Goal: Answer question/provide support: Share knowledge or assist other users

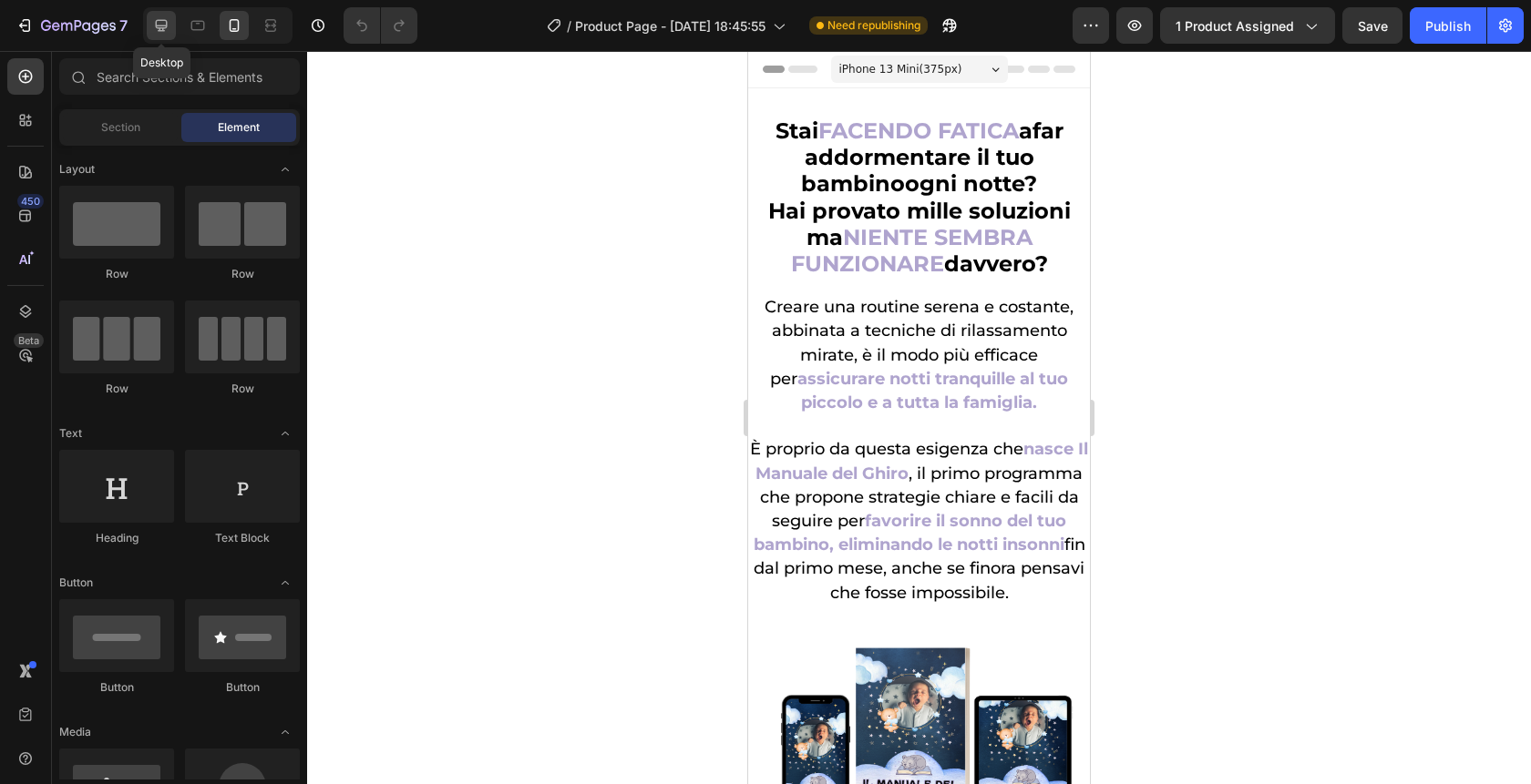
click at [154, 18] on icon at bounding box center [162, 26] width 19 height 18
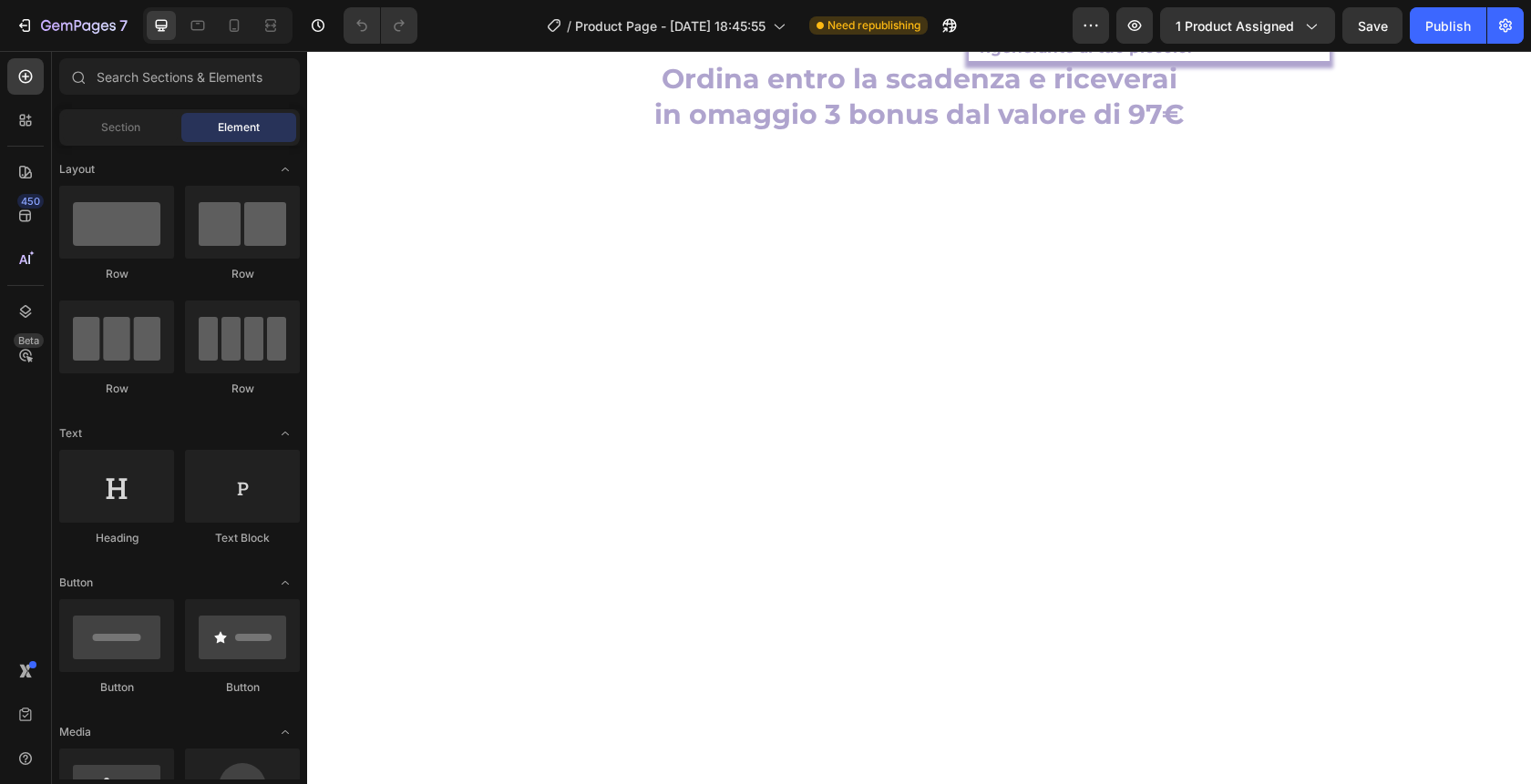
scroll to position [5740, 0]
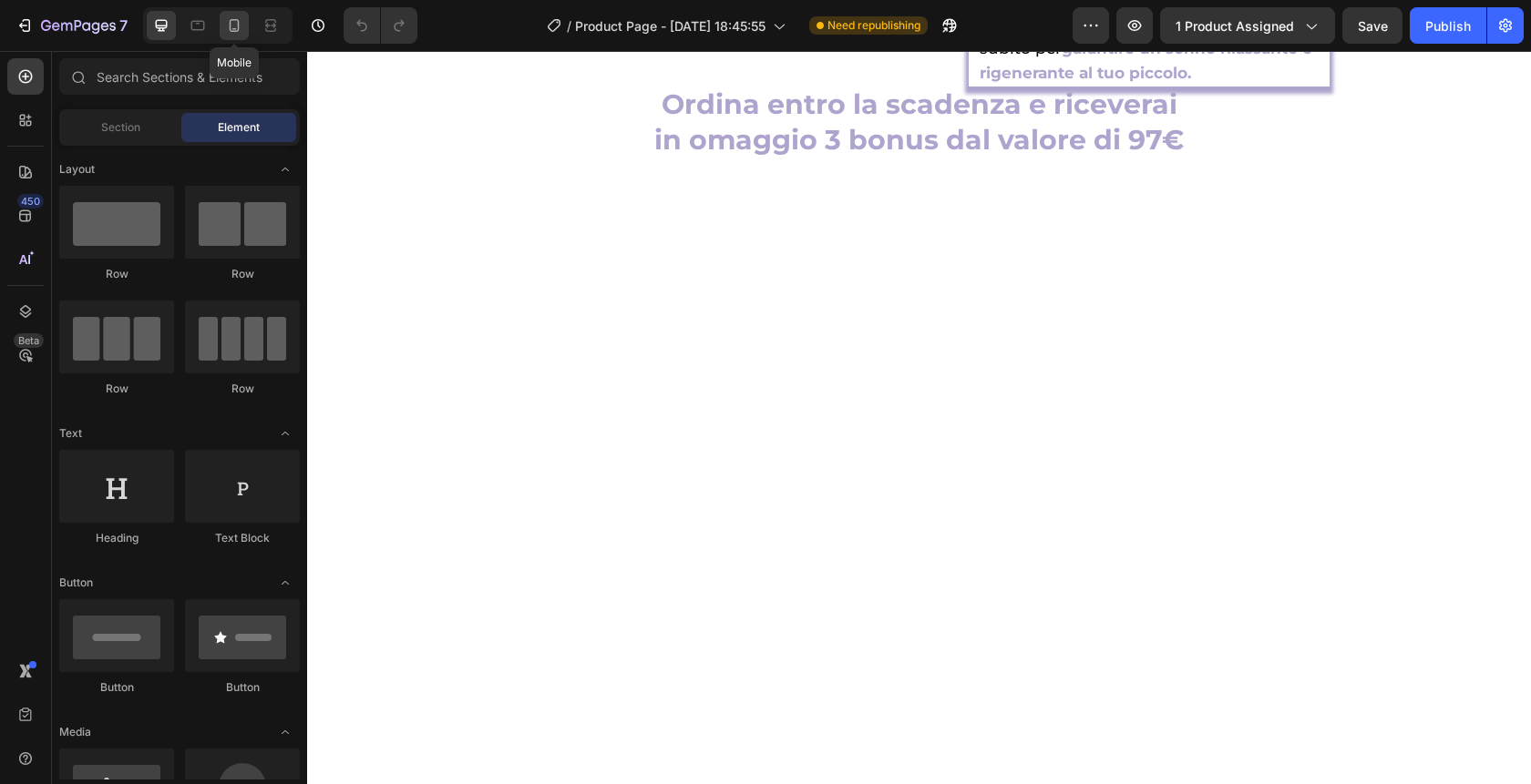
click at [238, 32] on icon at bounding box center [234, 26] width 19 height 18
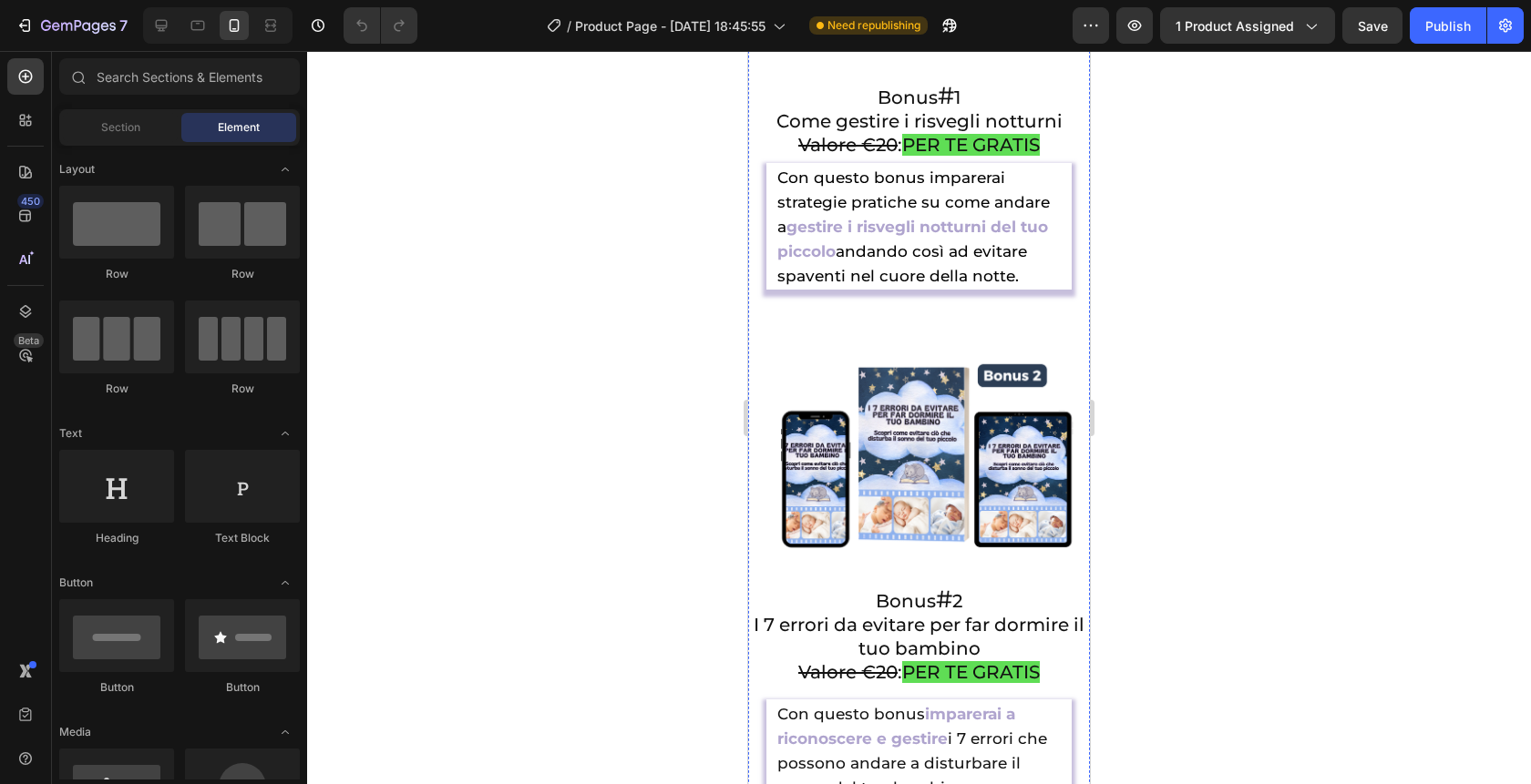
scroll to position [6367, 0]
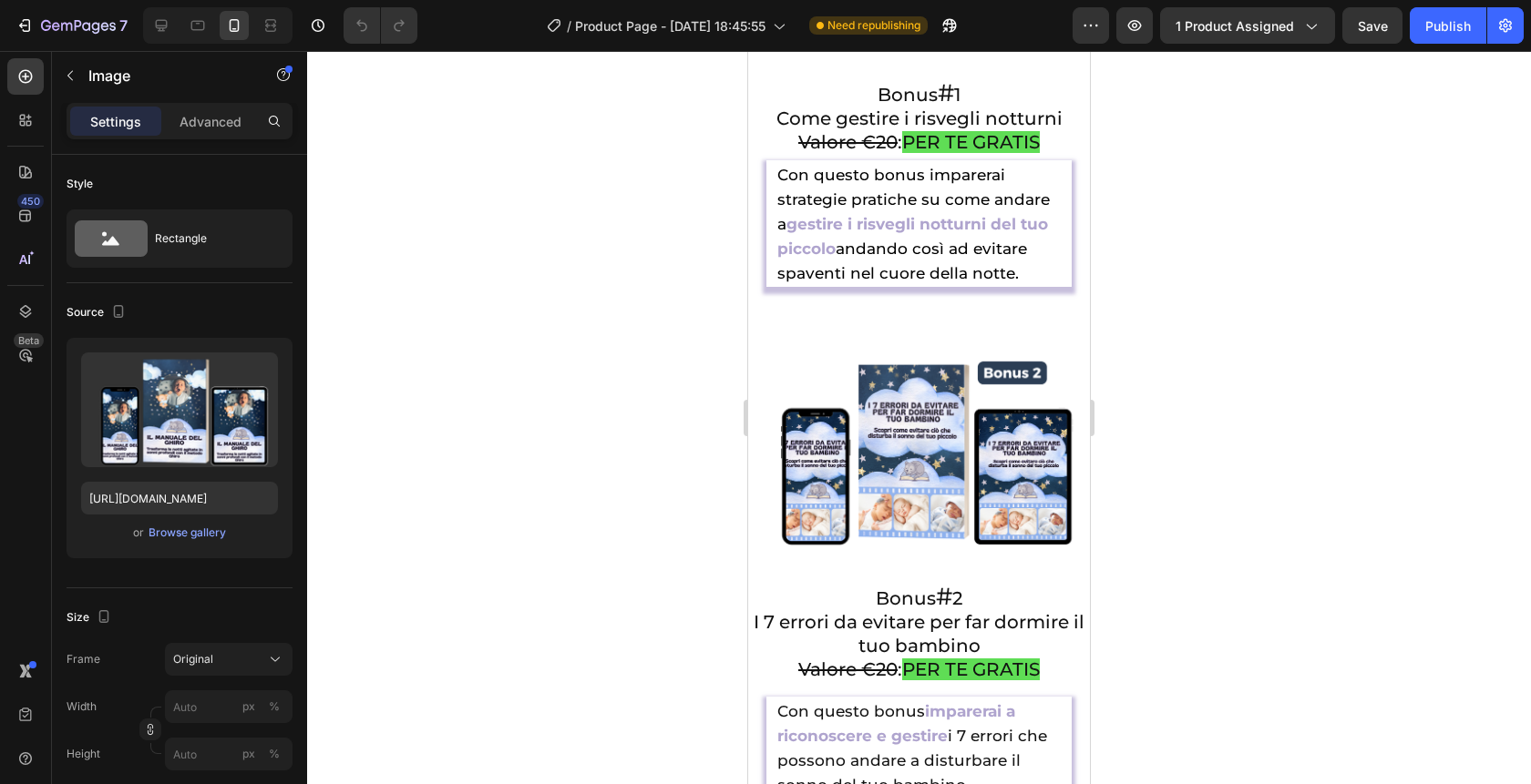
click at [1338, 530] on div at bounding box center [919, 417] width 1224 height 733
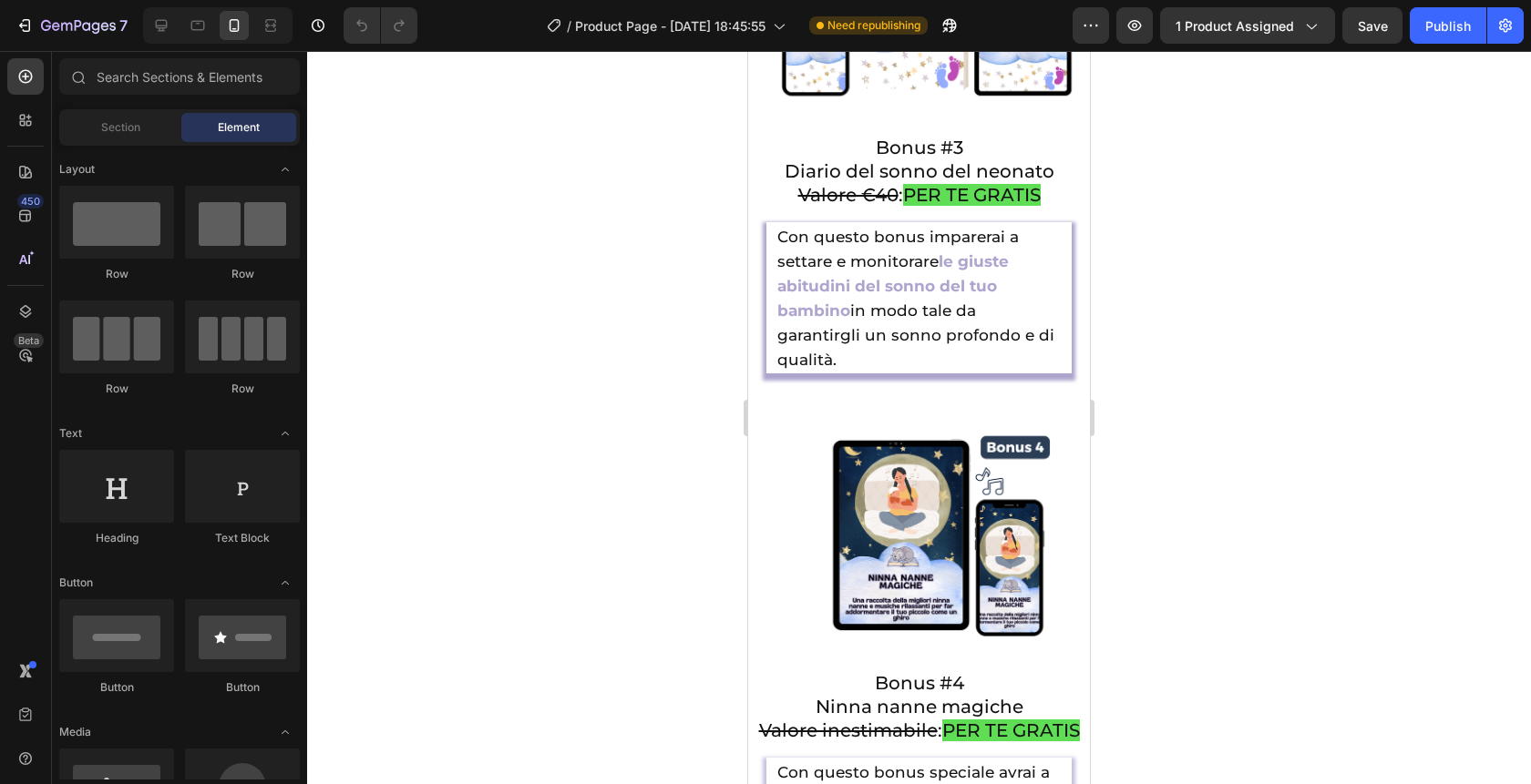
scroll to position [7422, 0]
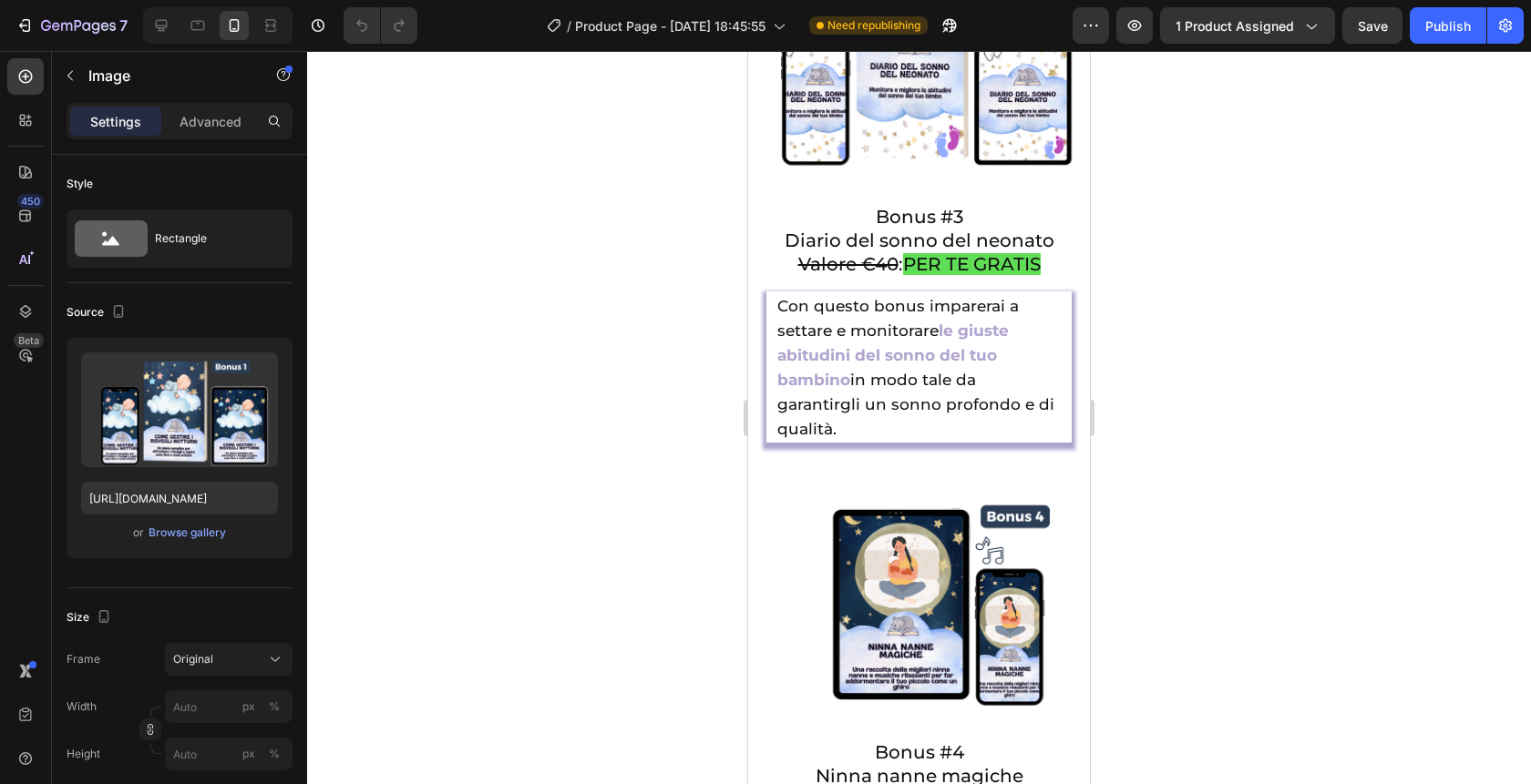
scroll to position [7266, 0]
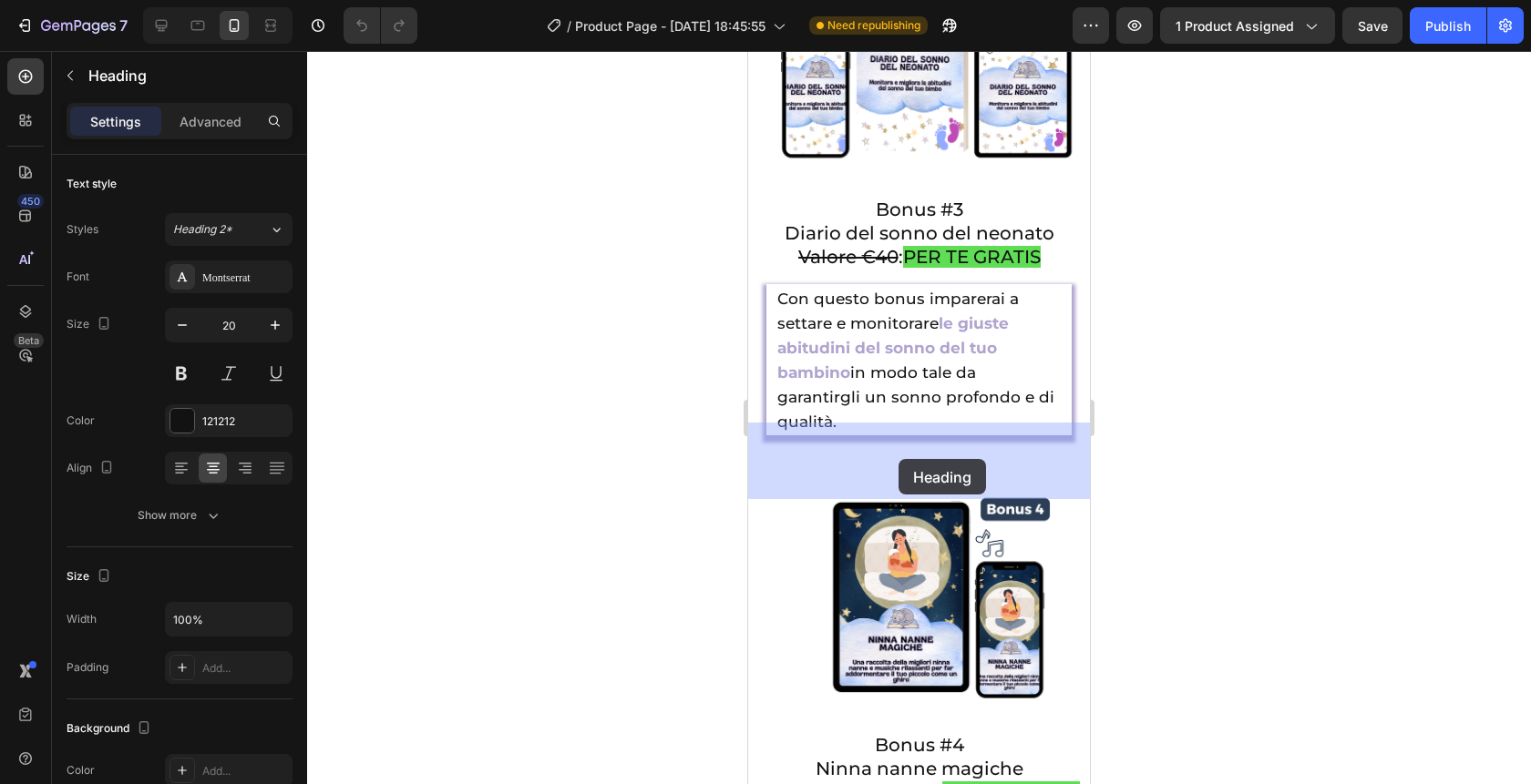
drag, startPoint x: 1052, startPoint y: 483, endPoint x: 898, endPoint y: 459, distance: 155.9
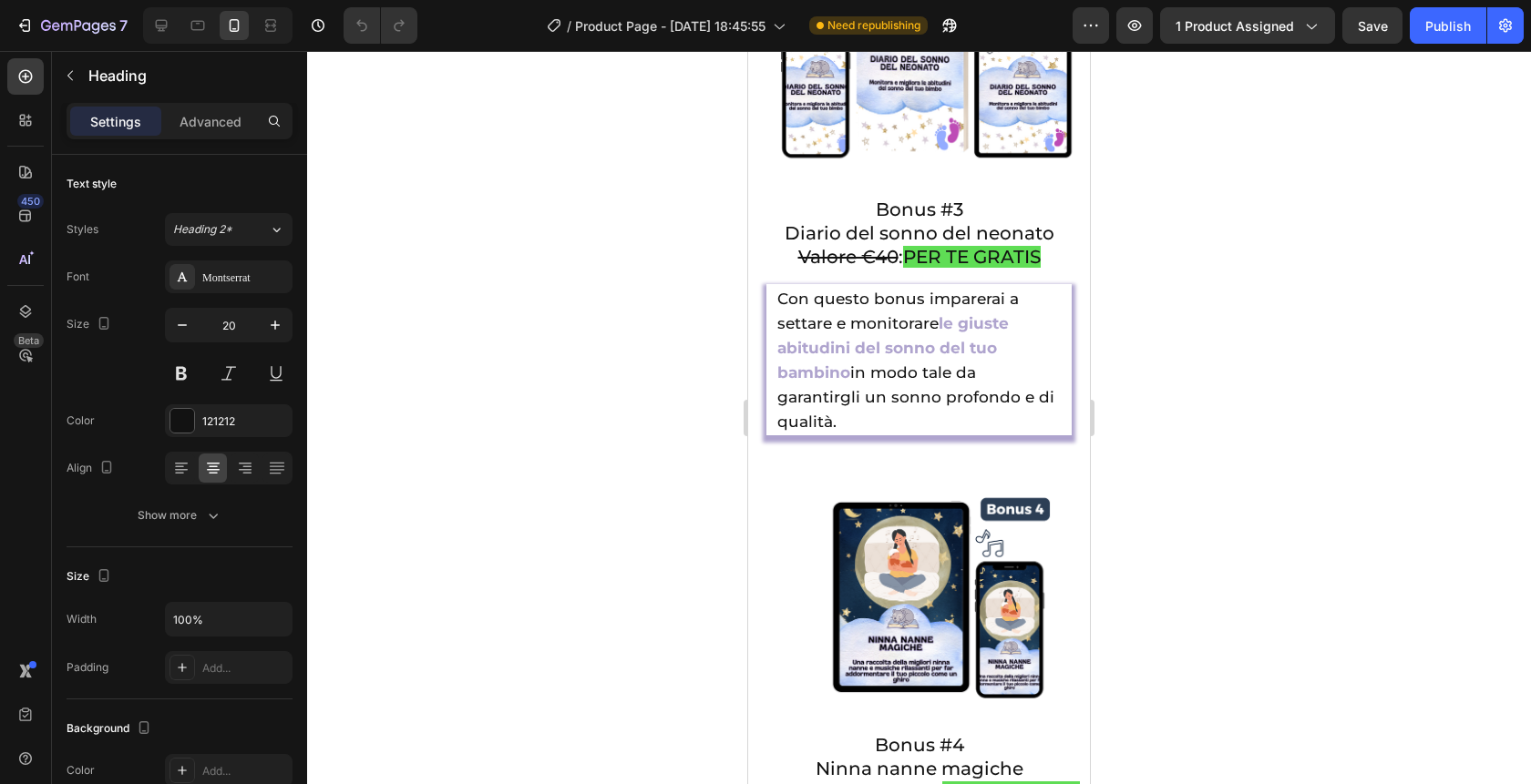
drag, startPoint x: 1043, startPoint y: 484, endPoint x: 900, endPoint y: 481, distance: 143.0
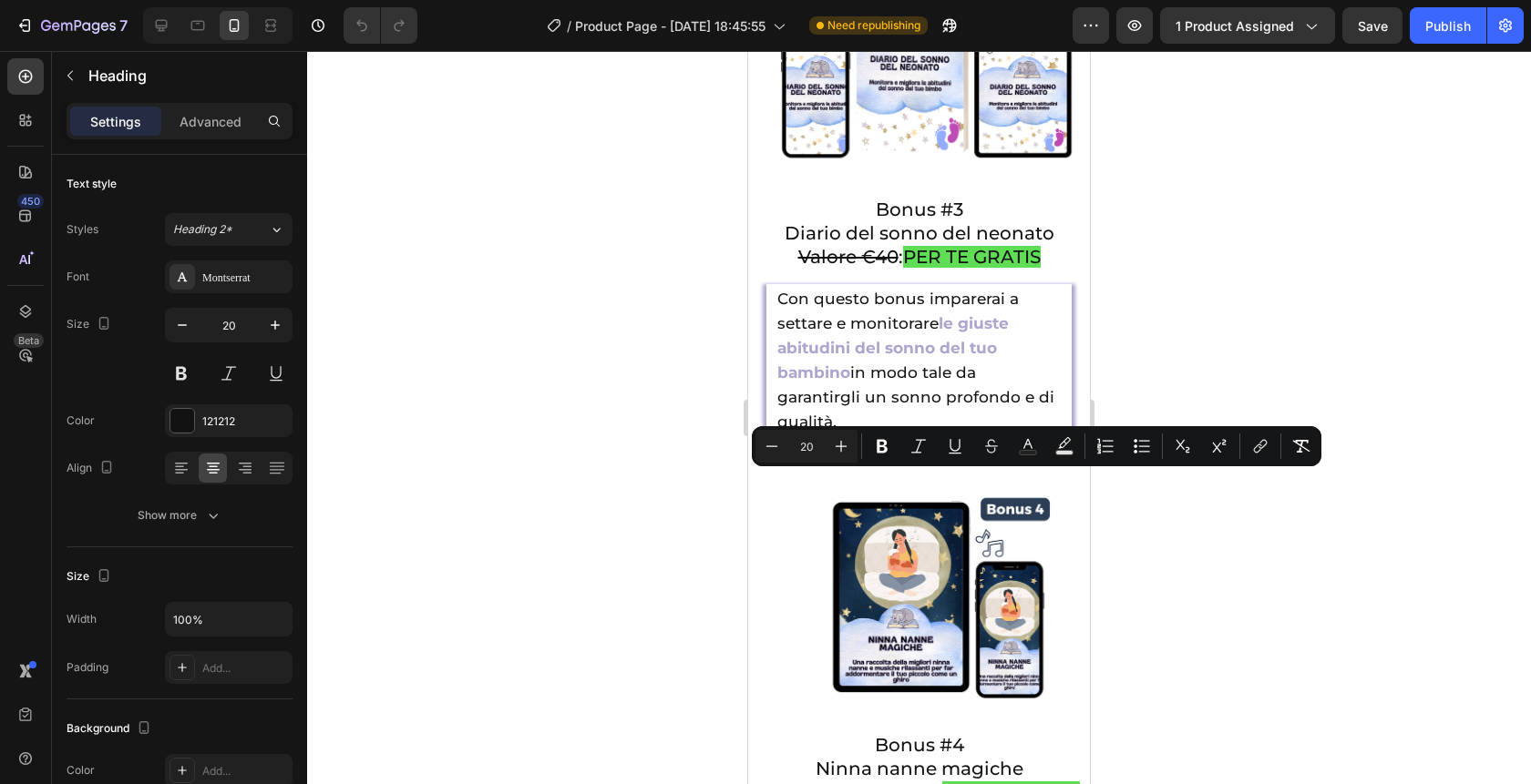
click at [1214, 613] on div at bounding box center [919, 417] width 1224 height 733
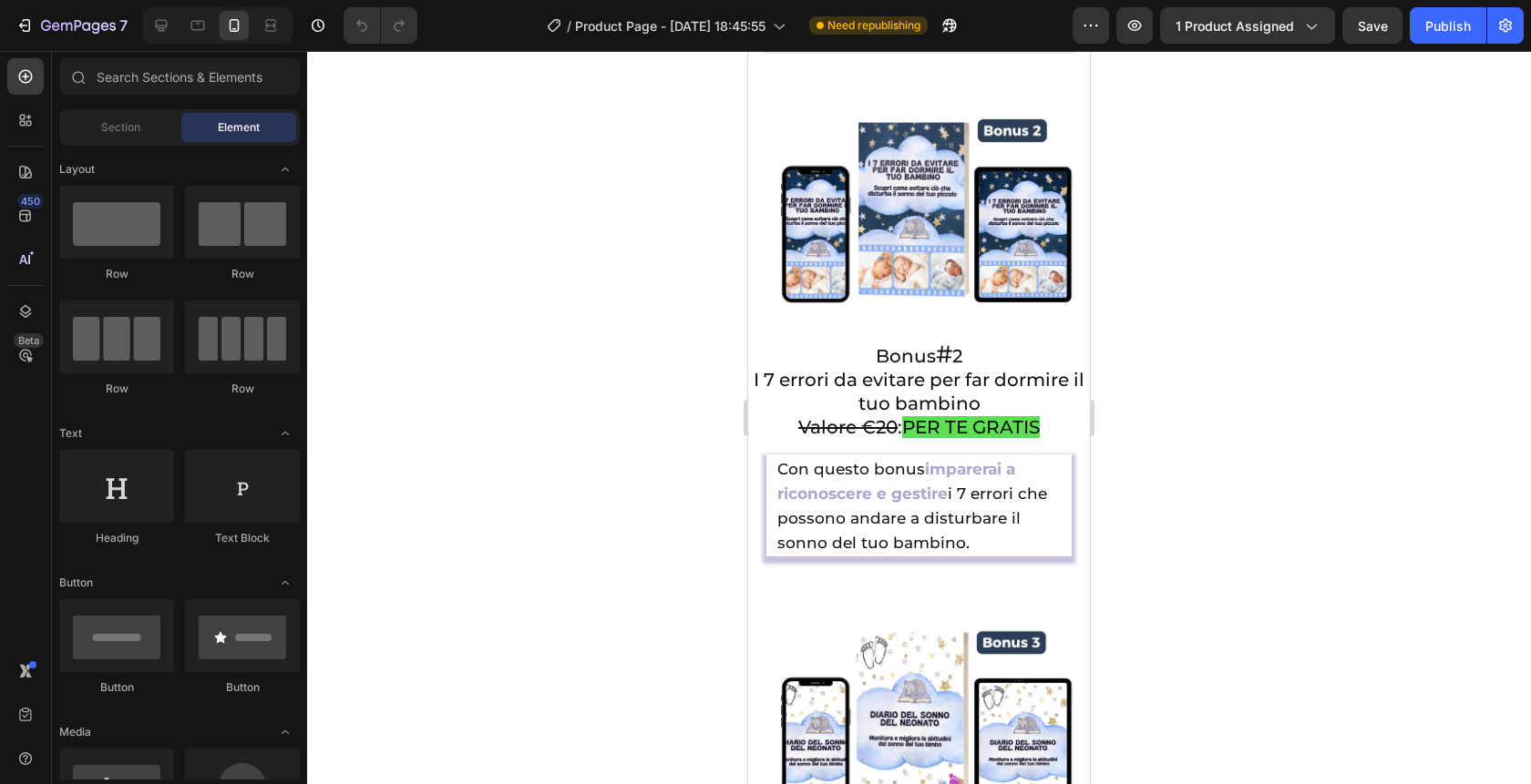
scroll to position [6609, 0]
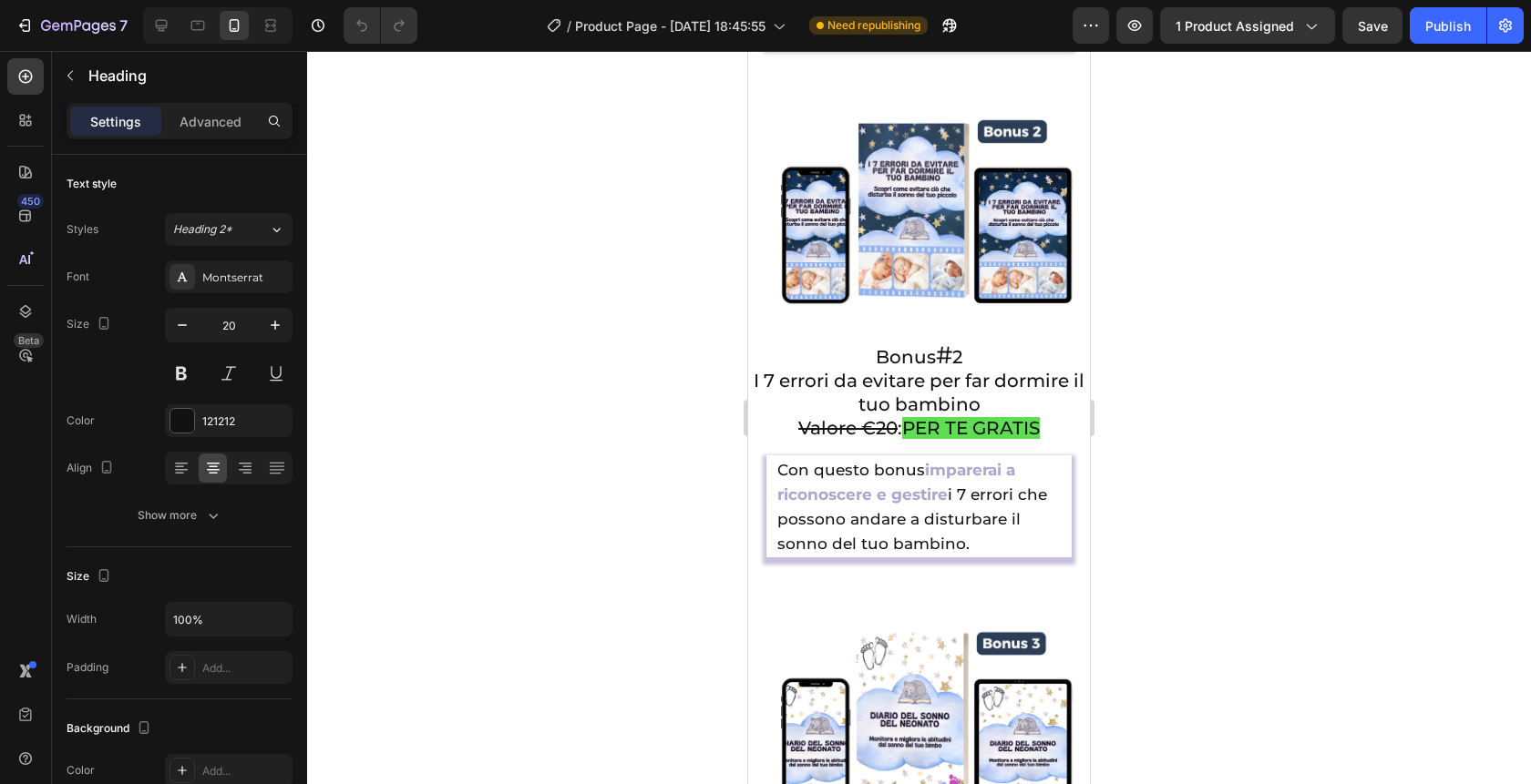
drag, startPoint x: 1031, startPoint y: 571, endPoint x: 830, endPoint y: 571, distance: 201.0
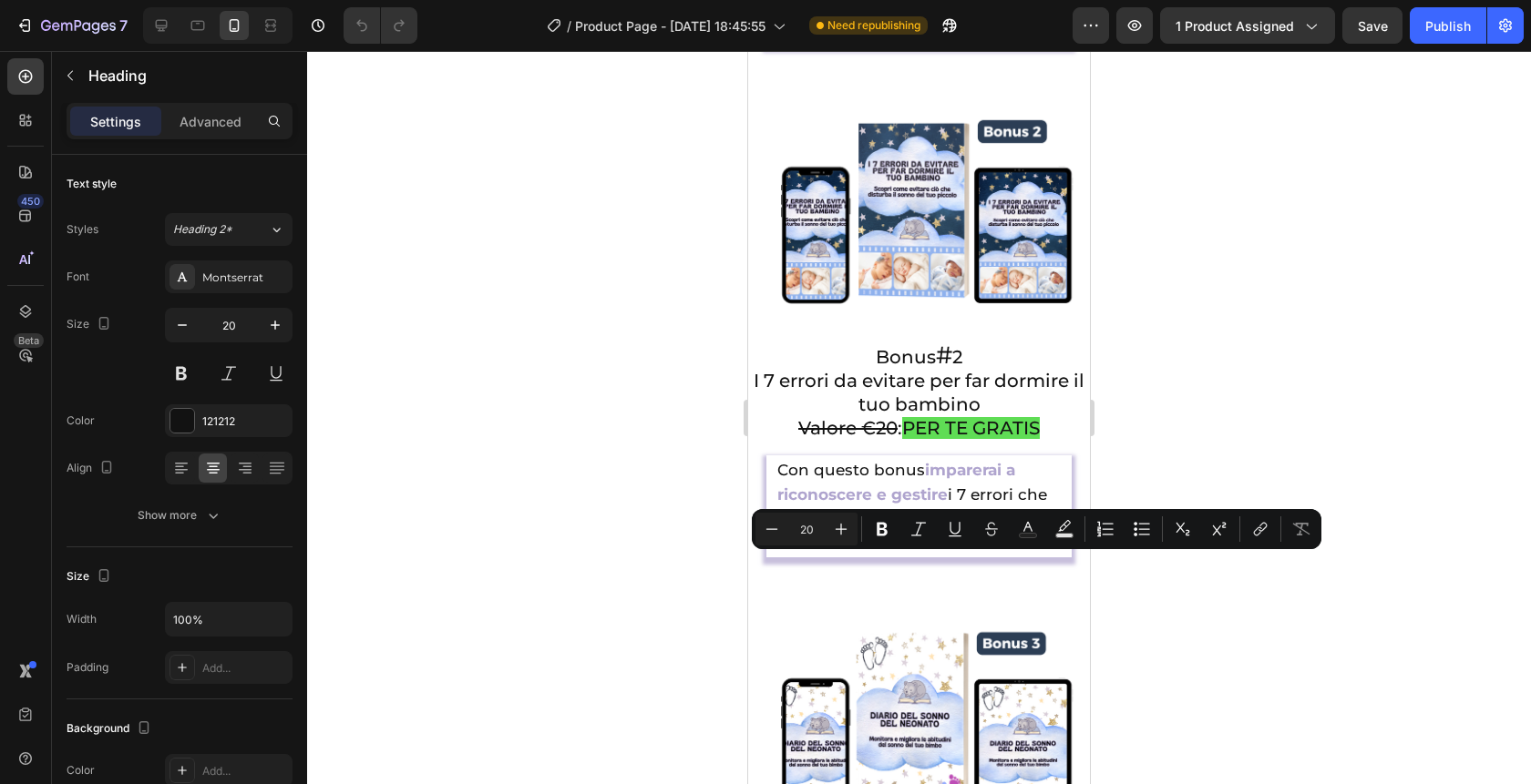
click at [670, 531] on div at bounding box center [919, 417] width 1224 height 733
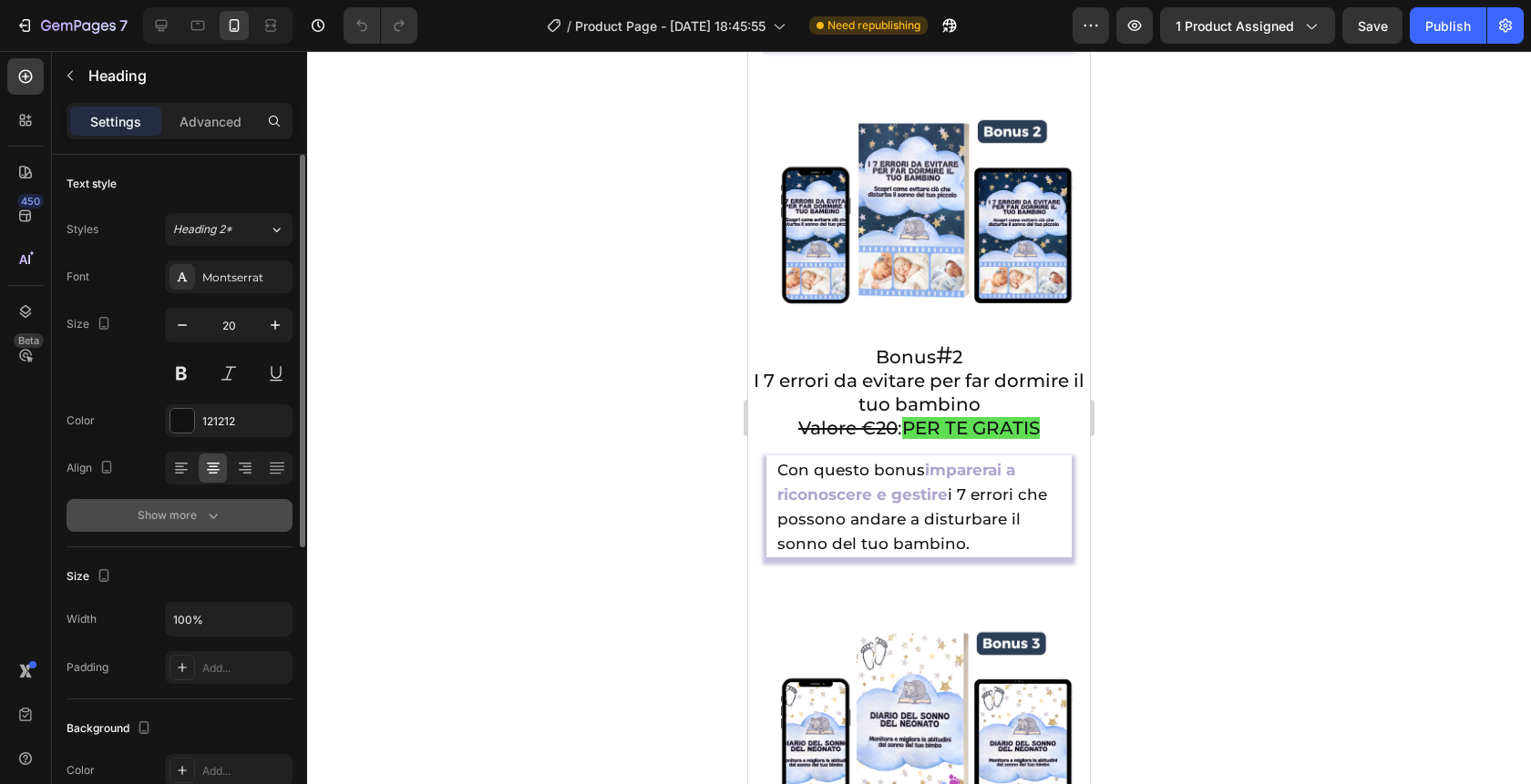
click at [170, 513] on div "Show more" at bounding box center [180, 516] width 85 height 18
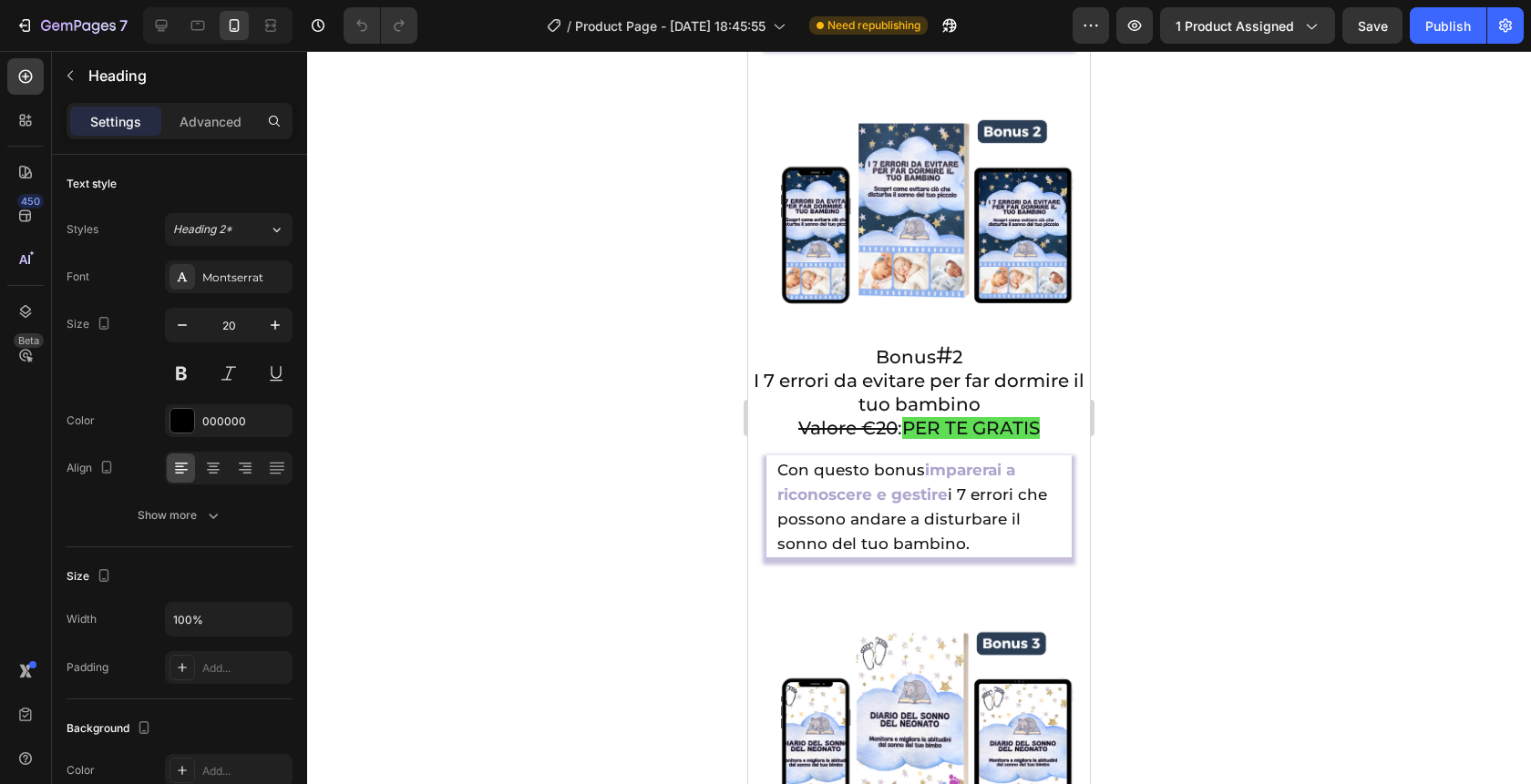
drag, startPoint x: 935, startPoint y: 664, endPoint x: 1023, endPoint y: 673, distance: 88.5
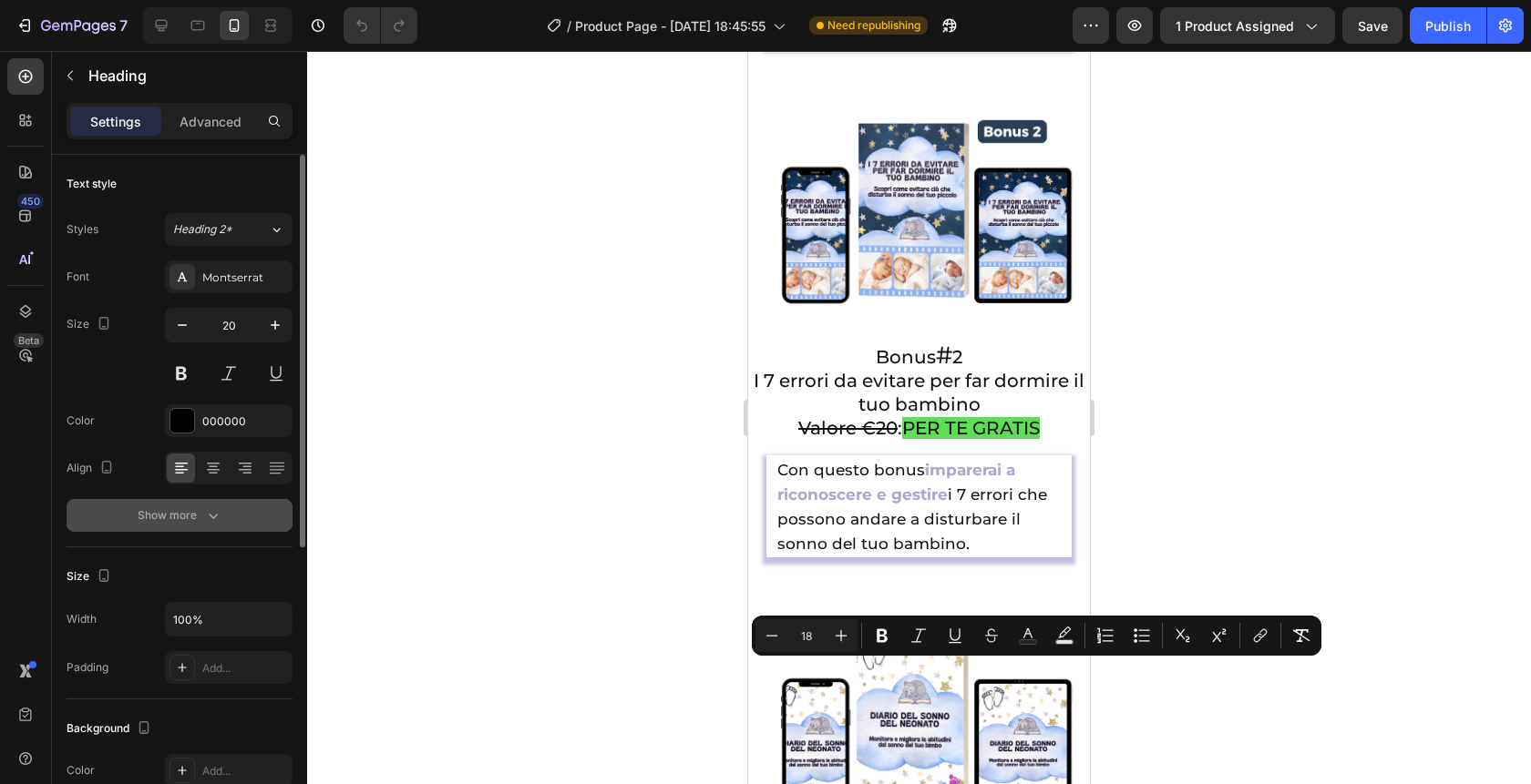
click at [211, 525] on button "Show more" at bounding box center [179, 515] width 226 height 32
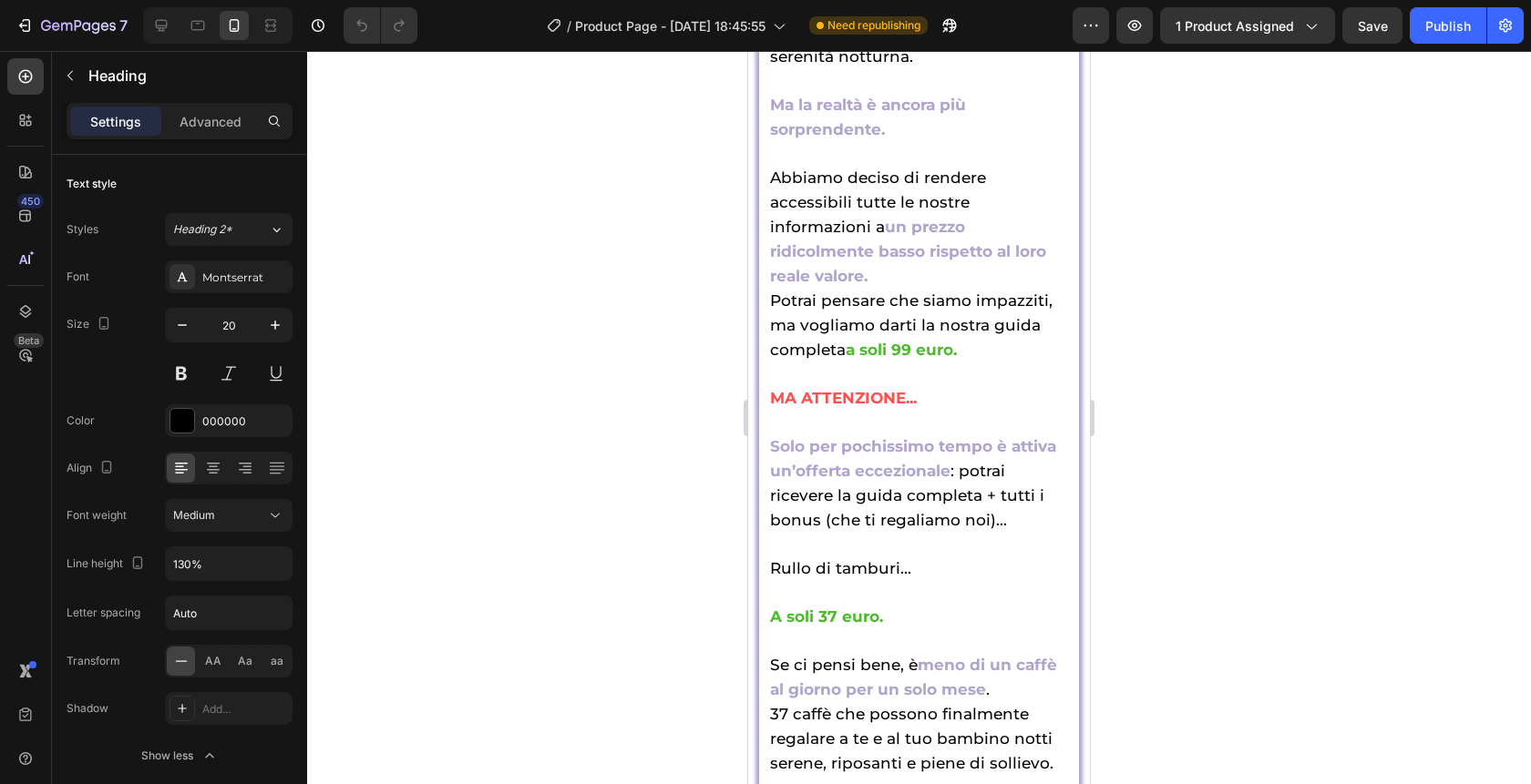
scroll to position [9185, 0]
click at [154, 28] on icon at bounding box center [162, 26] width 19 height 18
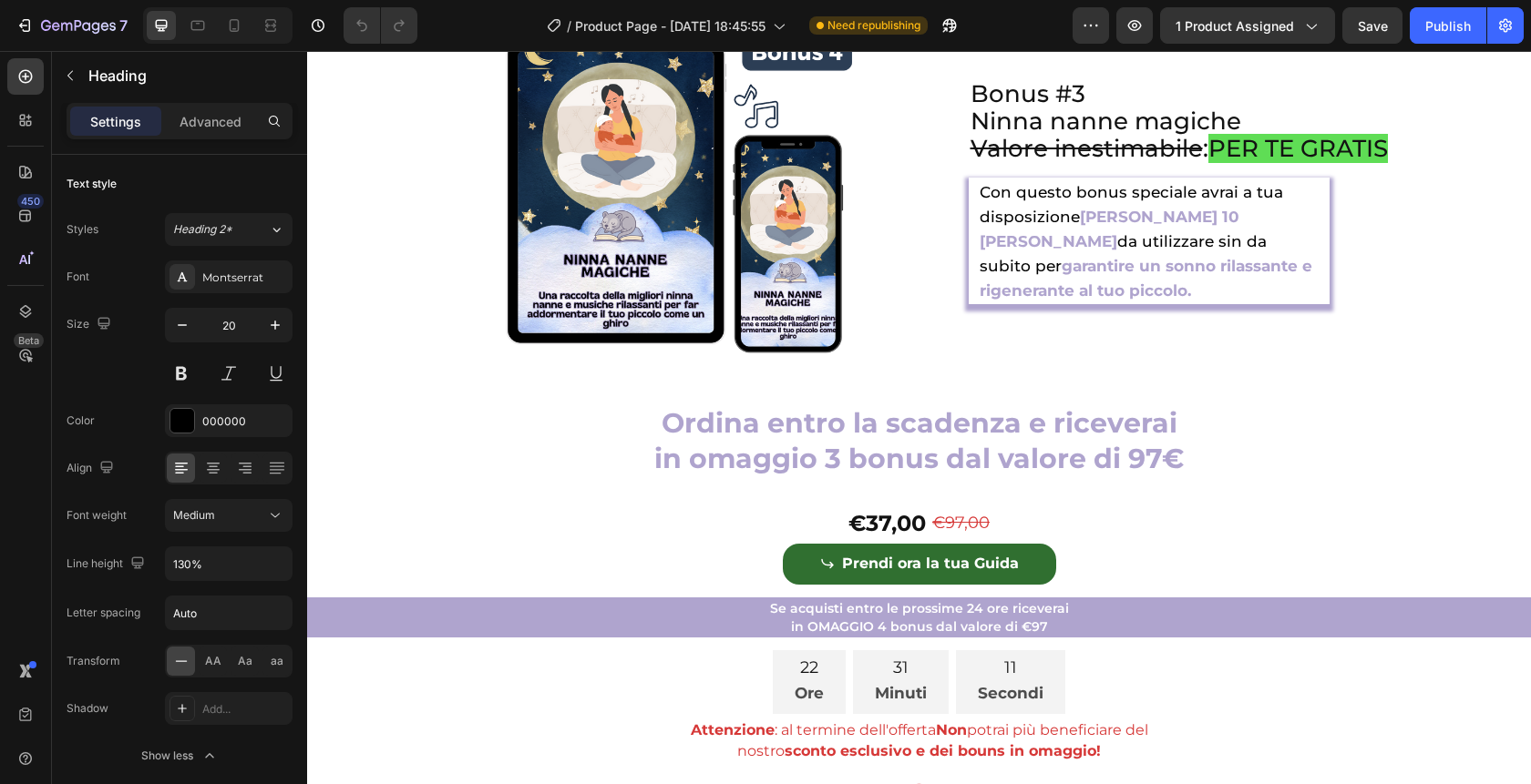
scroll to position [7737, 0]
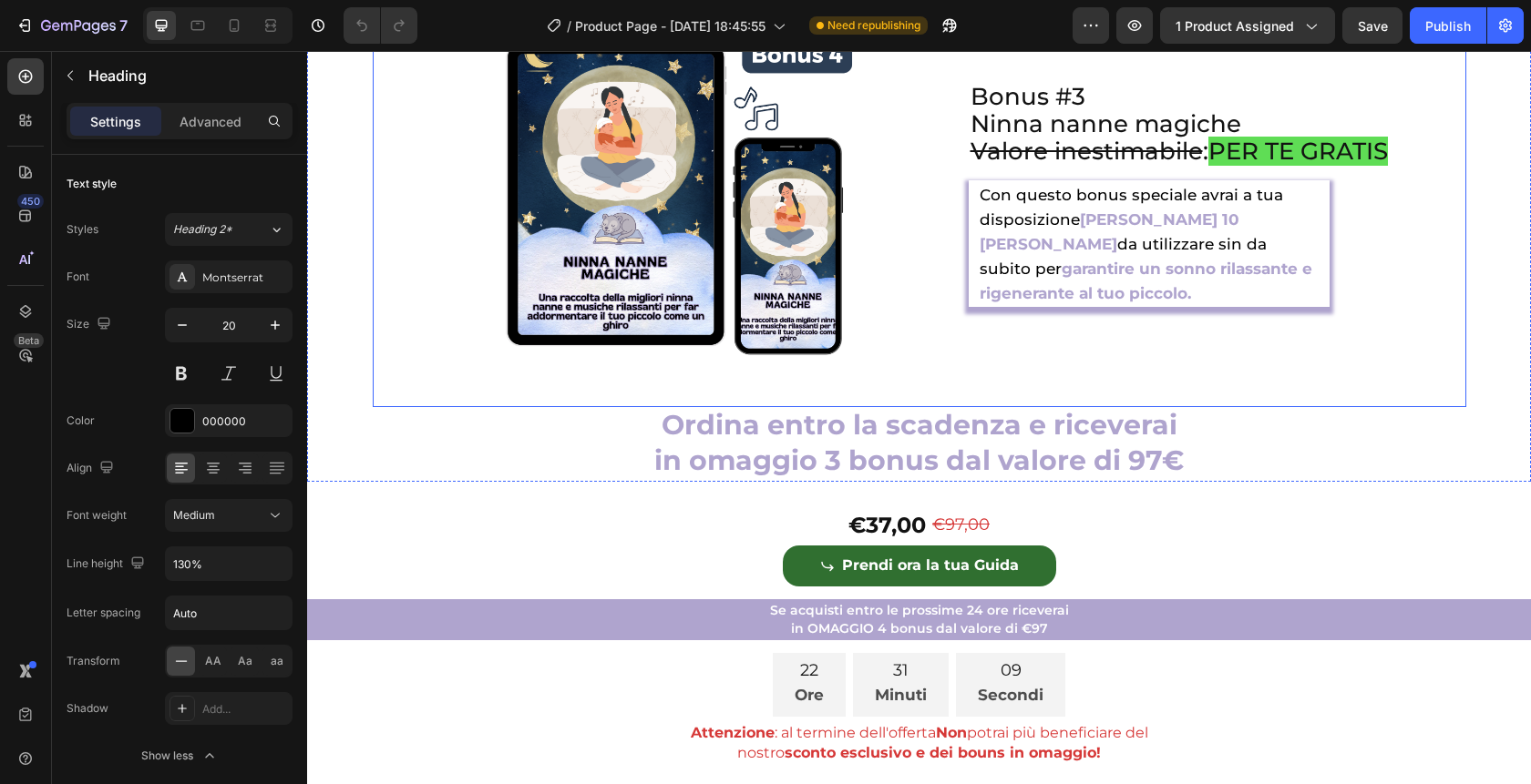
click at [940, 402] on div "Bonus #3 Ninna nanne magiche Valore inestimabile : PER TE GRATIS Heading Con qu…" at bounding box center [1194, 193] width 543 height 426
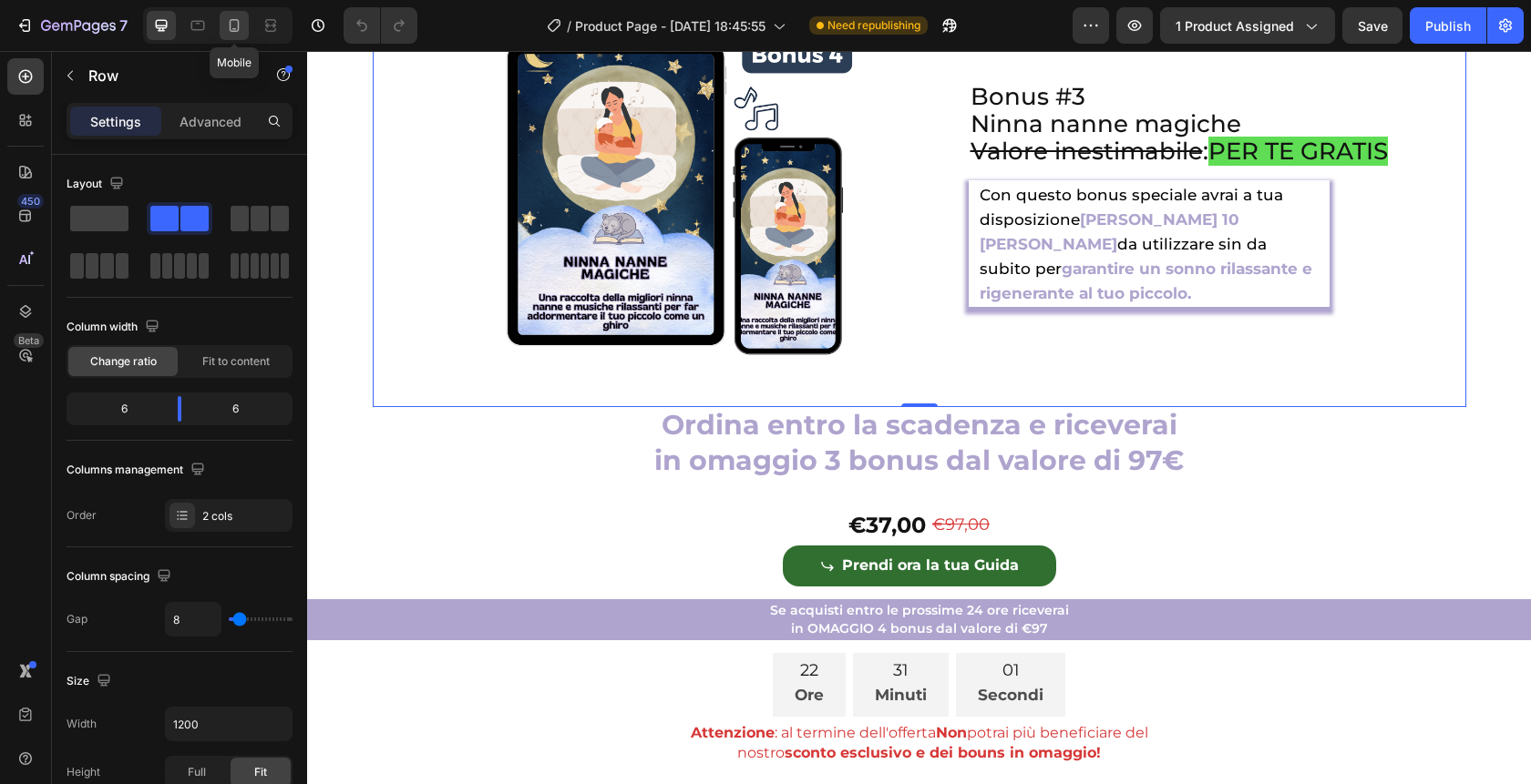
click at [233, 22] on icon at bounding box center [234, 26] width 19 height 18
type input "0"
type input "100%"
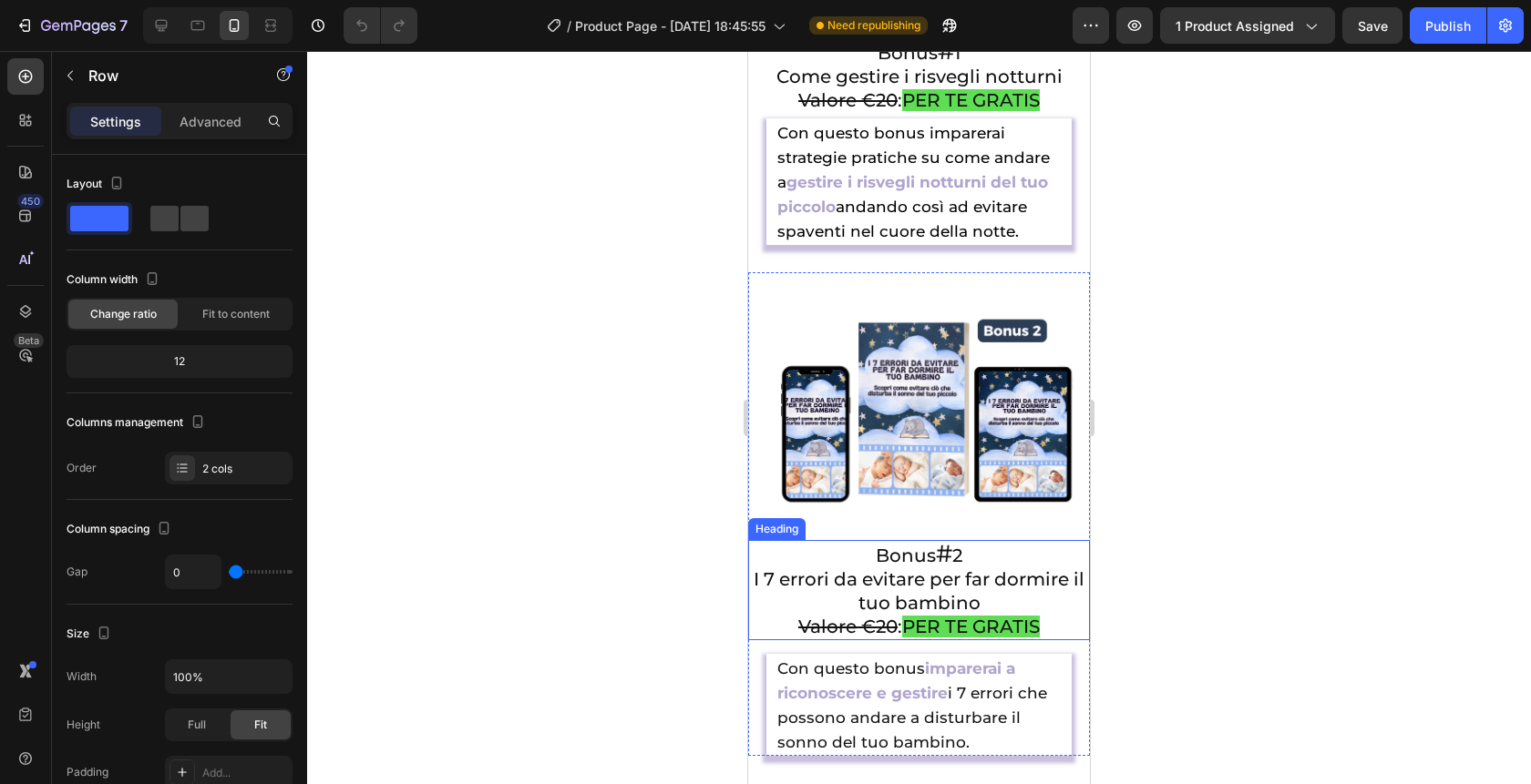
scroll to position [7665, 0]
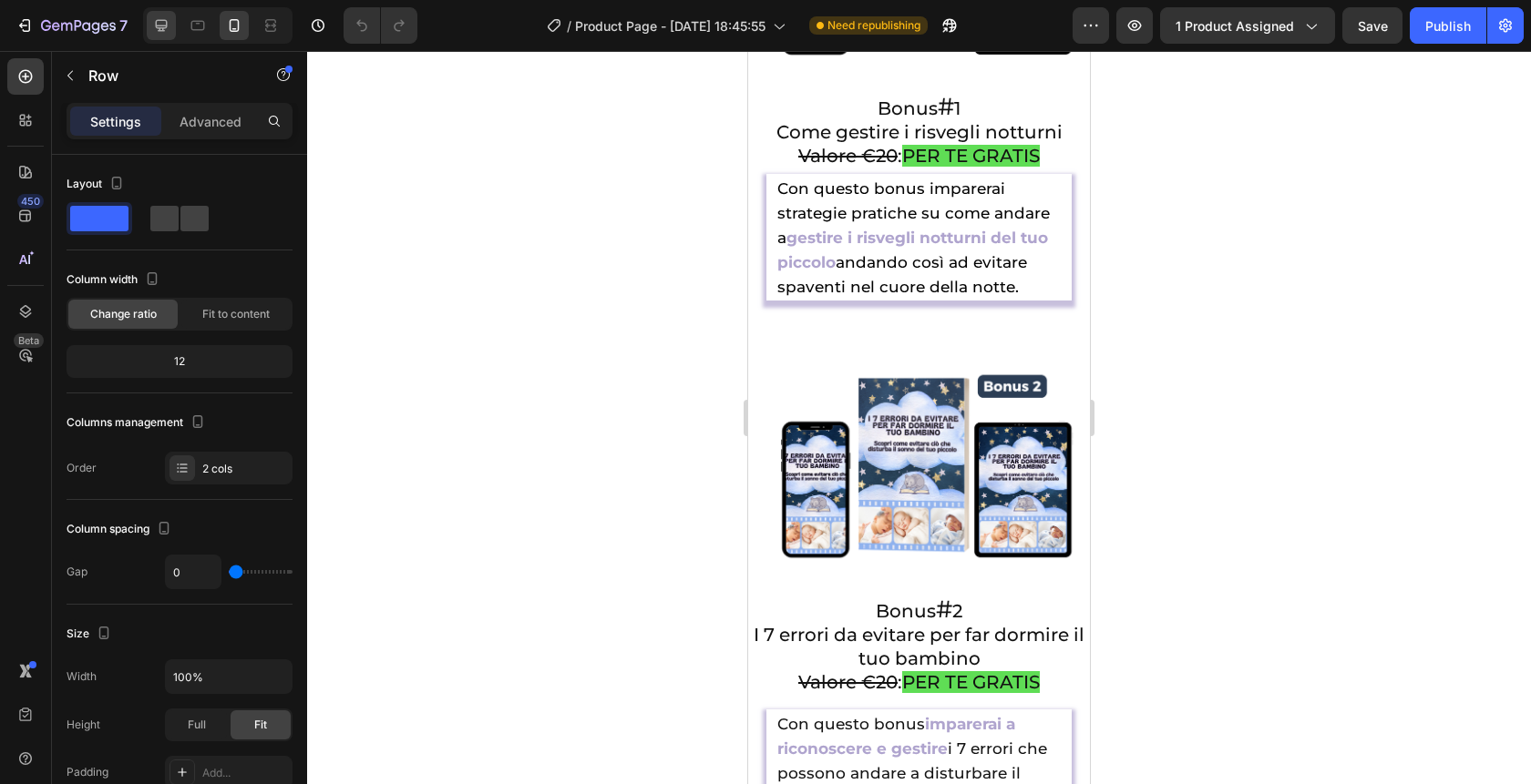
click at [166, 31] on icon at bounding box center [162, 26] width 19 height 18
type input "8"
type input "1200"
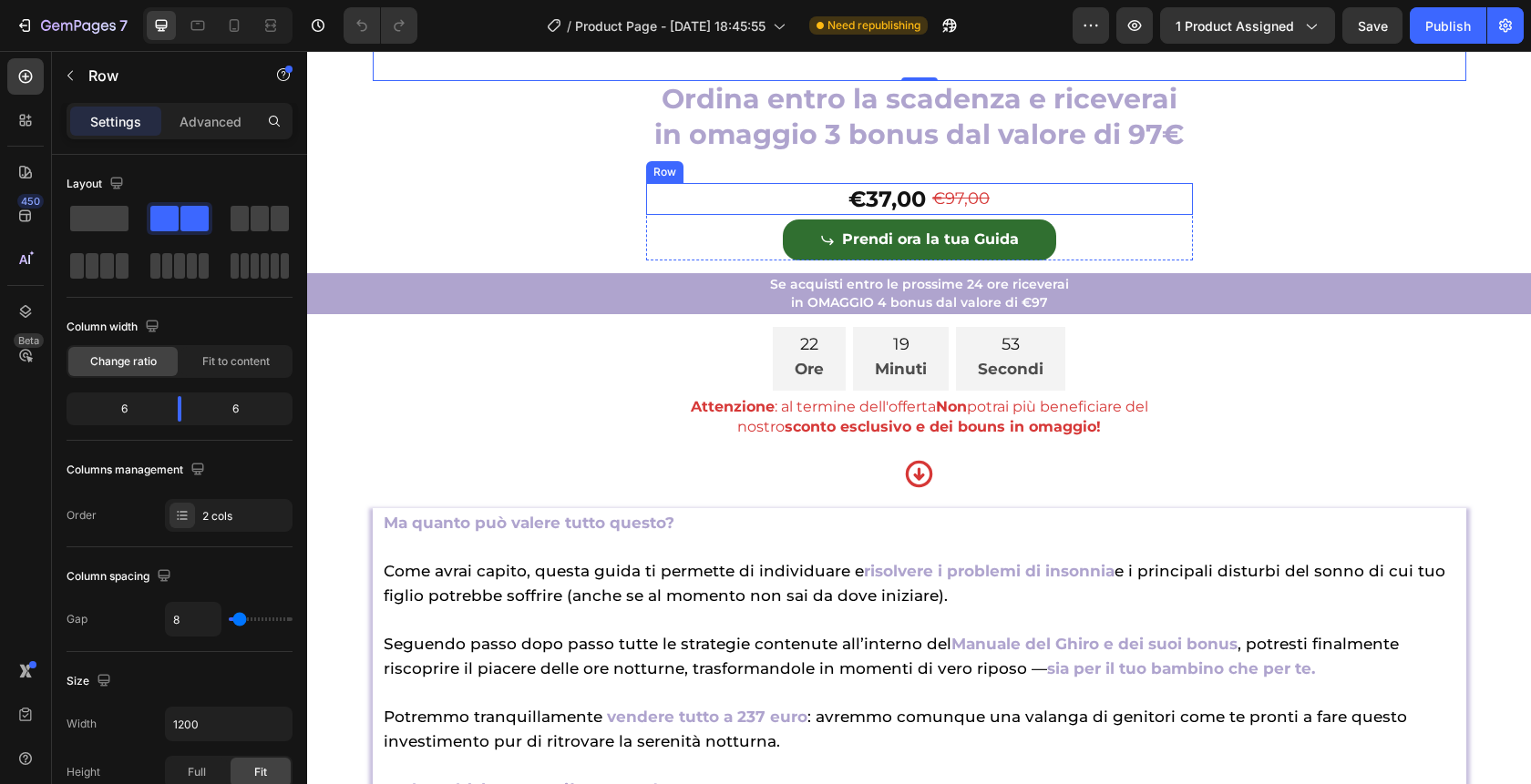
scroll to position [8056, 0]
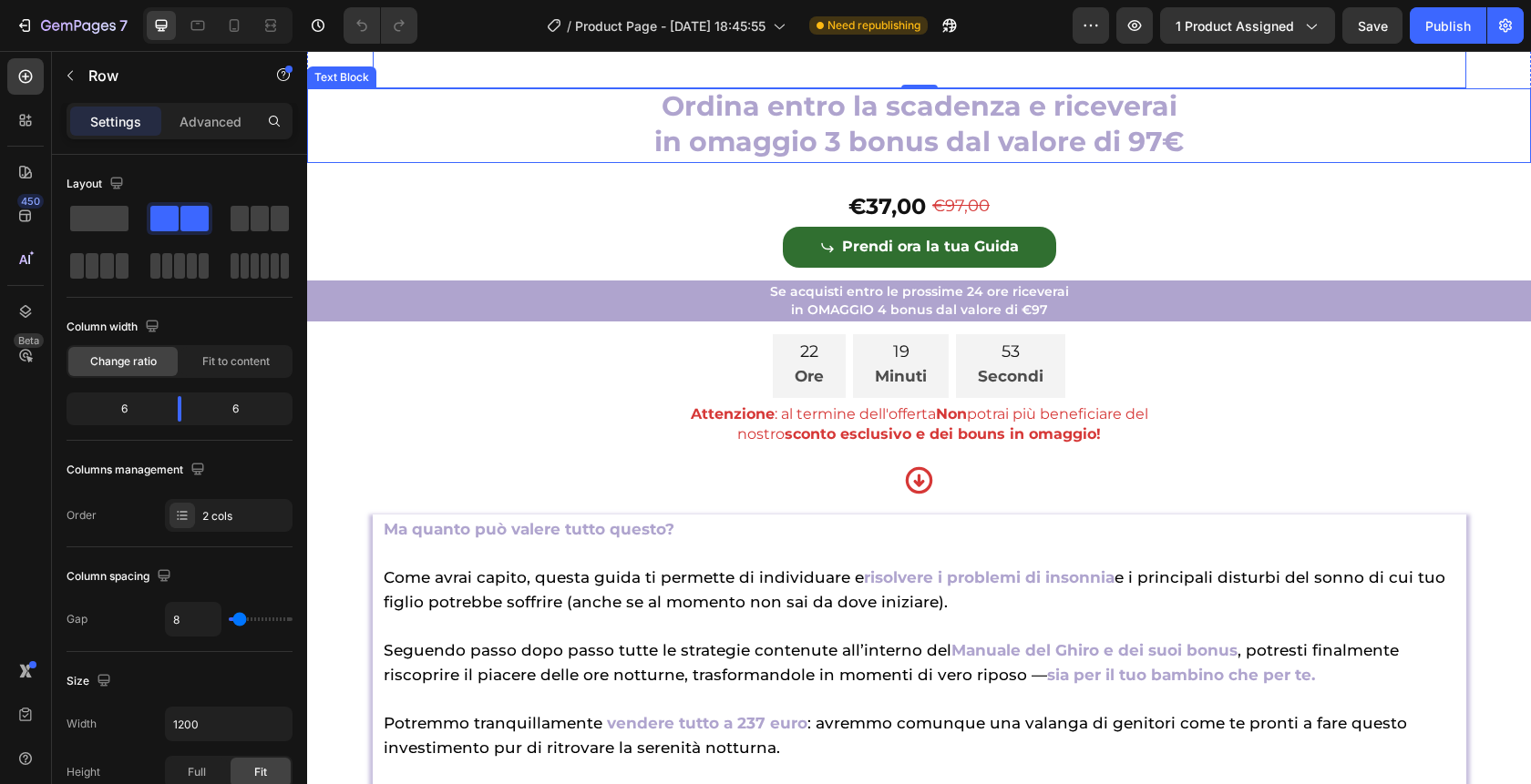
click at [1036, 156] on span "in omaggio 3 bonus dal valore di 97€" at bounding box center [919, 141] width 529 height 33
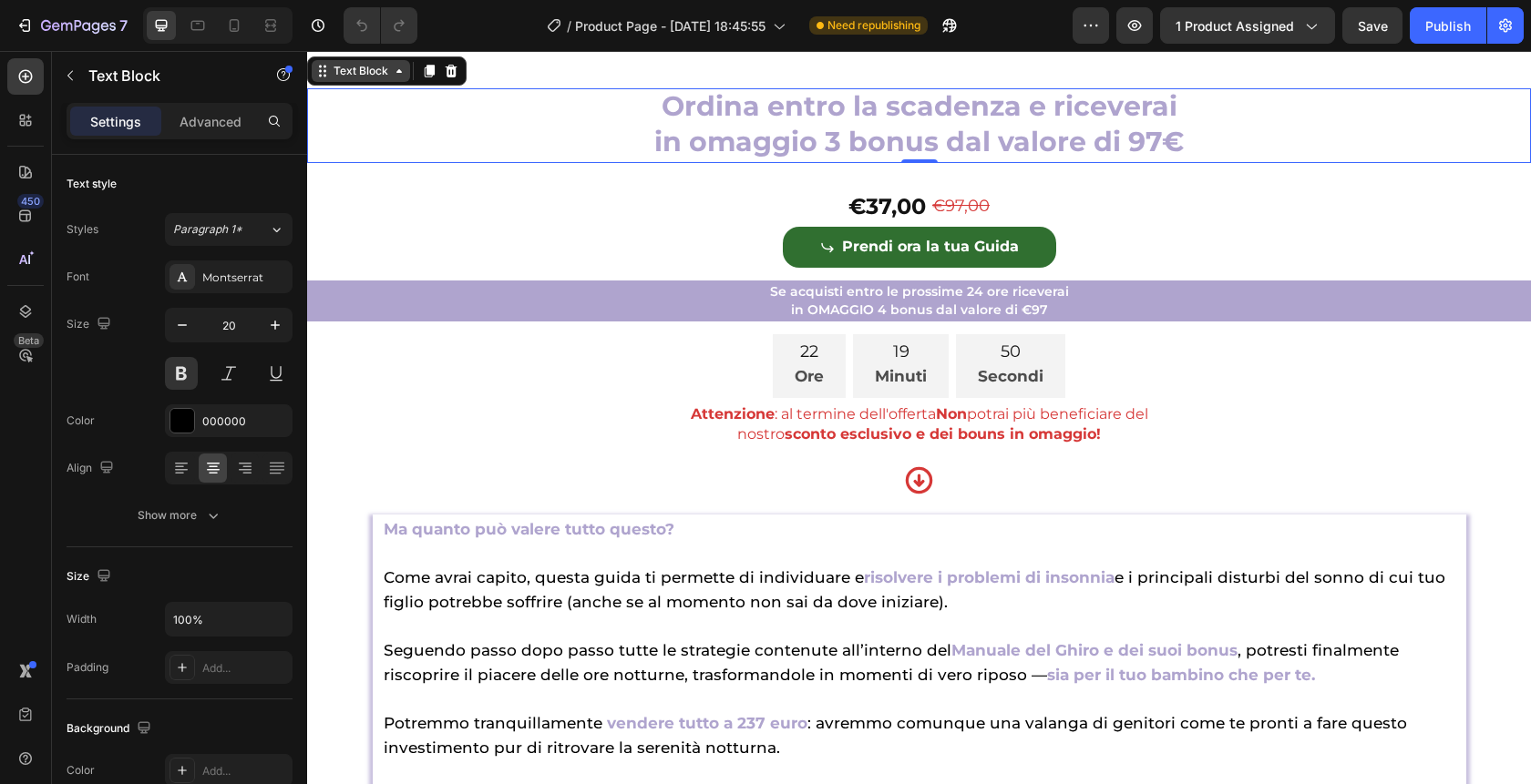
click at [367, 80] on div "Text Block" at bounding box center [361, 71] width 62 height 17
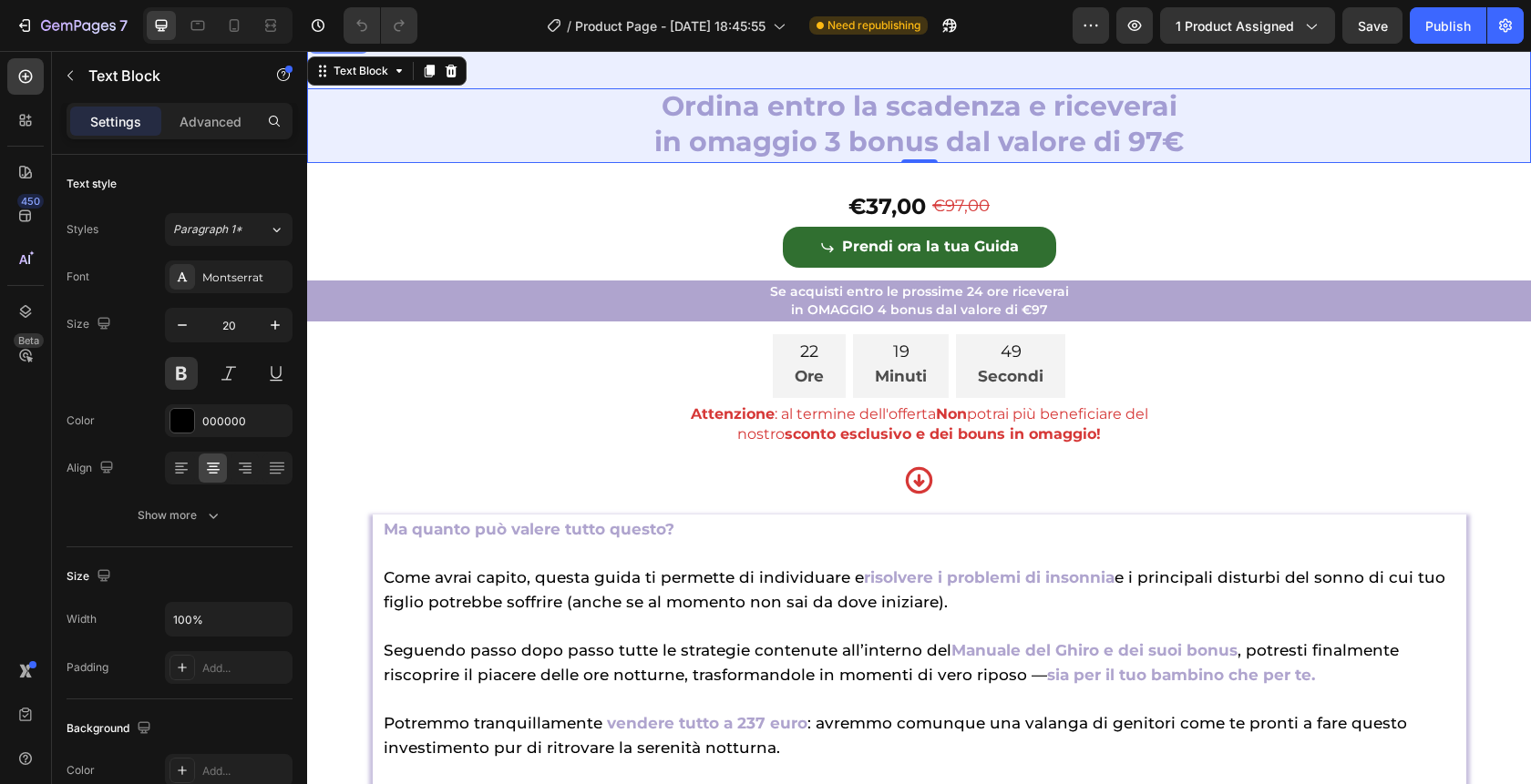
click at [333, 44] on div "Section" at bounding box center [339, 39] width 46 height 11
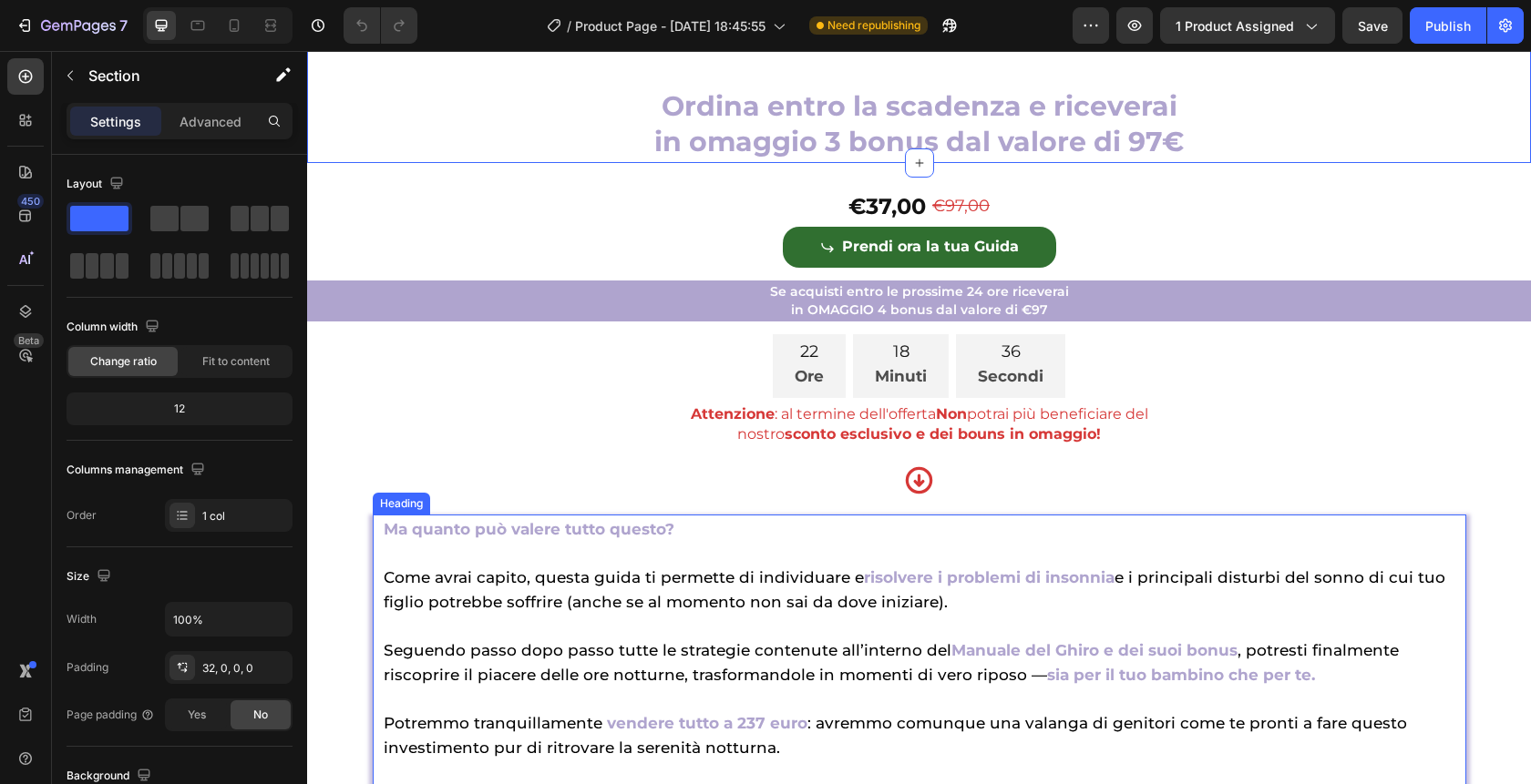
click at [663, 538] on strong "Ma quanto può valere tutto questo?" at bounding box center [529, 530] width 290 height 18
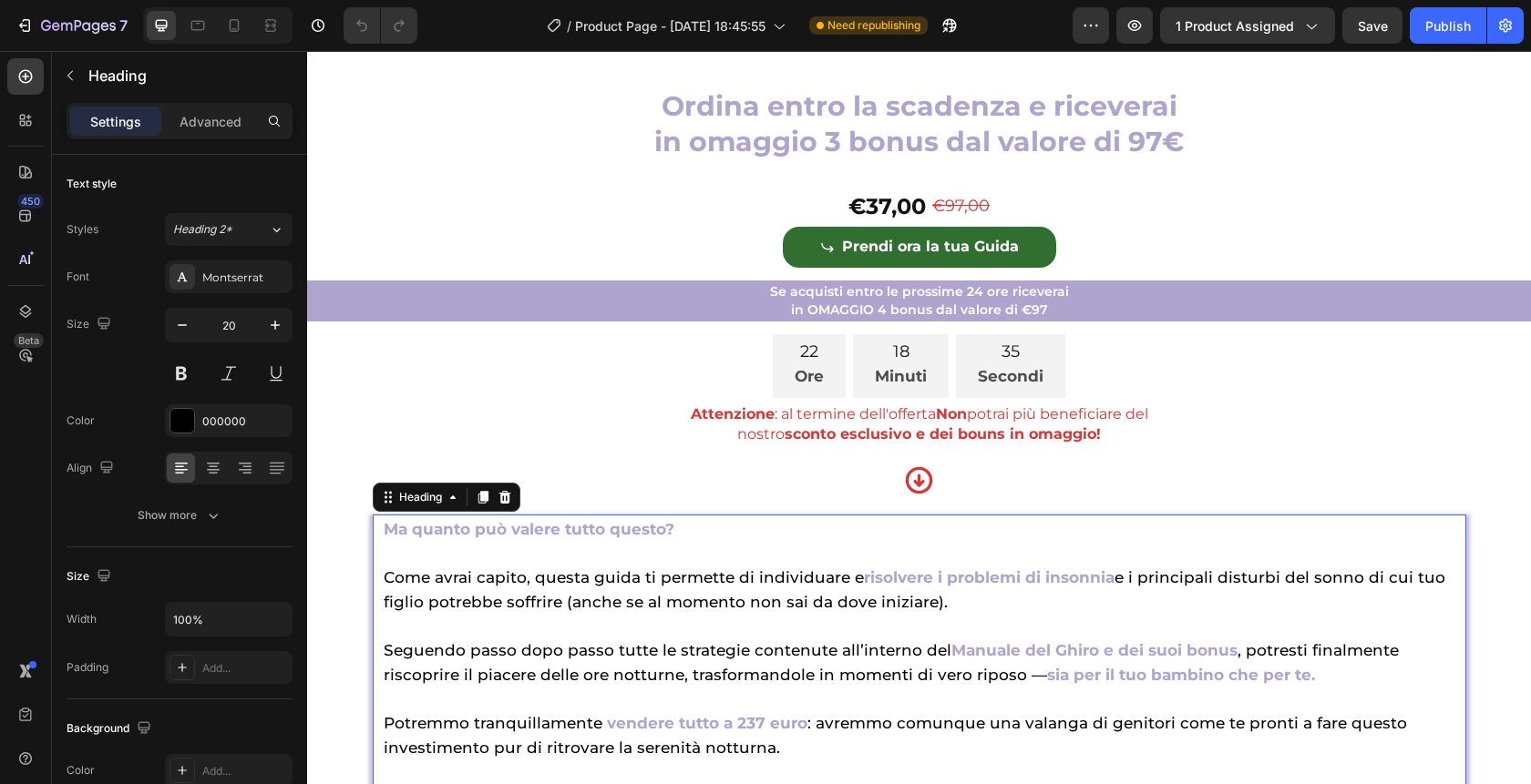
drag, startPoint x: 674, startPoint y: 556, endPoint x: 573, endPoint y: 556, distance: 101.0
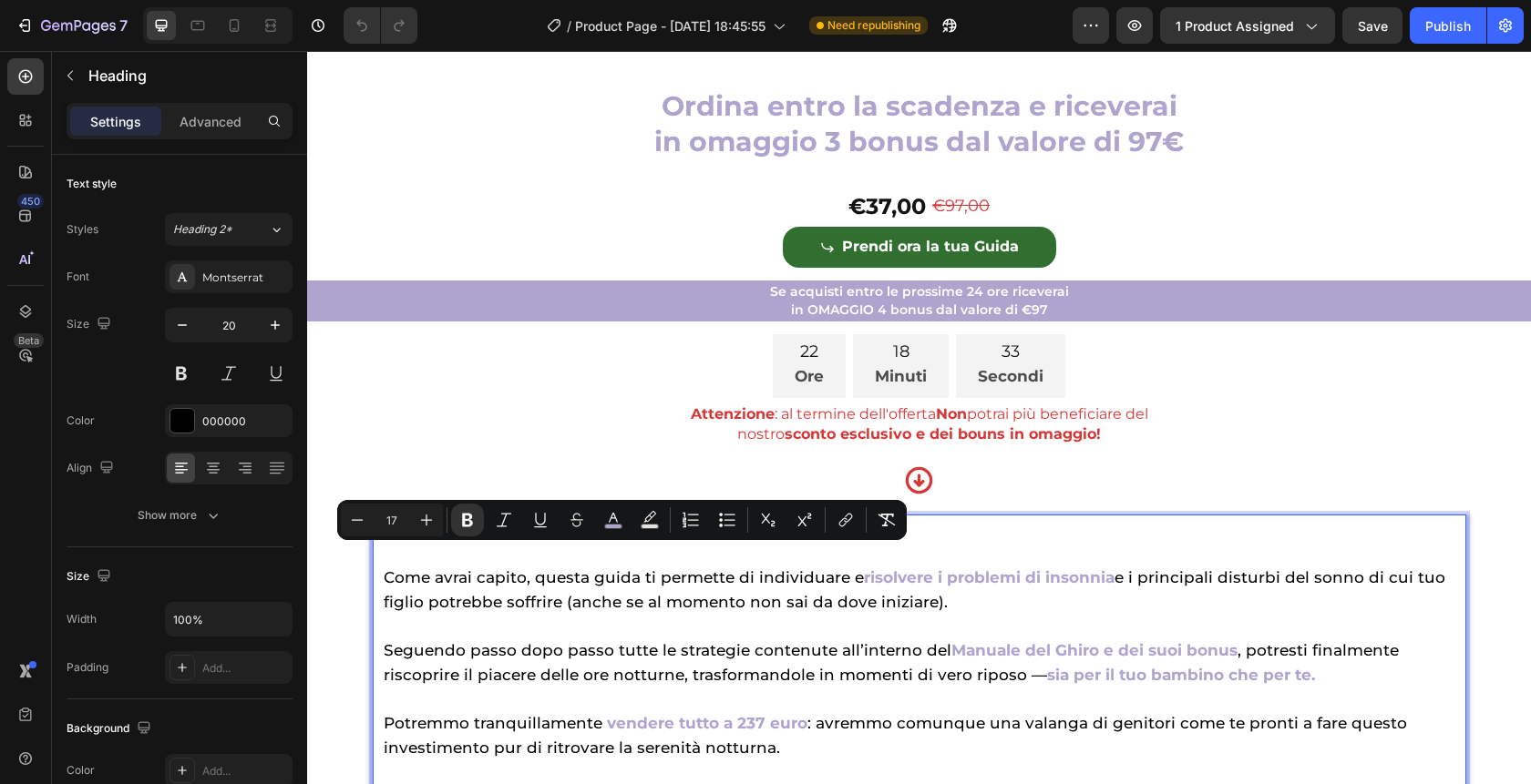
click at [553, 587] on span "Come avrai capito, questa guida ti permette di individuare e" at bounding box center [624, 578] width 480 height 18
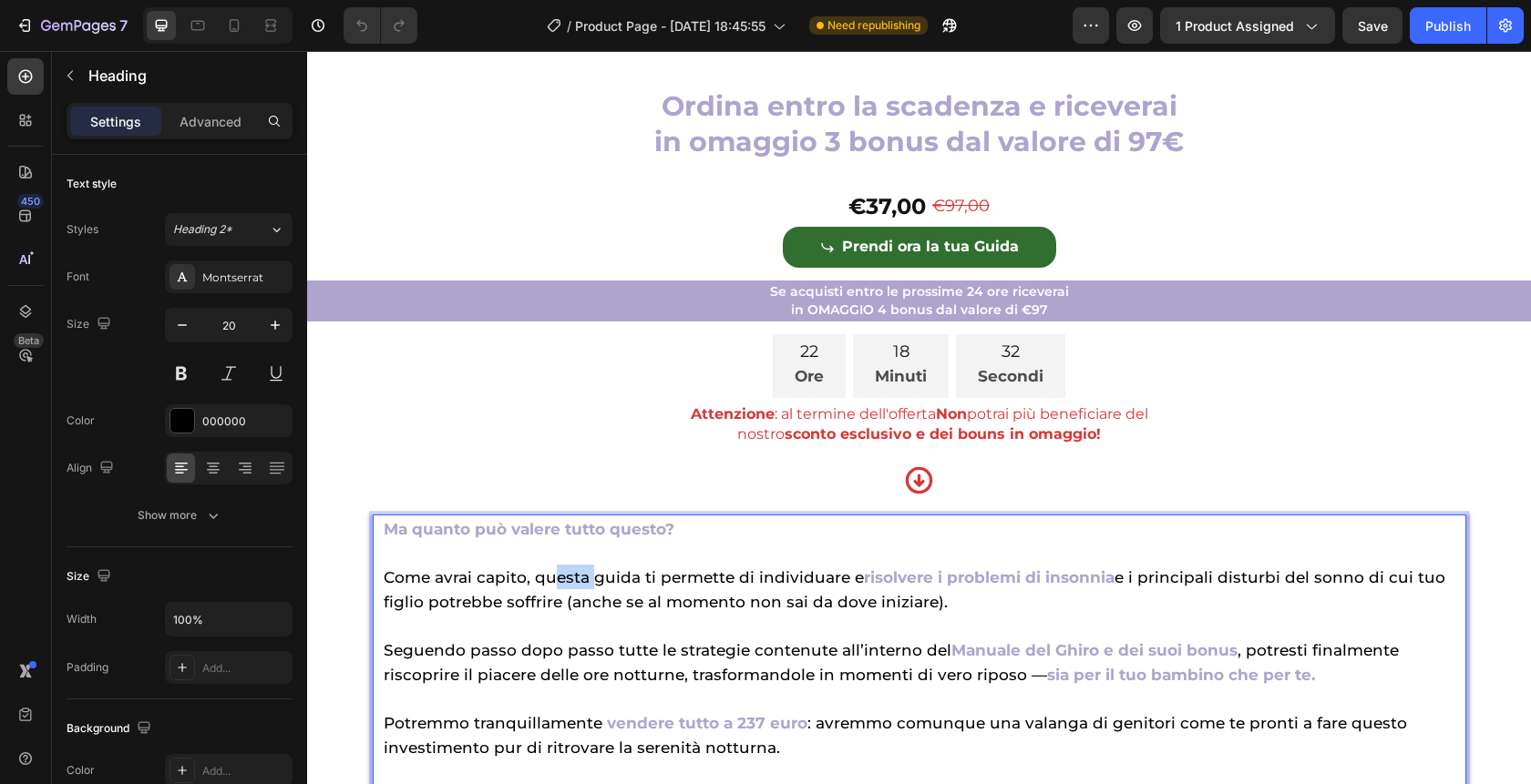
drag, startPoint x: 553, startPoint y: 608, endPoint x: 594, endPoint y: 608, distance: 41.0
click at [594, 587] on span "Come avrai capito, questa guida ti permette di individuare e" at bounding box center [624, 578] width 480 height 18
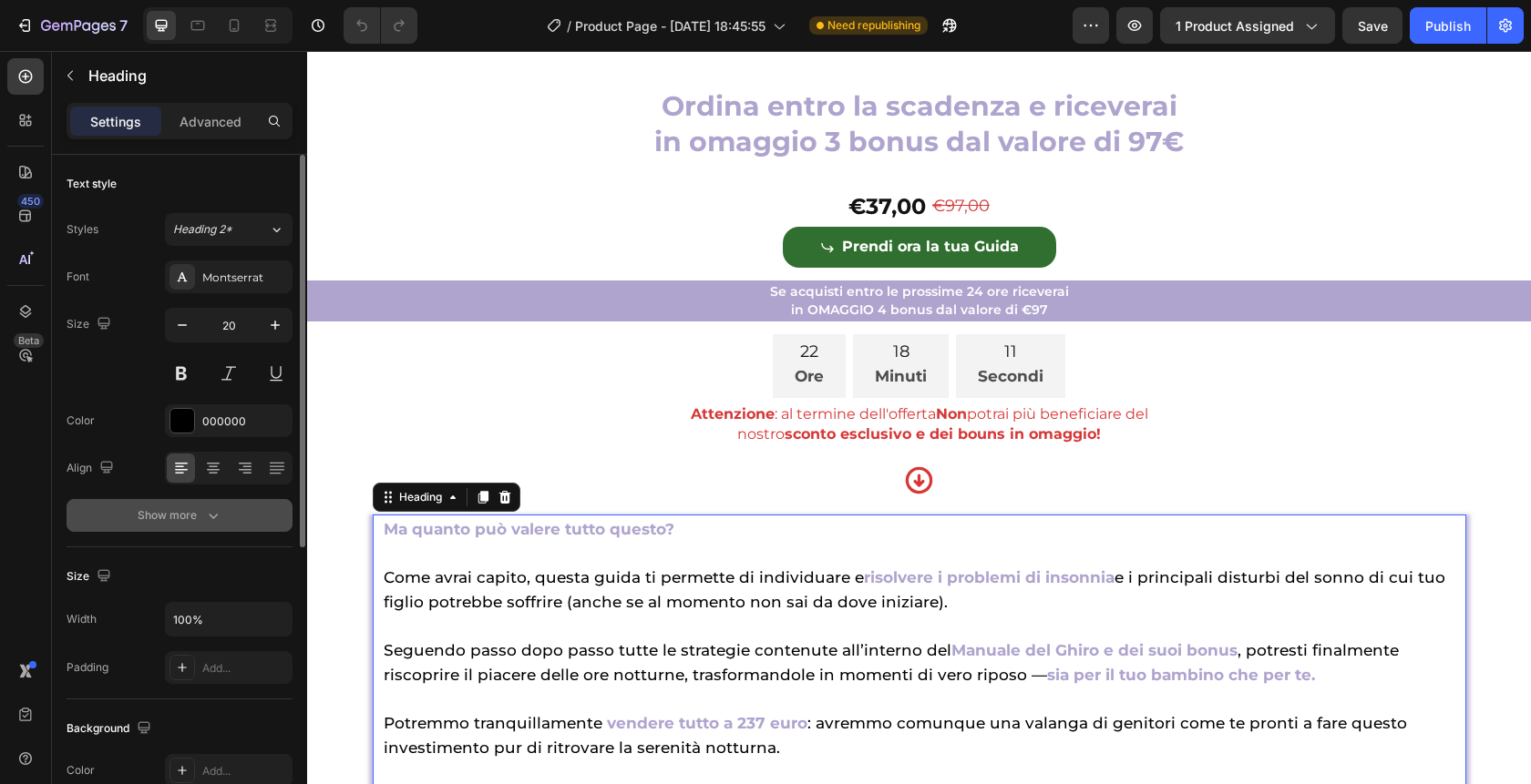
click at [195, 520] on div "Show more" at bounding box center [180, 516] width 85 height 18
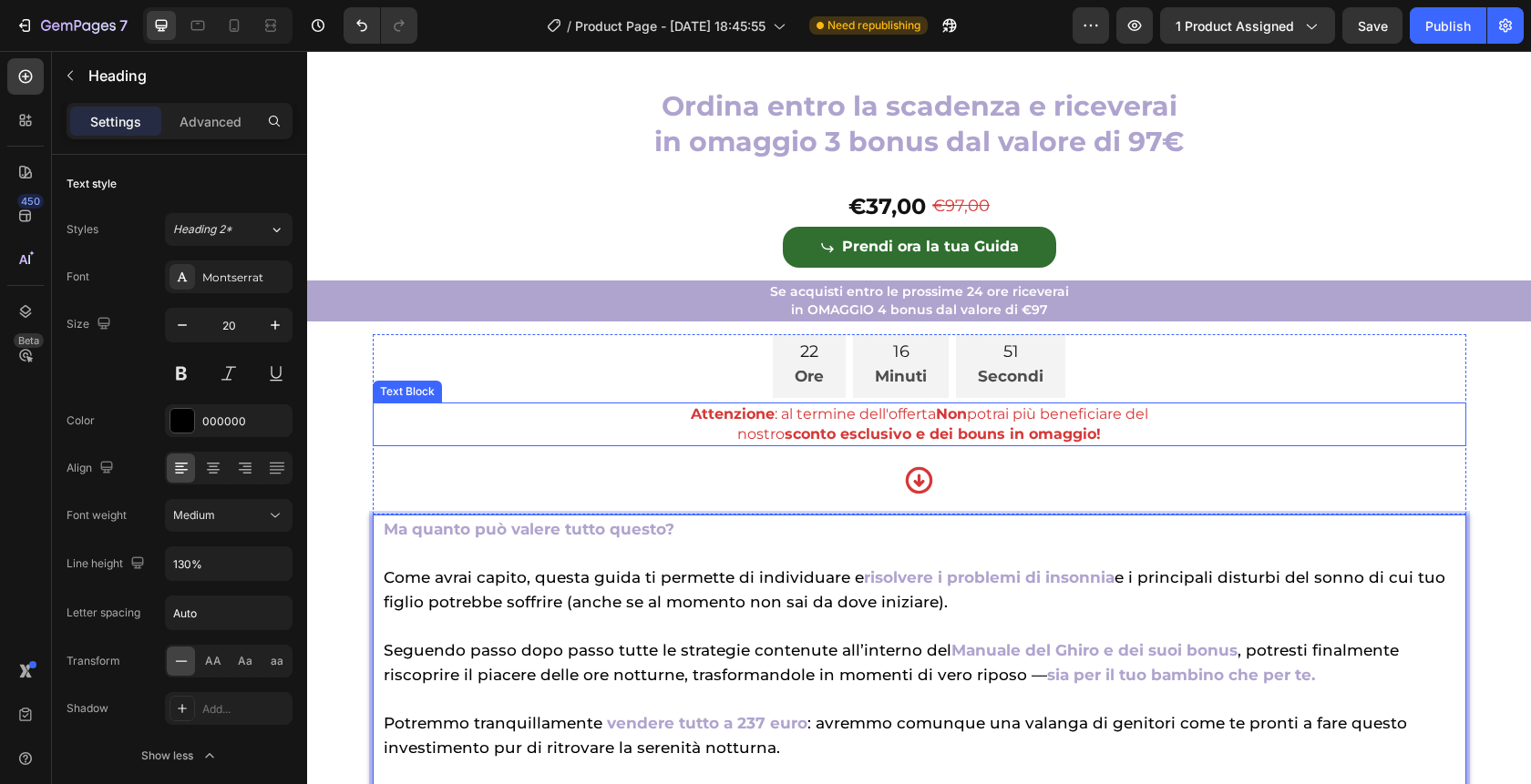
click at [1152, 445] on p "nostro sconto esclusivo e dei bouns in omaggio!" at bounding box center [920, 435] width 1090 height 20
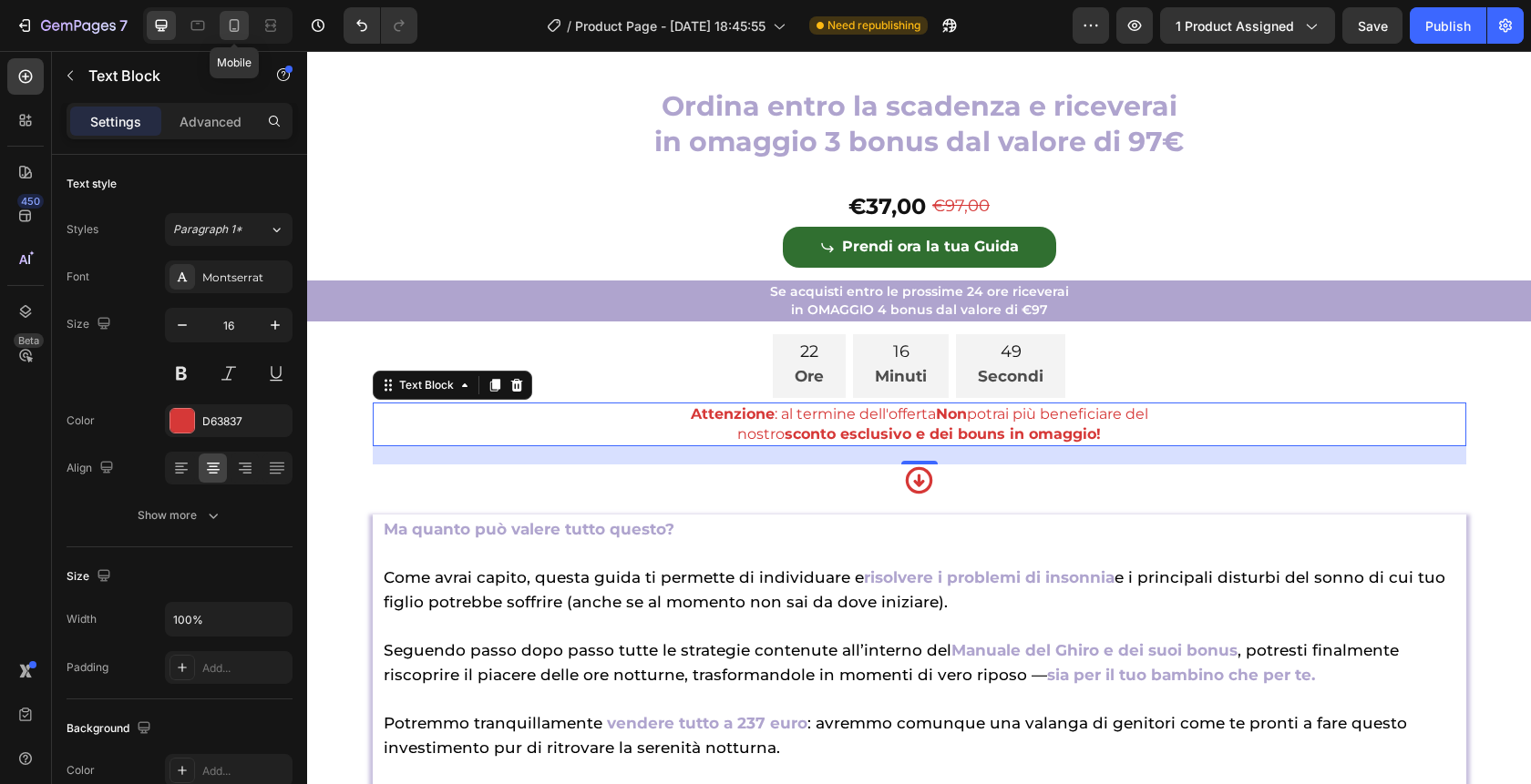
click at [241, 31] on icon at bounding box center [234, 26] width 19 height 18
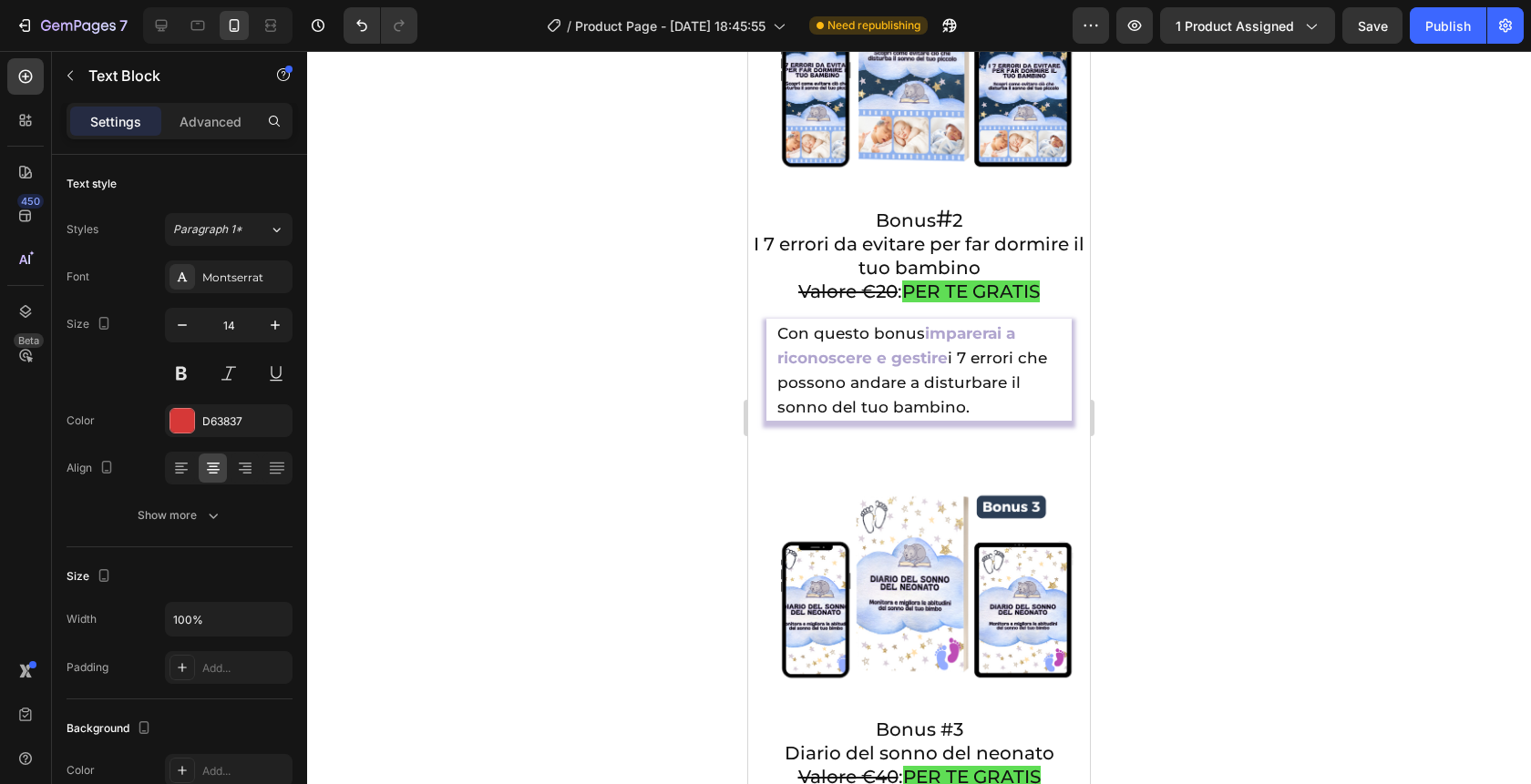
scroll to position [6510, 0]
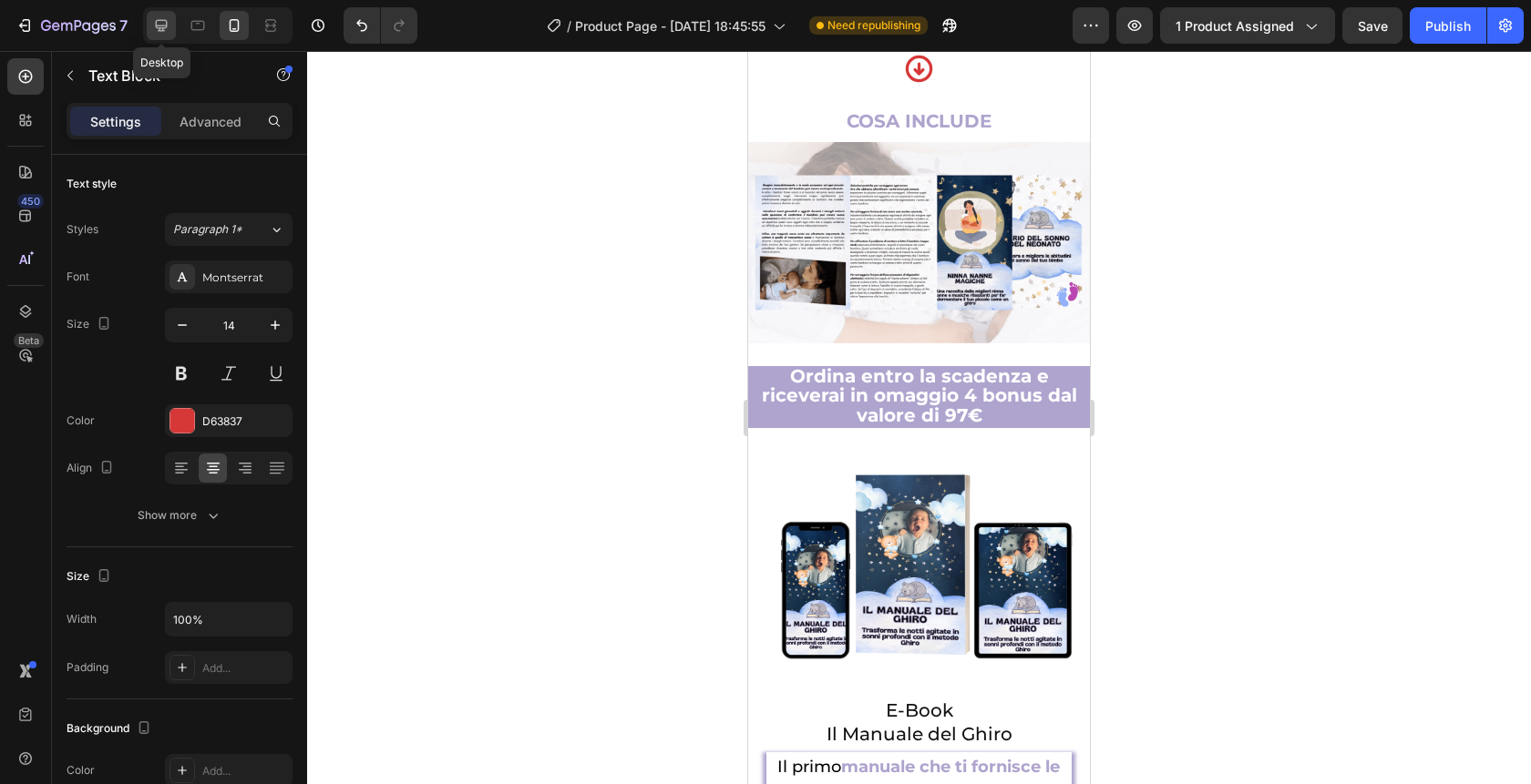
click at [154, 24] on icon at bounding box center [162, 26] width 19 height 18
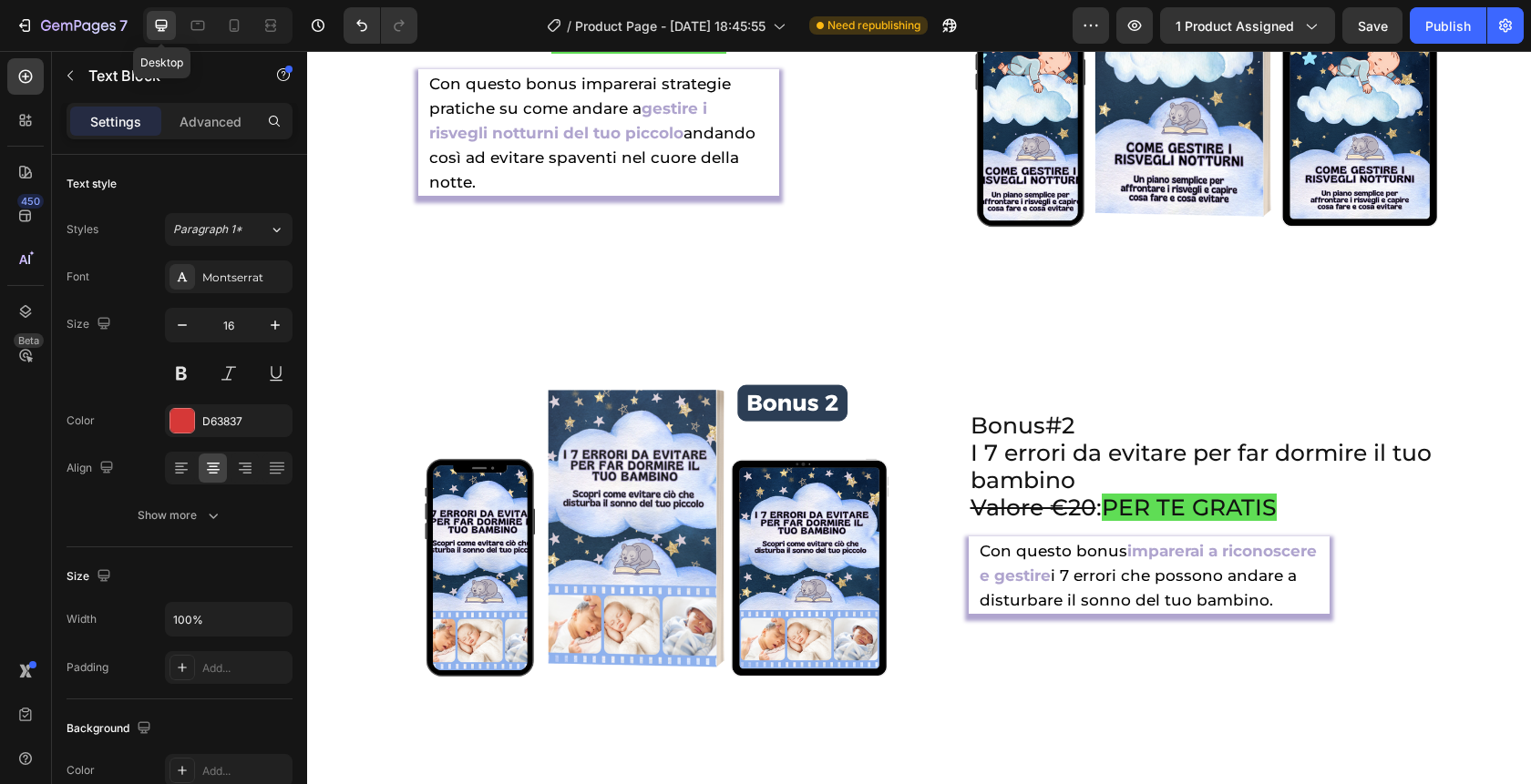
scroll to position [6275, 0]
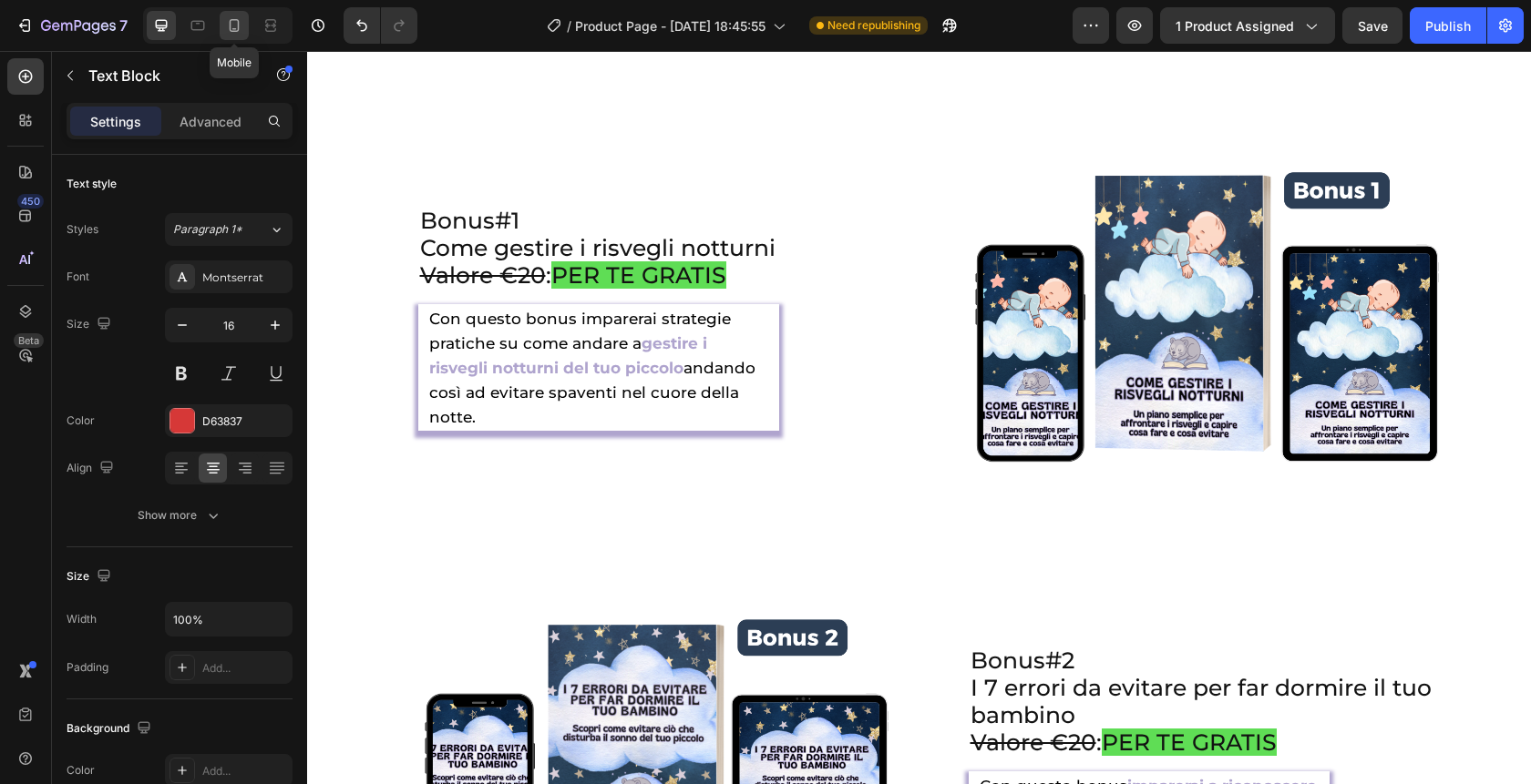
click at [233, 27] on icon at bounding box center [234, 26] width 19 height 18
type input "14"
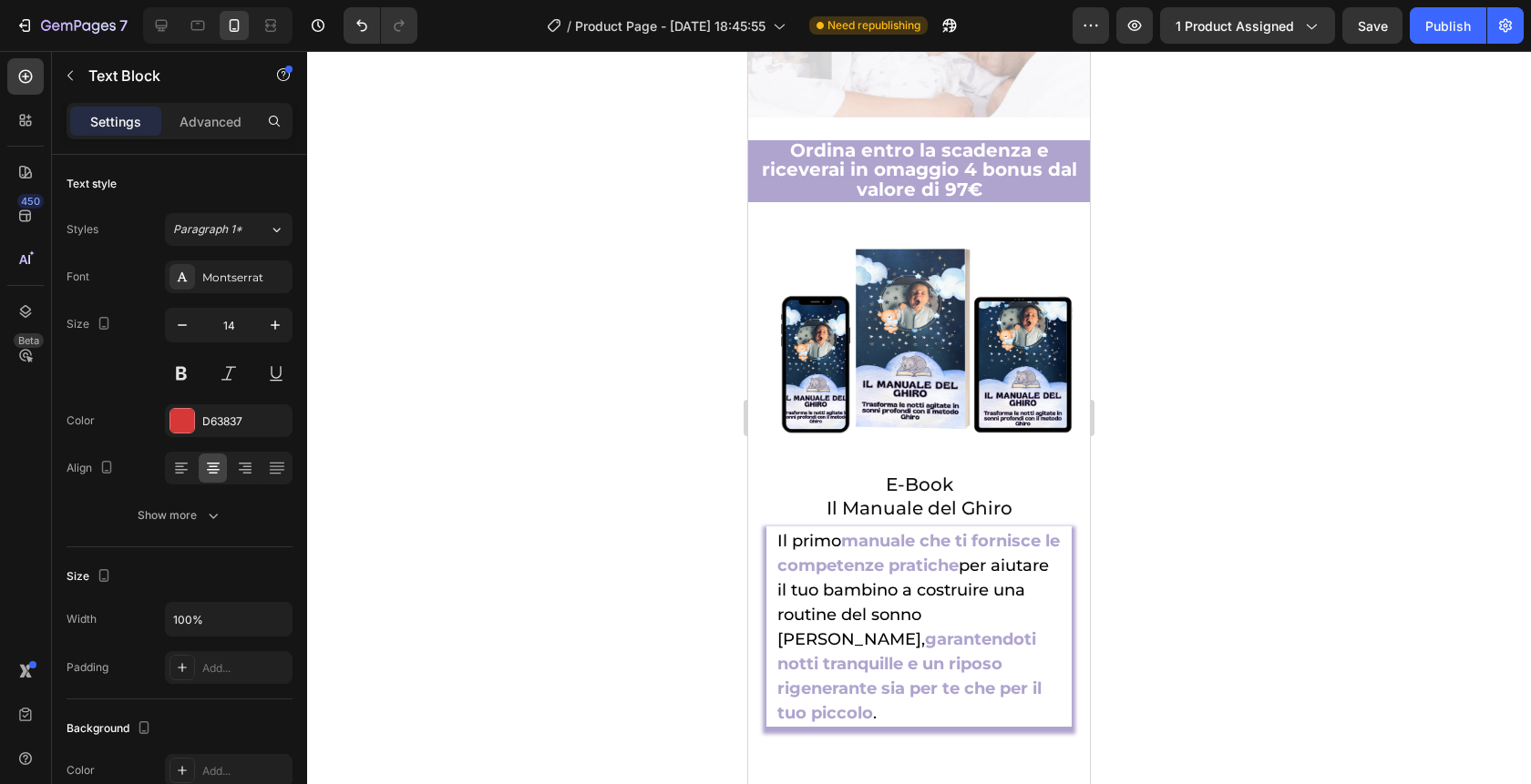
scroll to position [6793, 0]
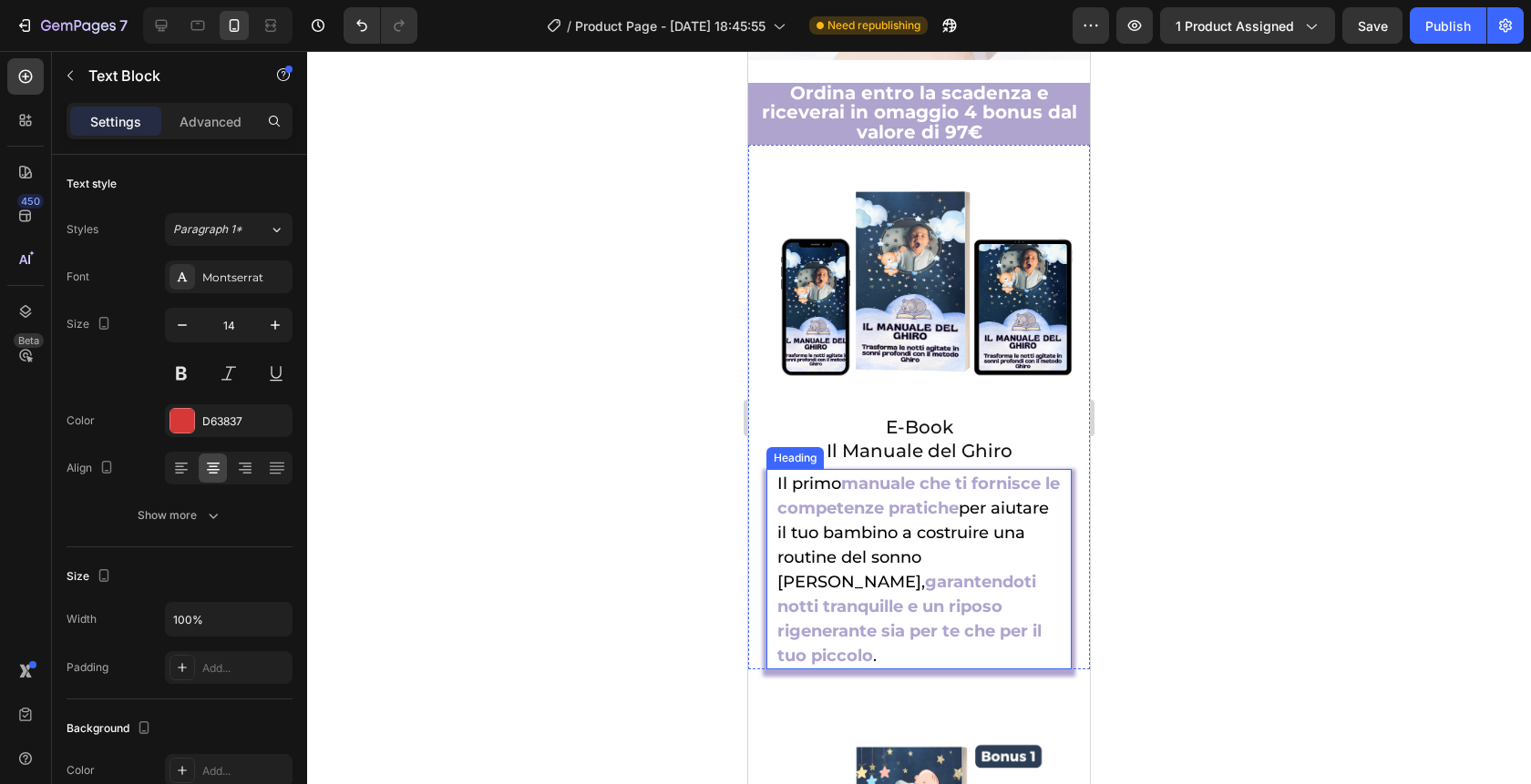
click at [932, 498] on span "per aiutare il tuo bambino a costruire una routine del sonno [PERSON_NAME]," at bounding box center [913, 545] width 272 height 93
click at [932, 498] on span "per aiutare il tuo bambino a costruire una routine del sonno [PERSON_NAME]," at bounding box center [913, 545] width 272 height 93
drag, startPoint x: 932, startPoint y: 467, endPoint x: 910, endPoint y: 467, distance: 22.0
click at [910, 498] on span "per aiutare il tuo bambino a costruire una routine del sonno [PERSON_NAME]," at bounding box center [913, 545] width 272 height 93
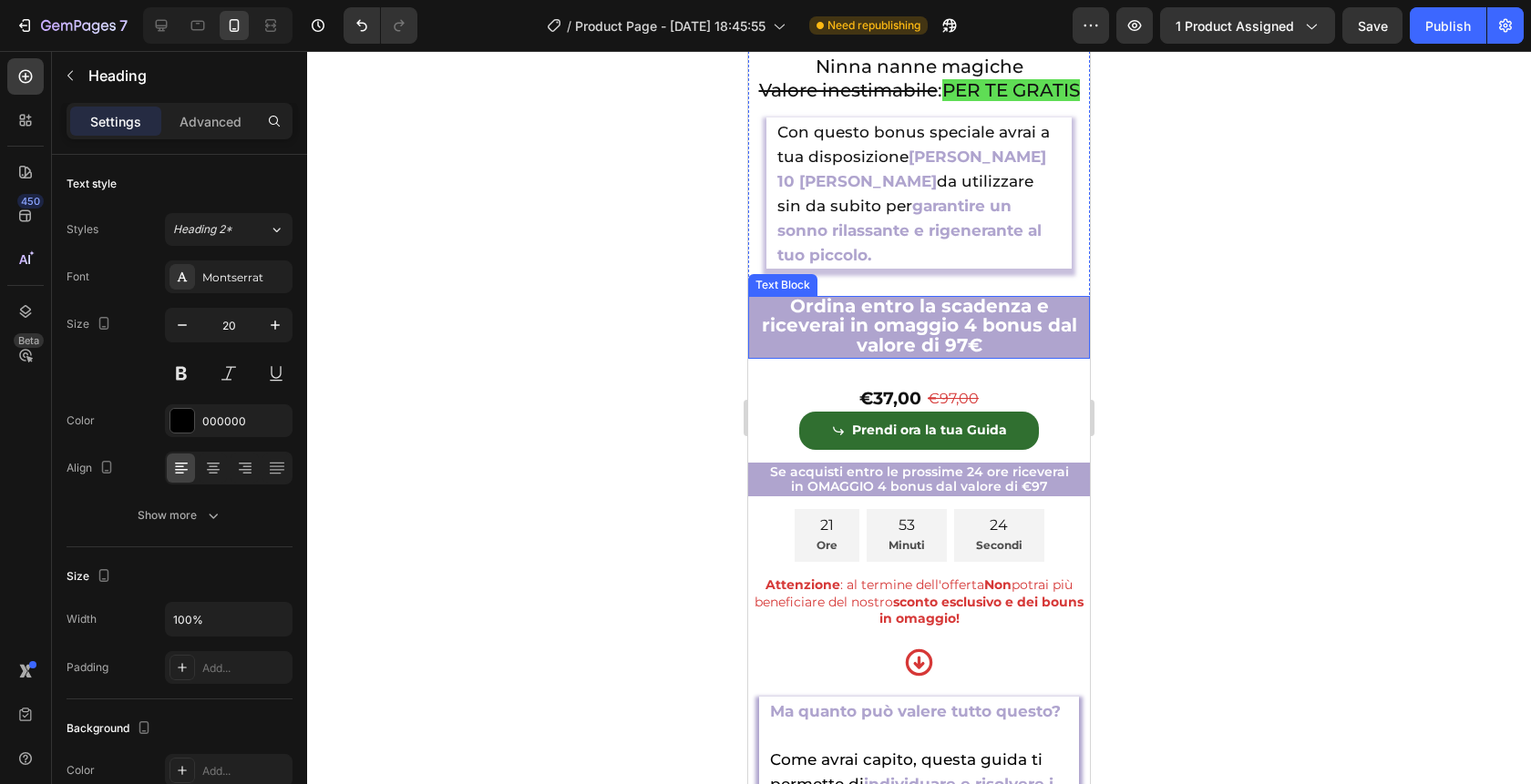
scroll to position [9277, 0]
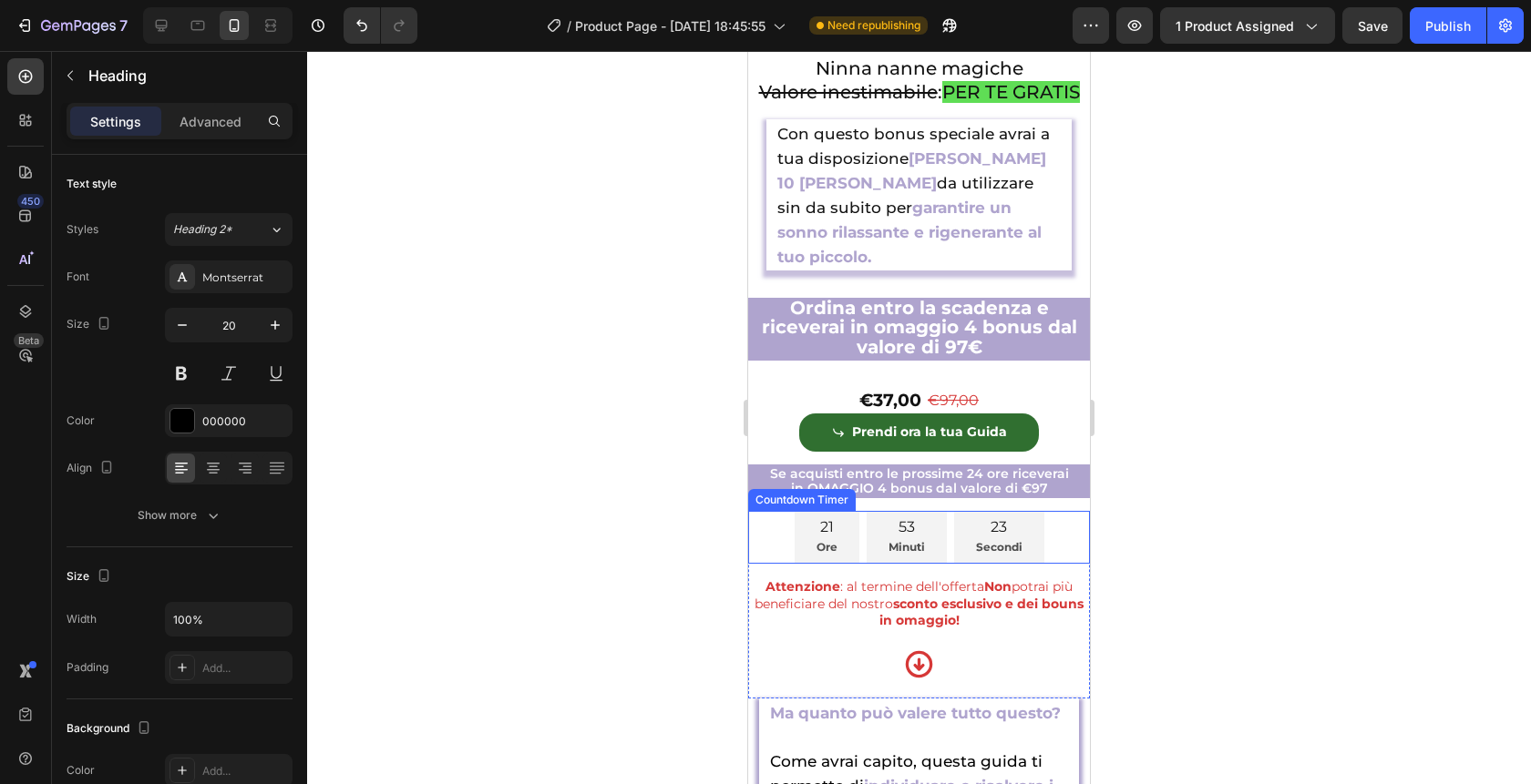
click at [974, 511] on div "23 Secondi" at bounding box center [1000, 537] width 91 height 53
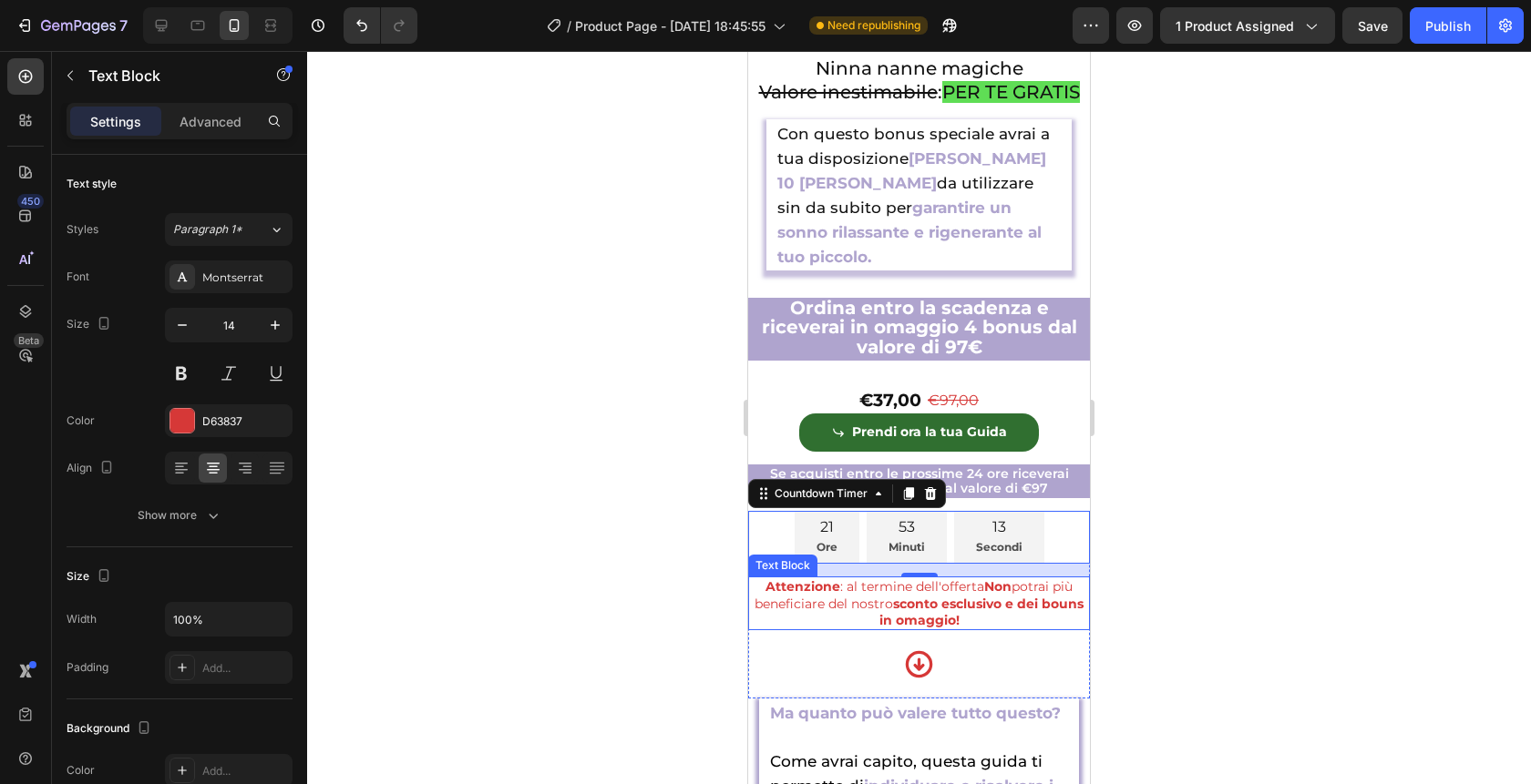
click at [953, 595] on strong "sconto esclusivo e dei bouns in omaggio!" at bounding box center [982, 611] width 205 height 32
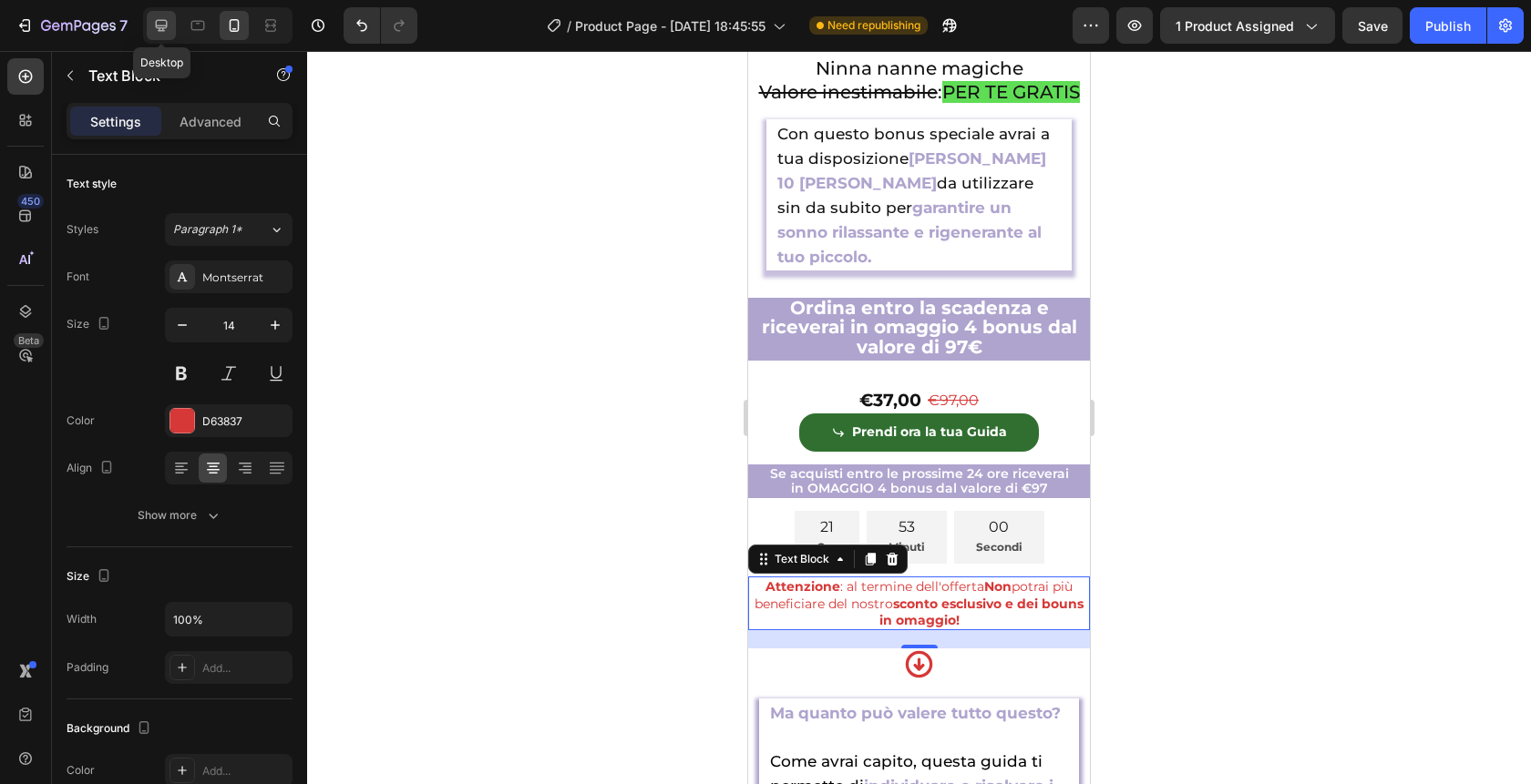
click at [153, 19] on icon at bounding box center [162, 26] width 19 height 18
type input "16"
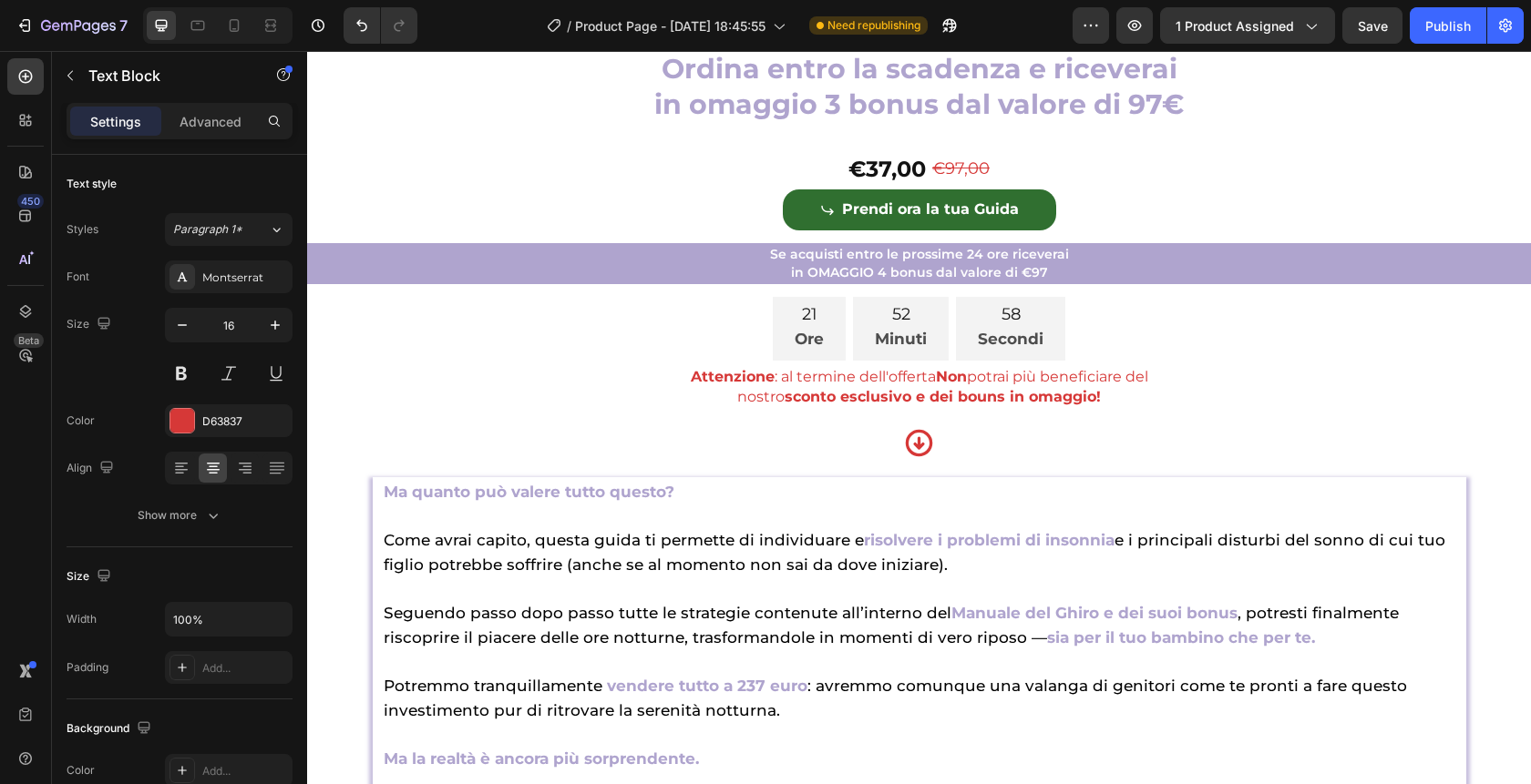
scroll to position [8094, 0]
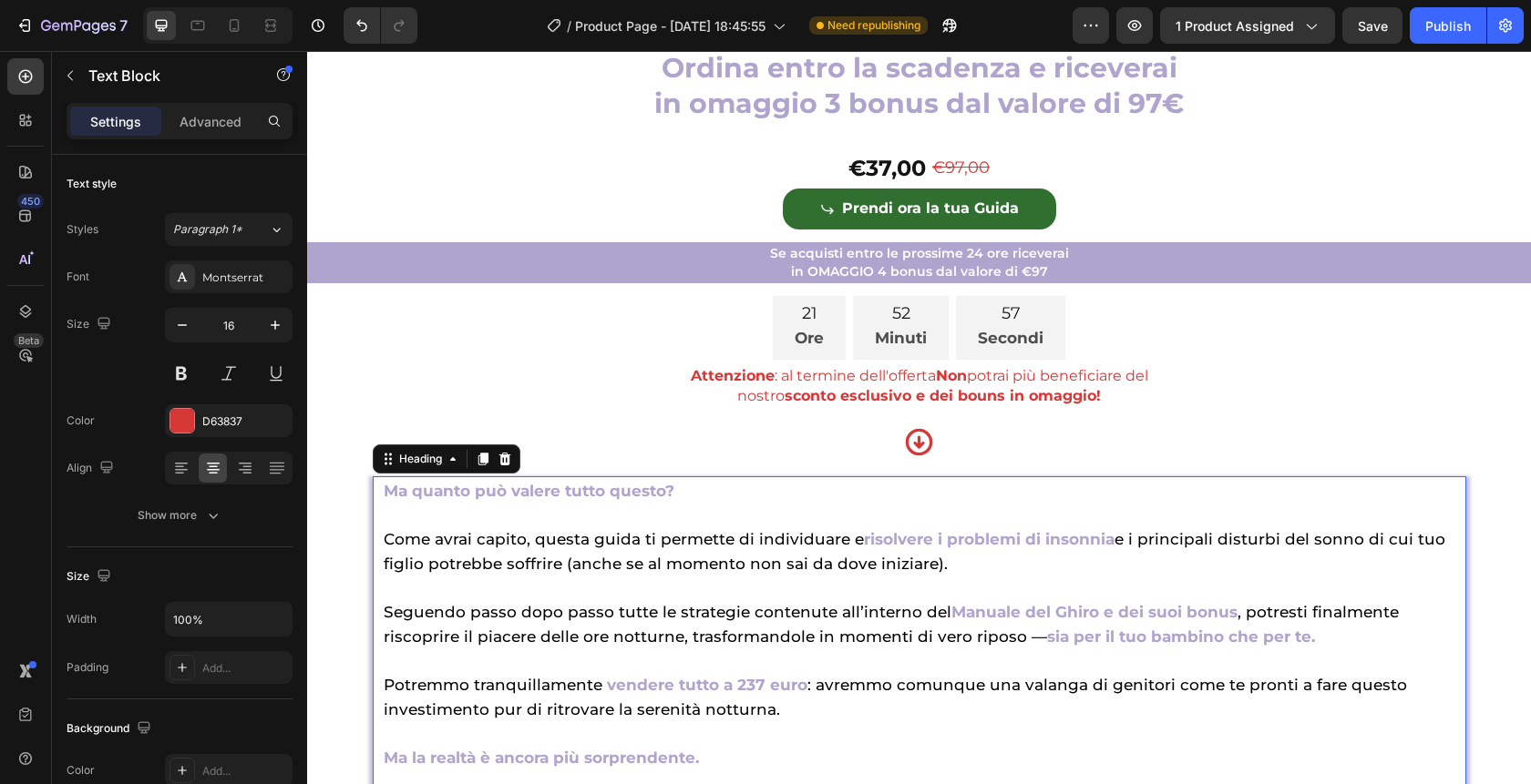
click at [451, 470] on div "Heading" at bounding box center [421, 459] width 87 height 22
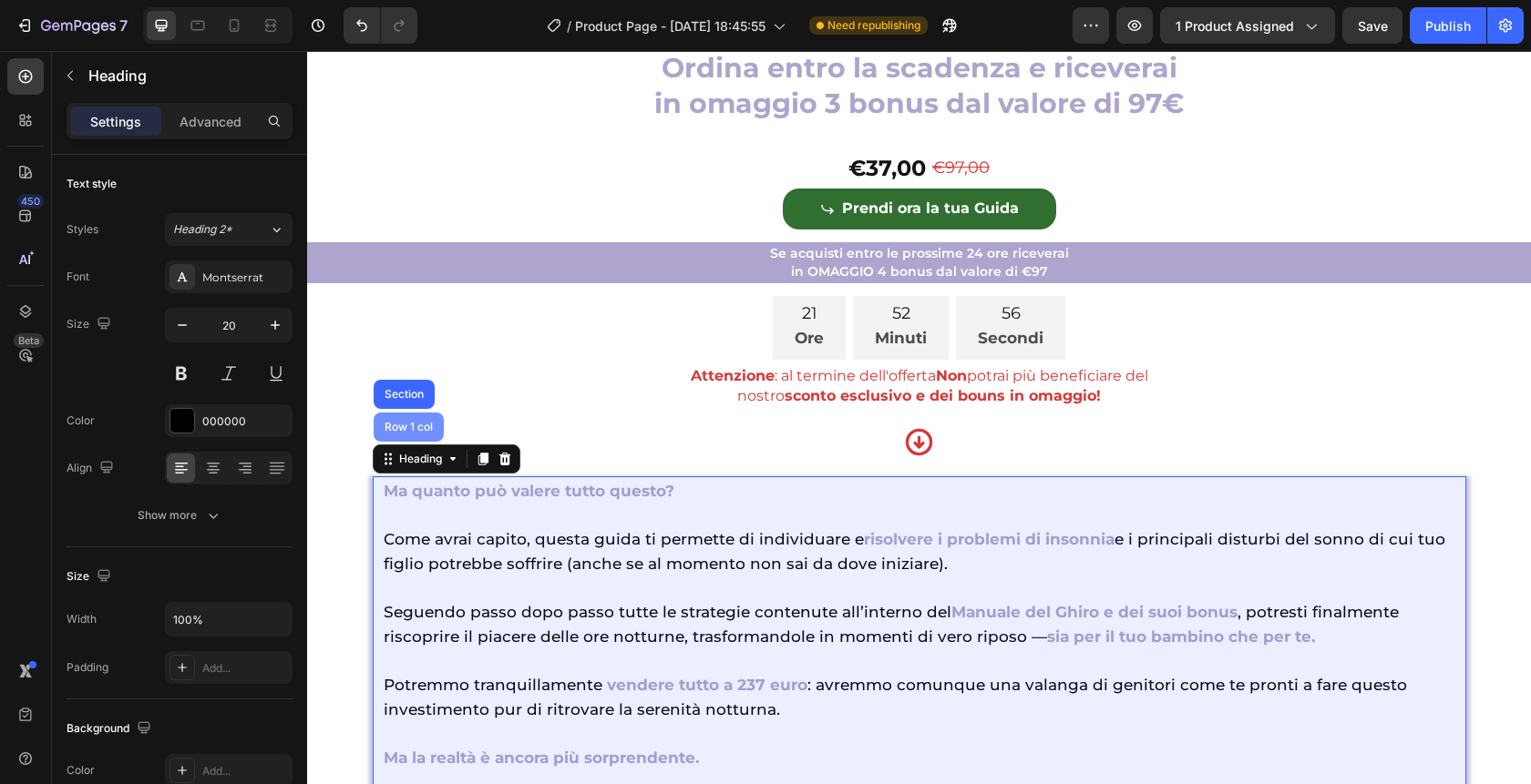
click at [402, 433] on div "Row 1 col" at bounding box center [409, 427] width 56 height 11
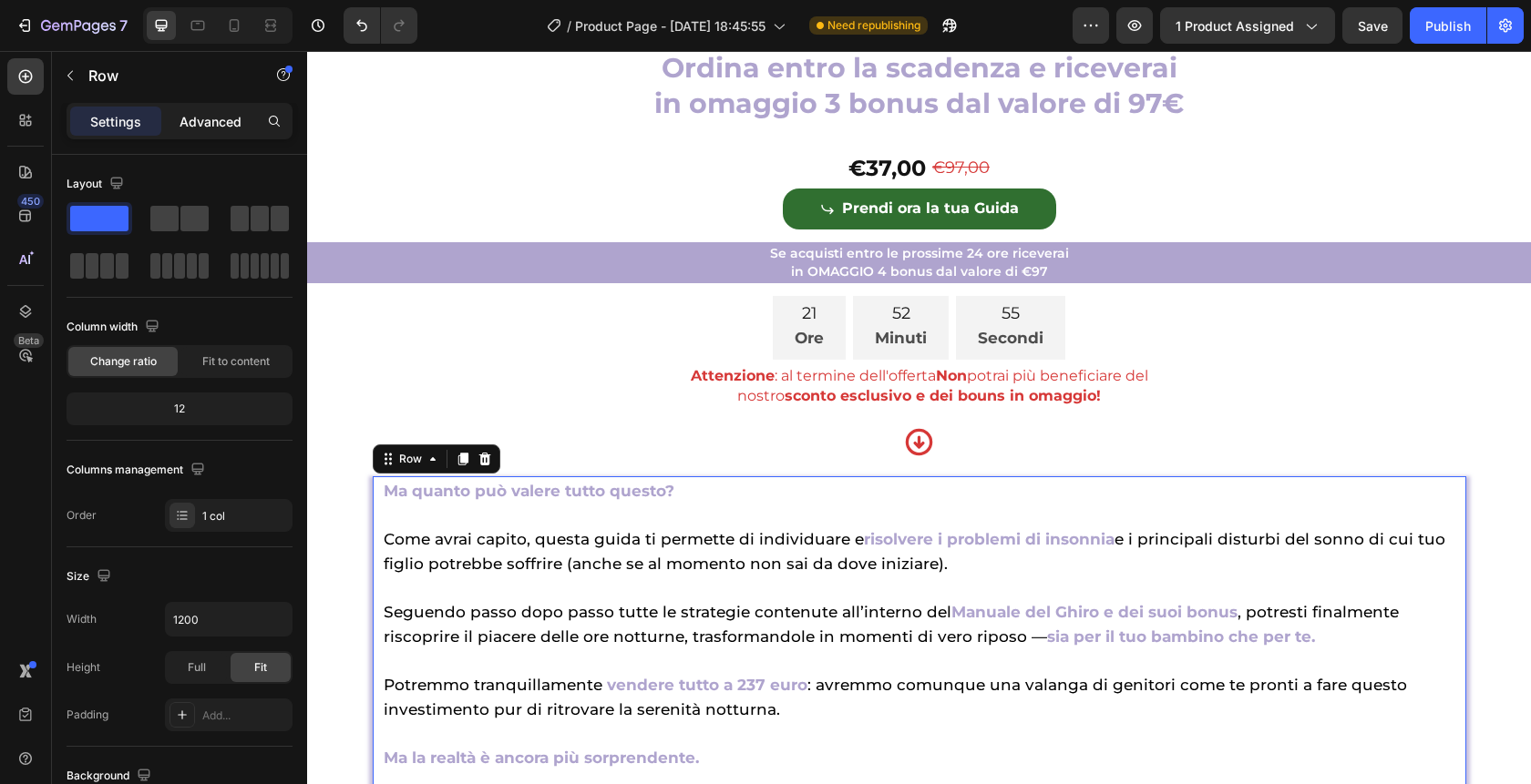
click at [207, 110] on div "Advanced" at bounding box center [210, 121] width 92 height 30
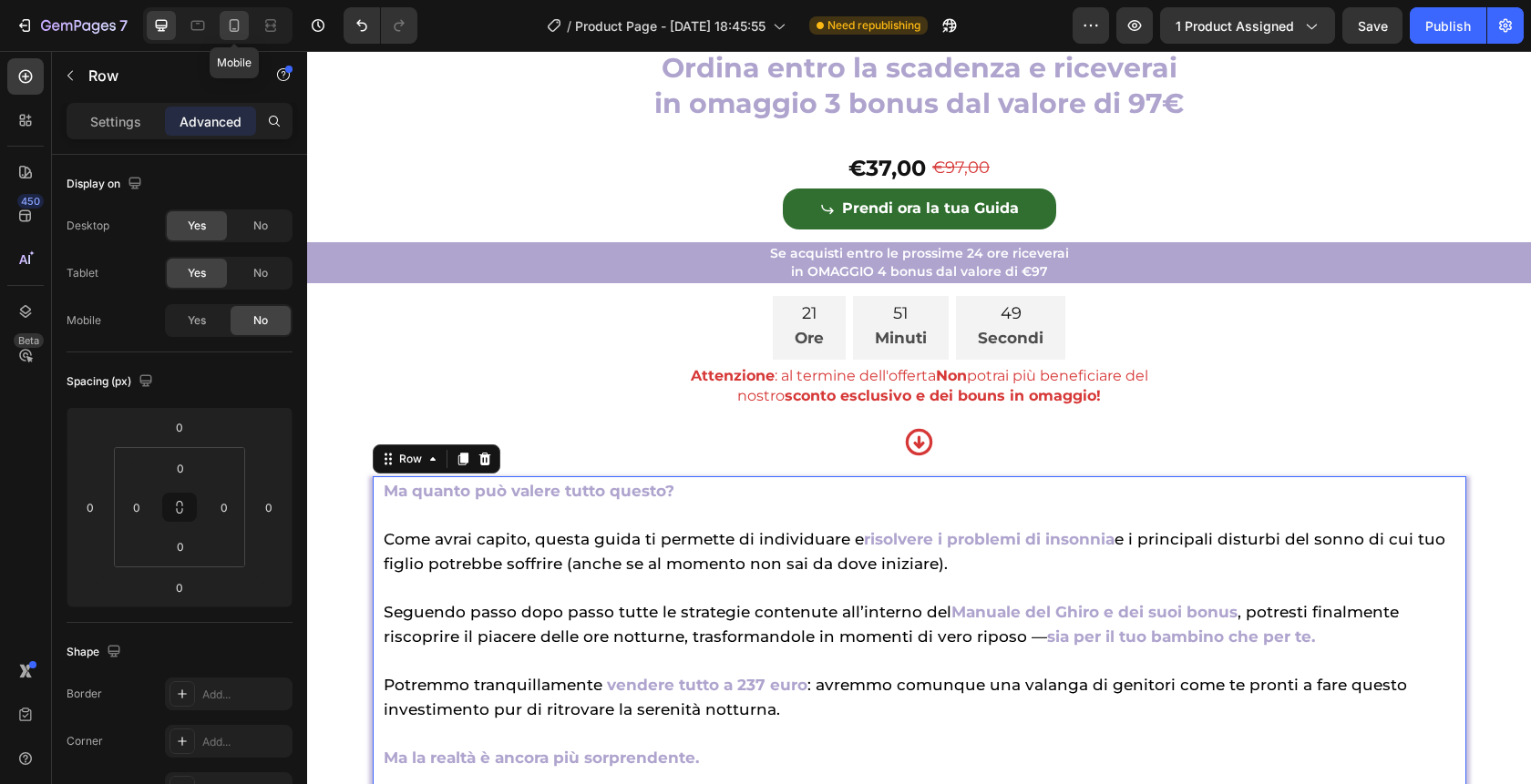
click at [233, 23] on icon at bounding box center [234, 26] width 19 height 18
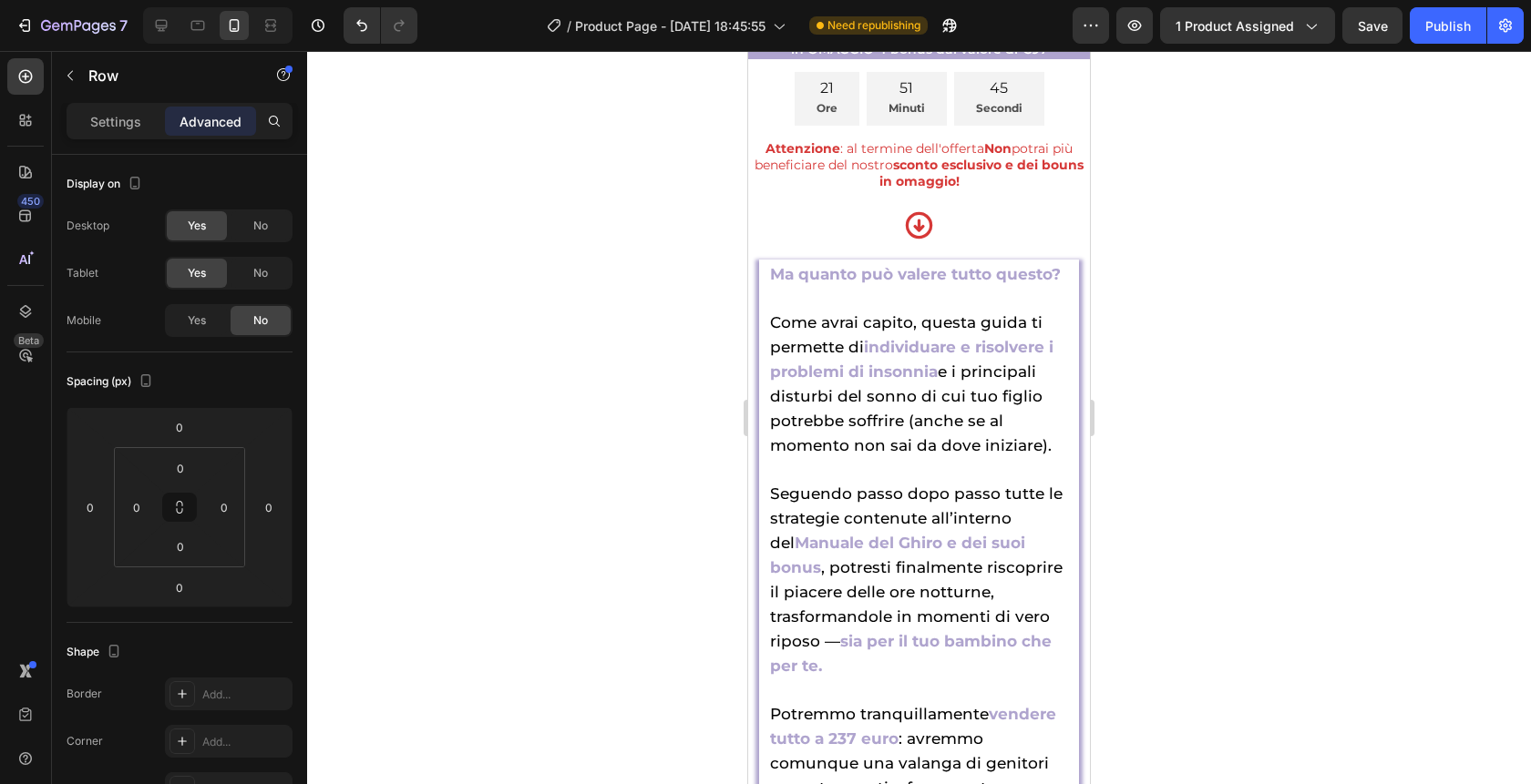
scroll to position [9641, 0]
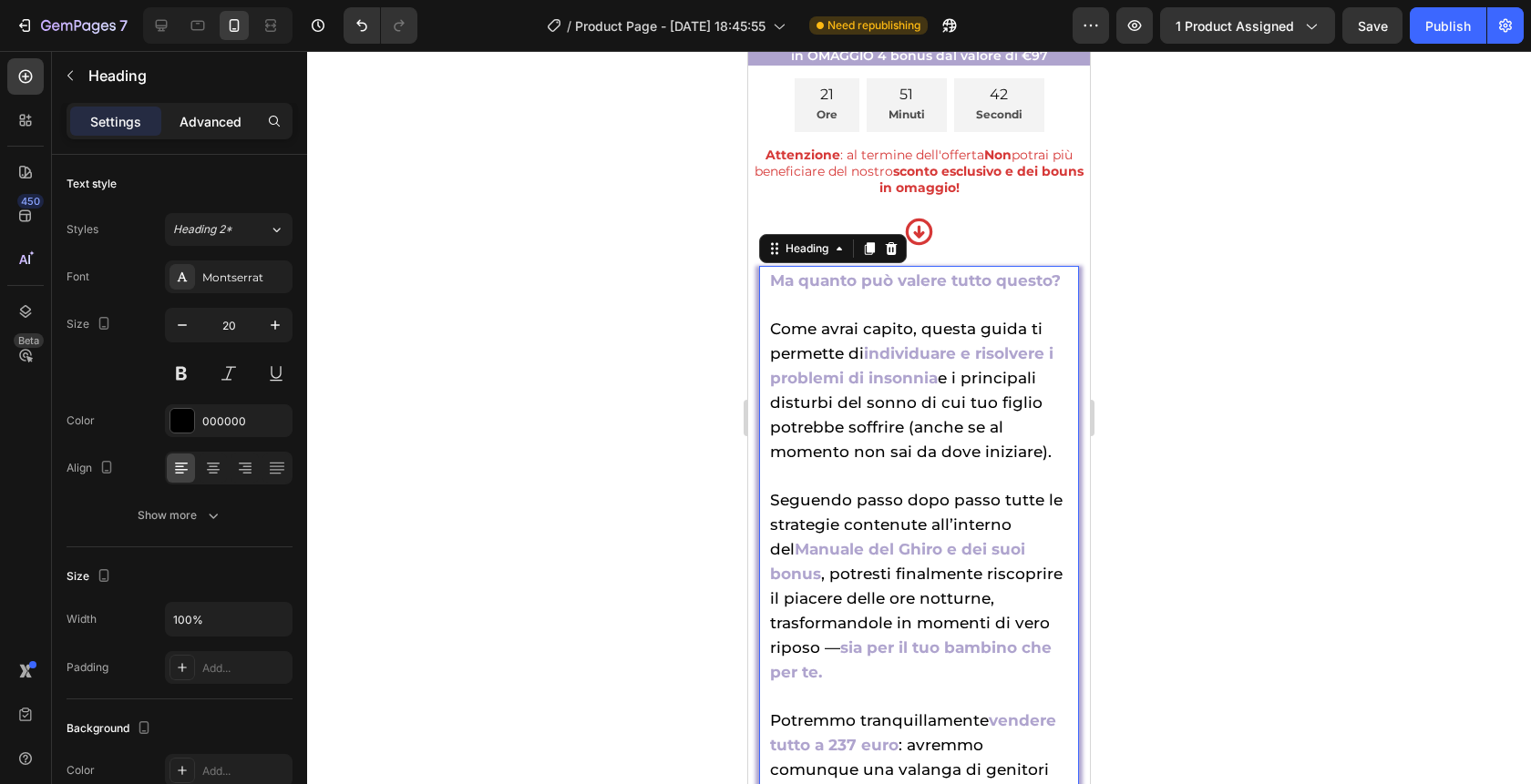
click at [192, 120] on p "Advanced" at bounding box center [210, 121] width 62 height 19
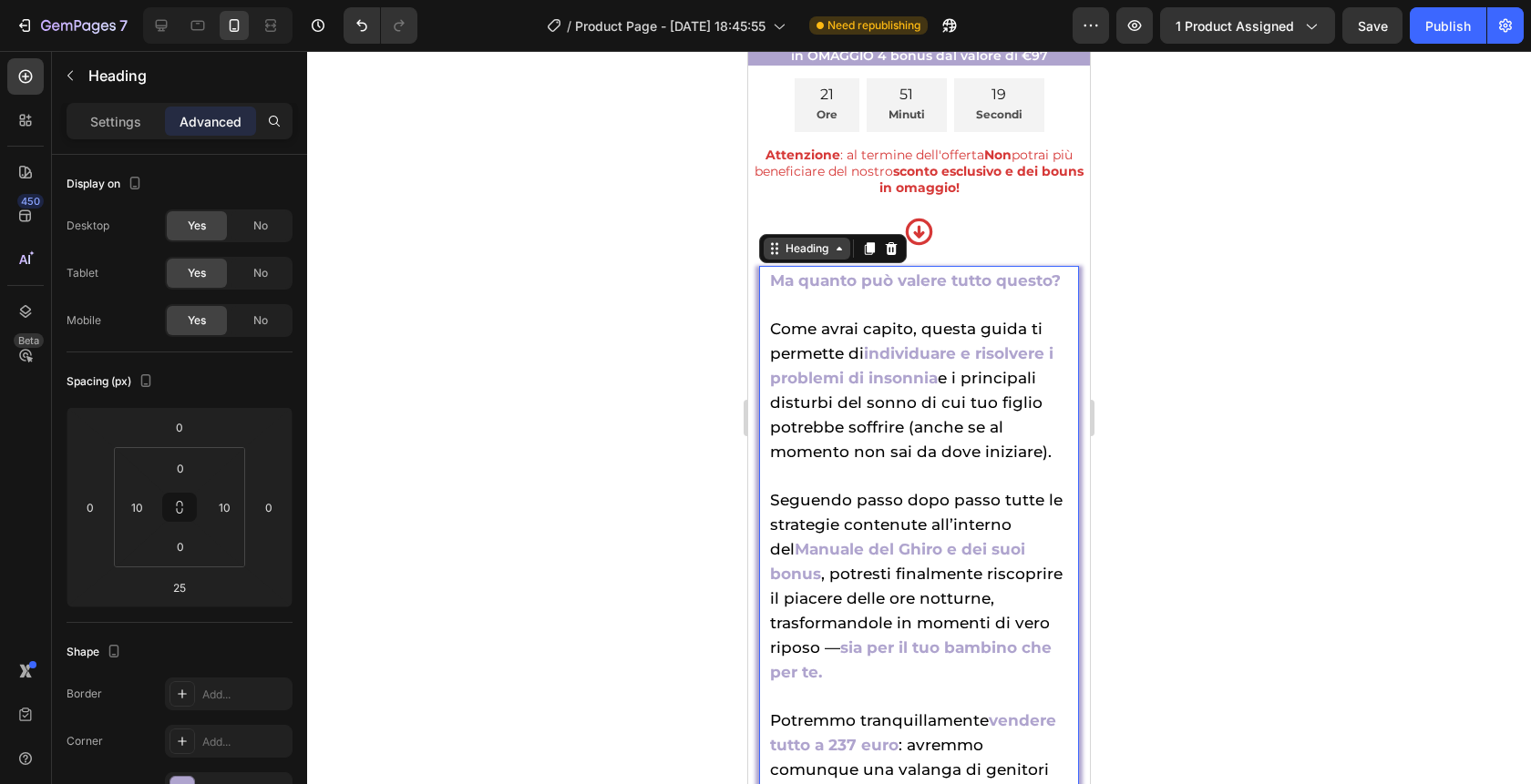
click at [801, 246] on div "Heading" at bounding box center [807, 249] width 50 height 17
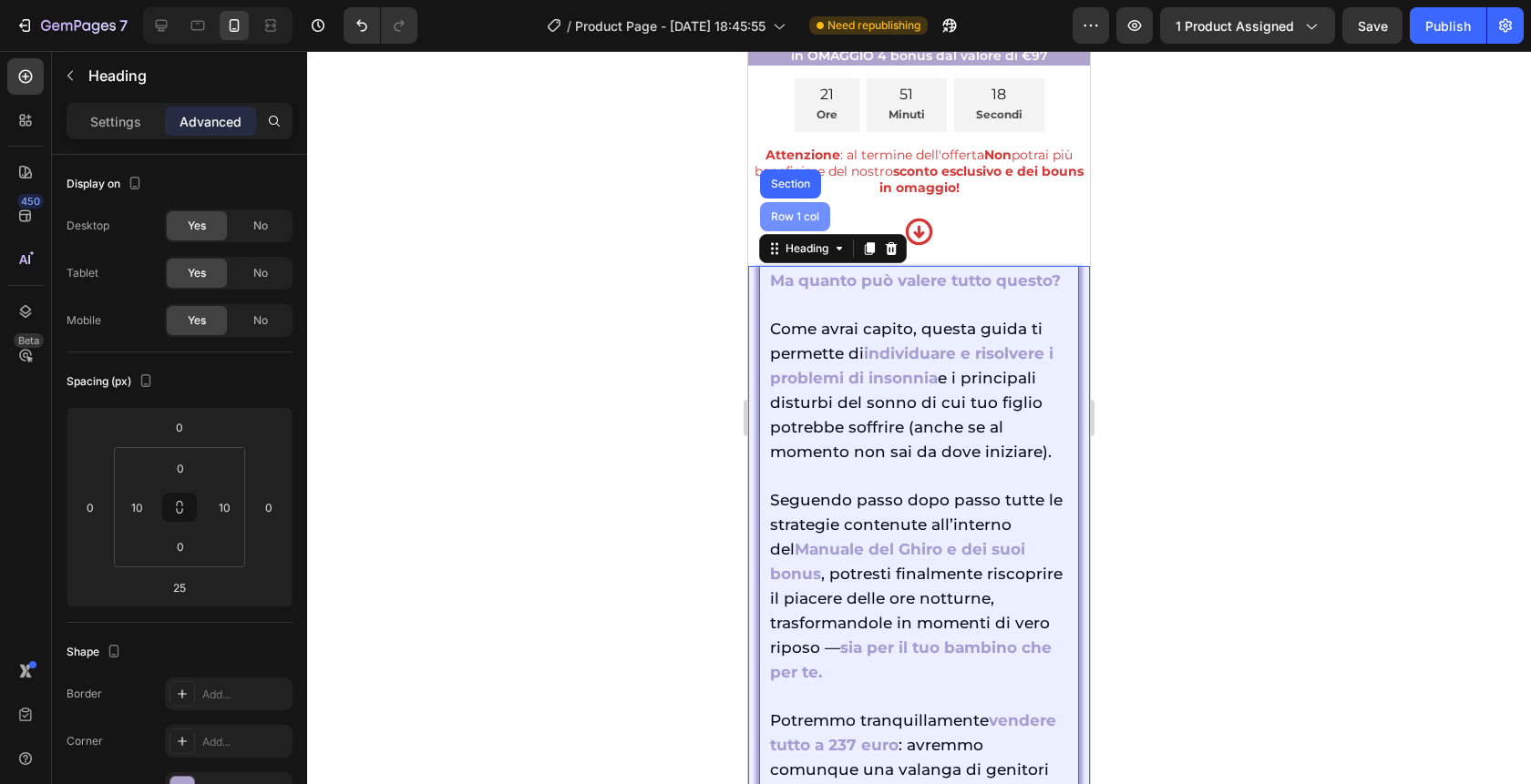
click at [791, 209] on div "Row 1 col" at bounding box center [796, 217] width 70 height 30
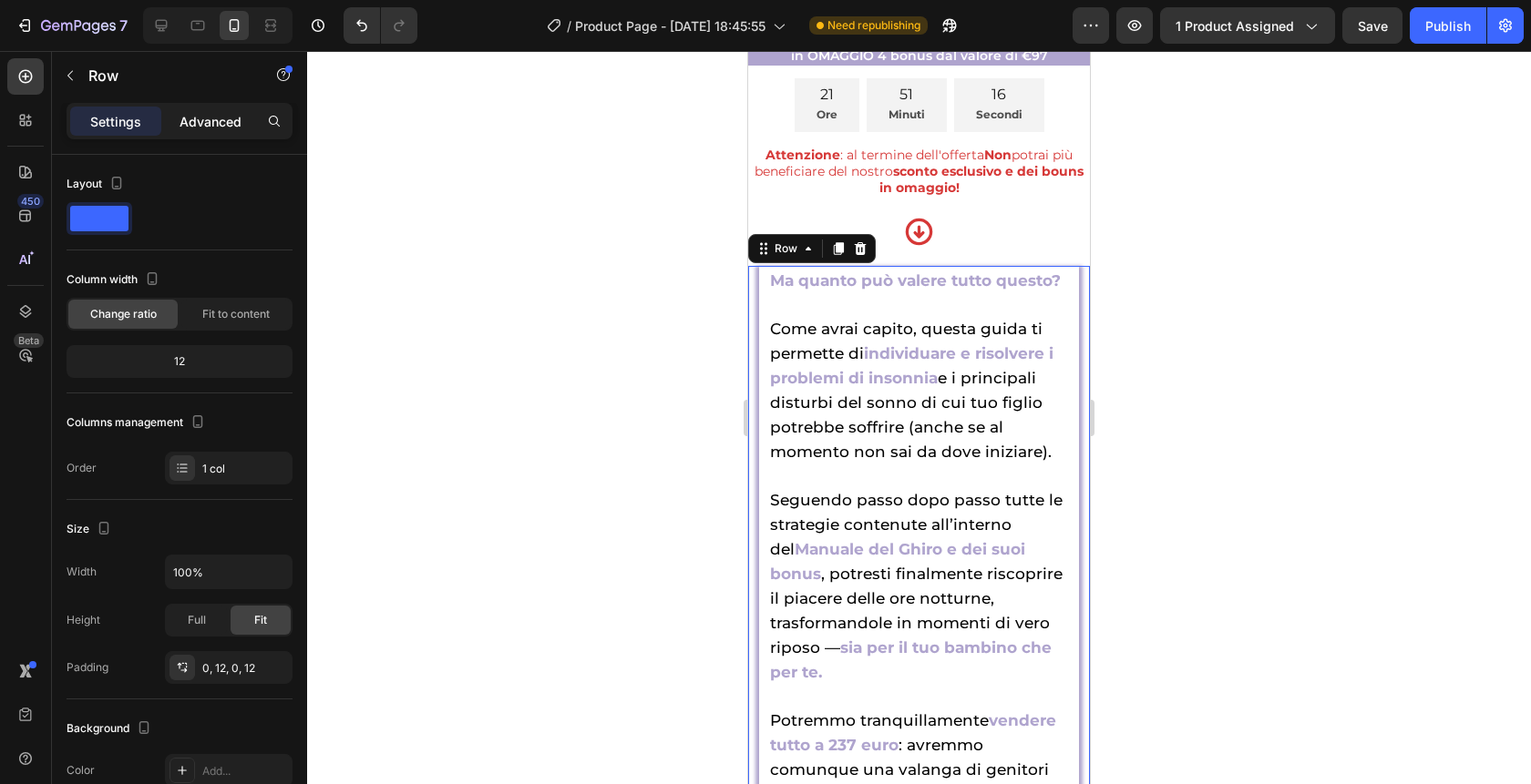
click at [214, 127] on p "Advanced" at bounding box center [210, 121] width 62 height 19
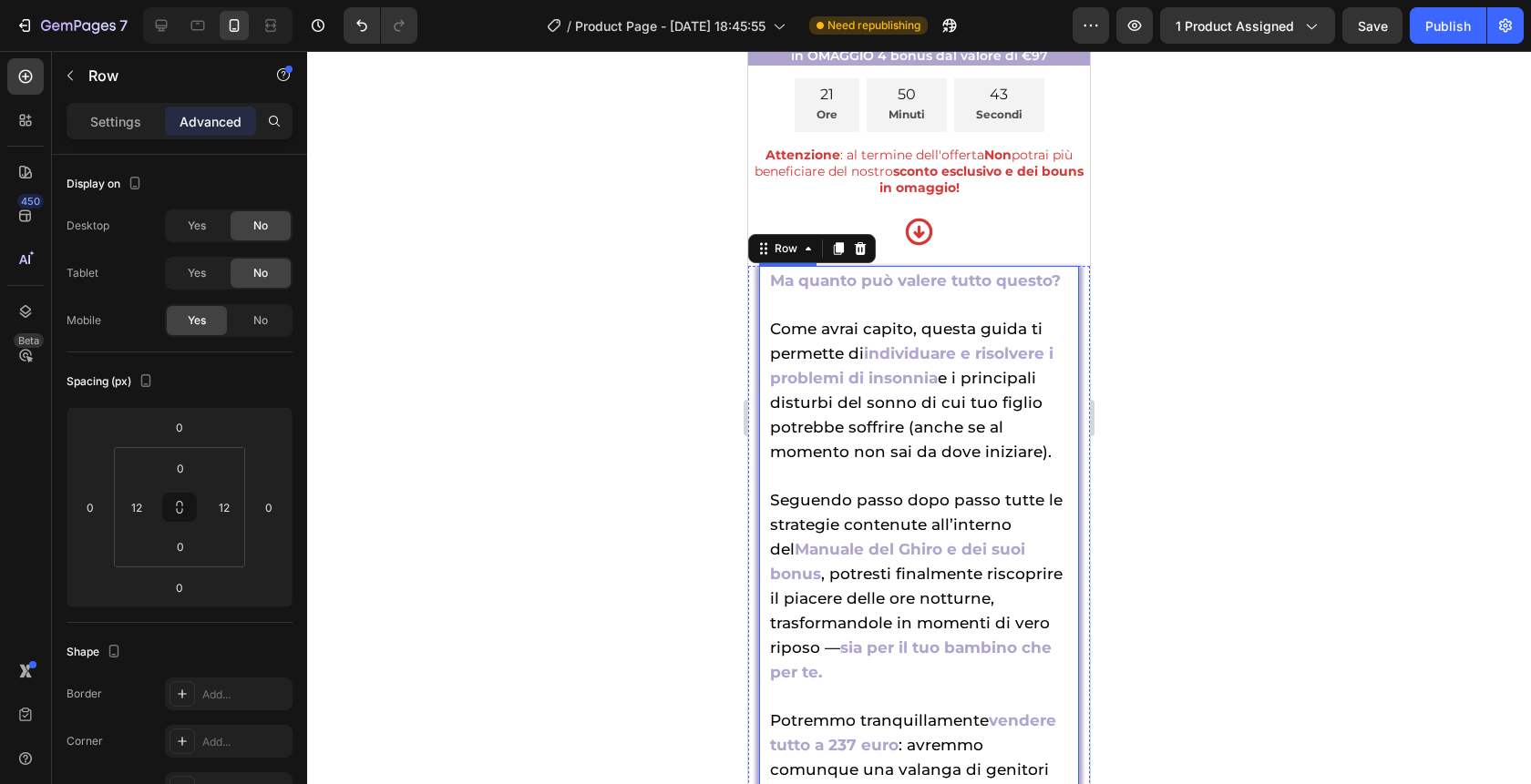
click at [917, 592] on span ", potresti finalmente riscoprire il piacere delle ore notturne, trasformandole …" at bounding box center [917, 611] width 292 height 92
click at [96, 120] on p "Settings" at bounding box center [116, 121] width 51 height 19
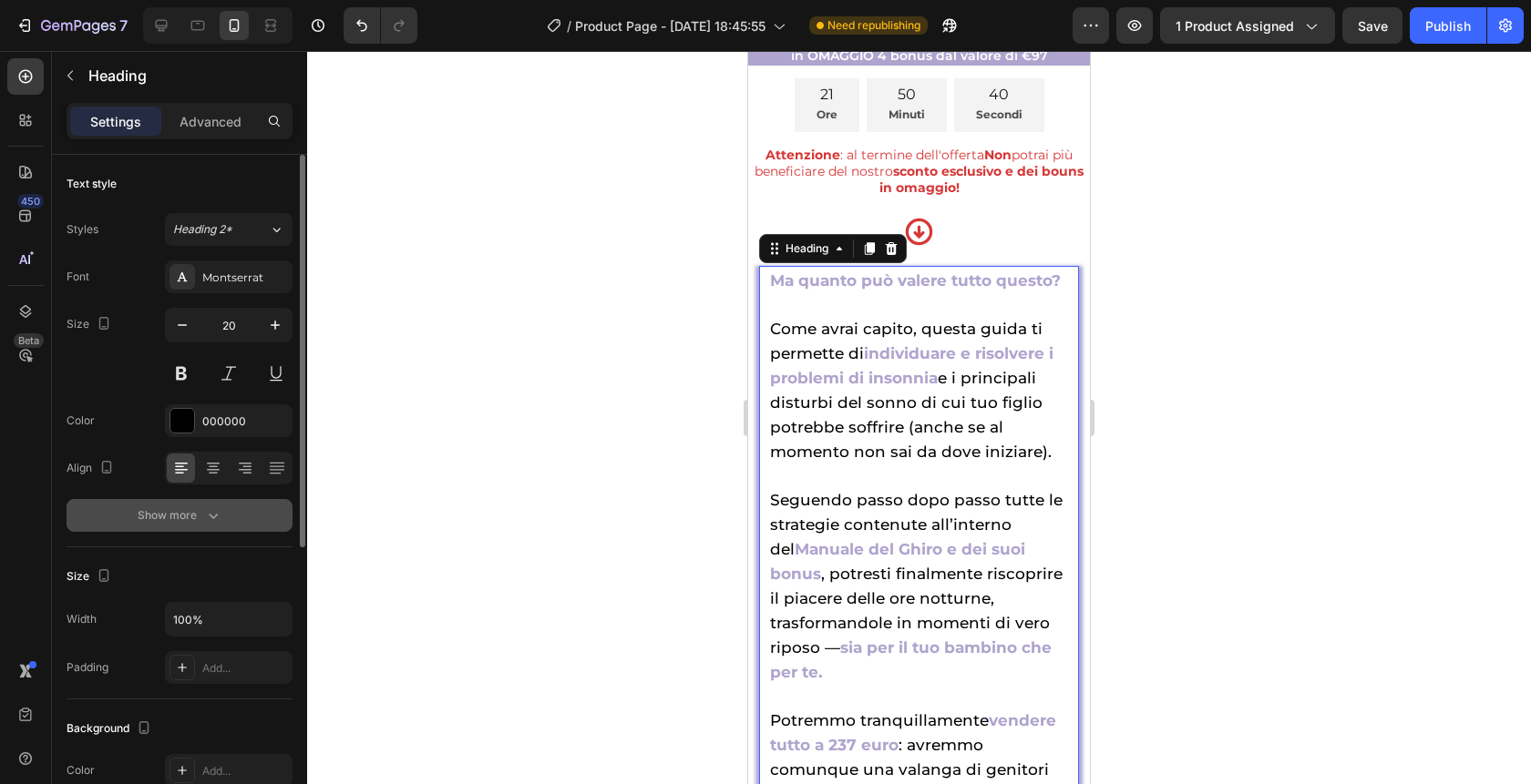
click at [163, 528] on button "Show more" at bounding box center [179, 515] width 226 height 32
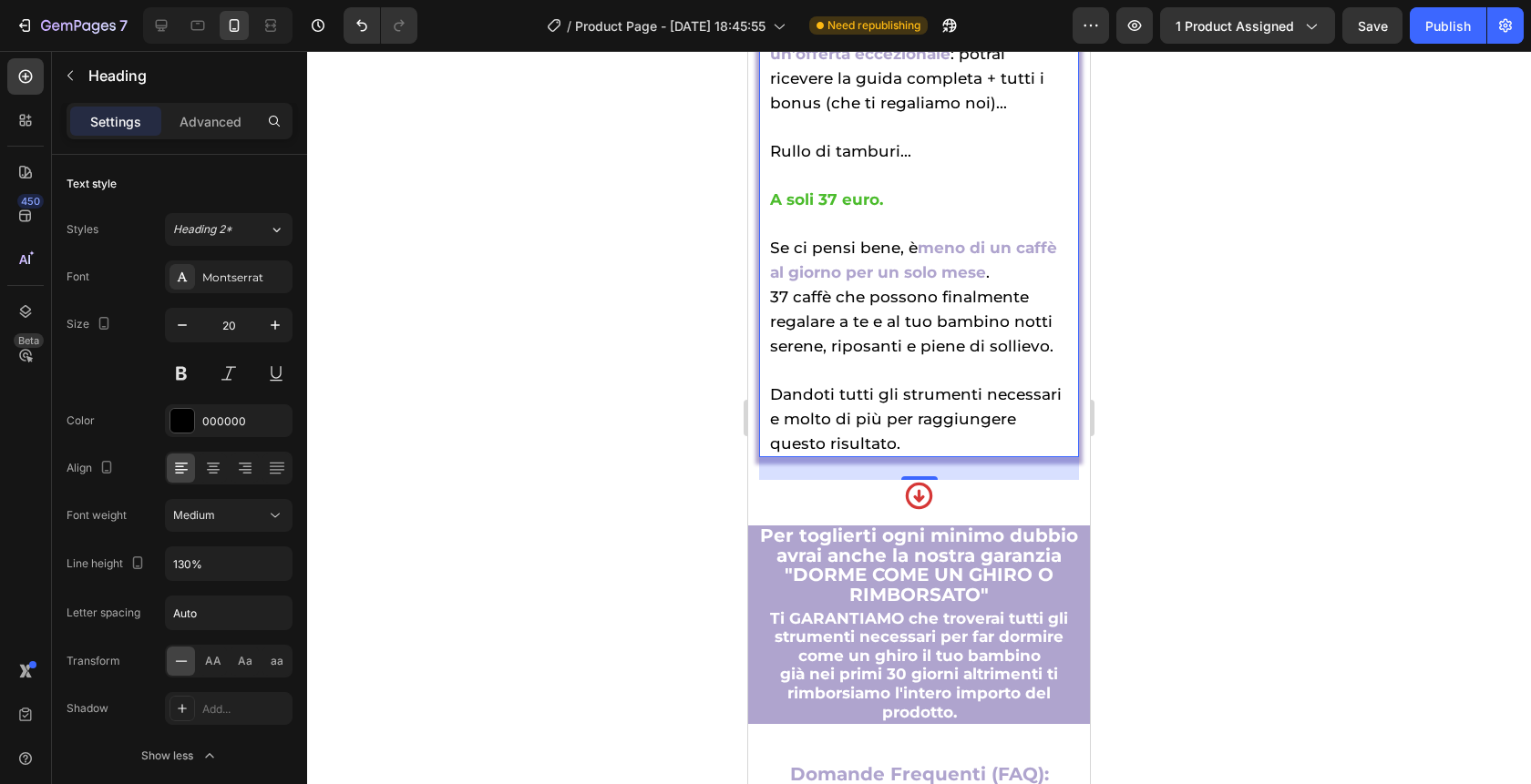
scroll to position [10951, 0]
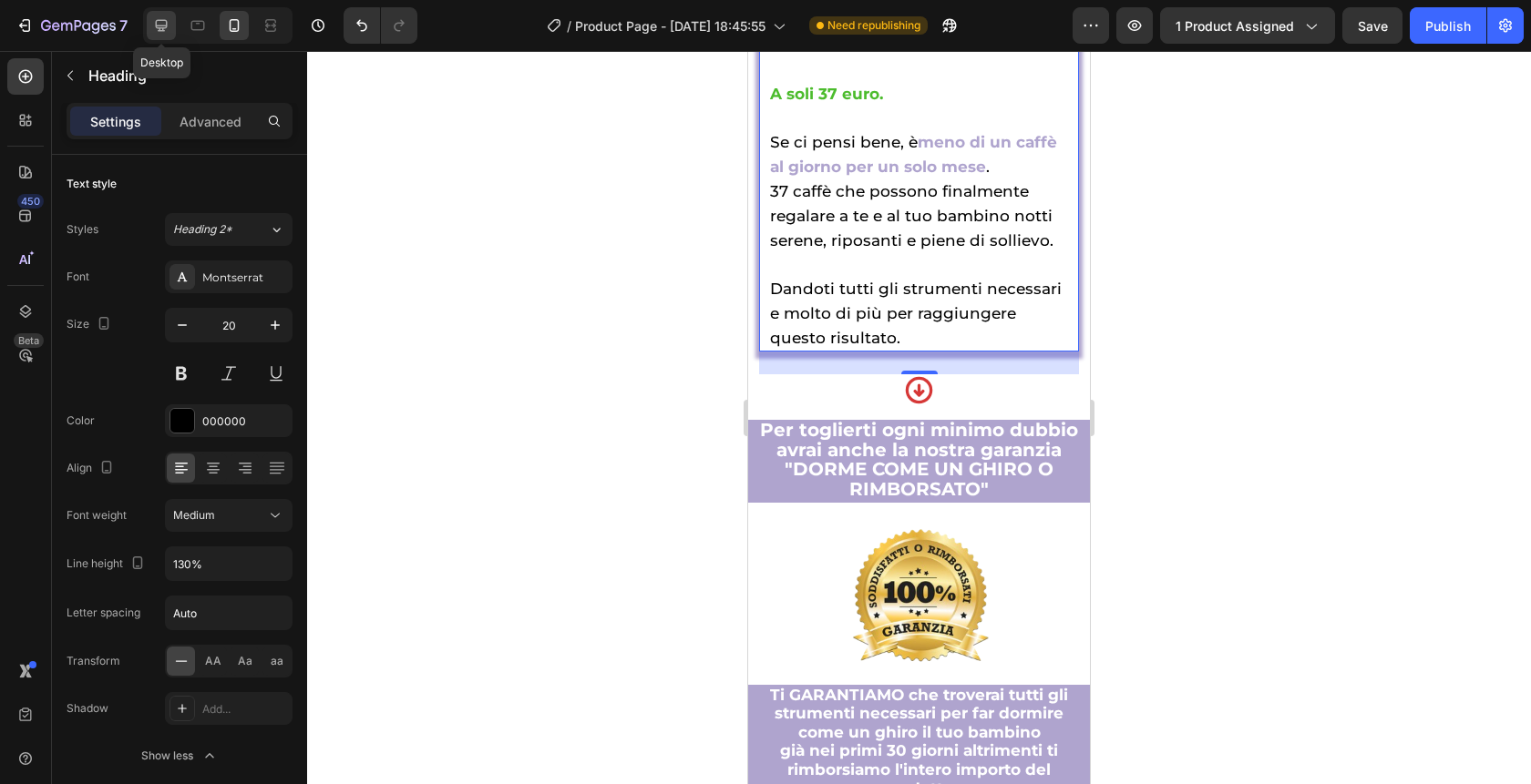
click at [156, 31] on icon at bounding box center [162, 26] width 19 height 18
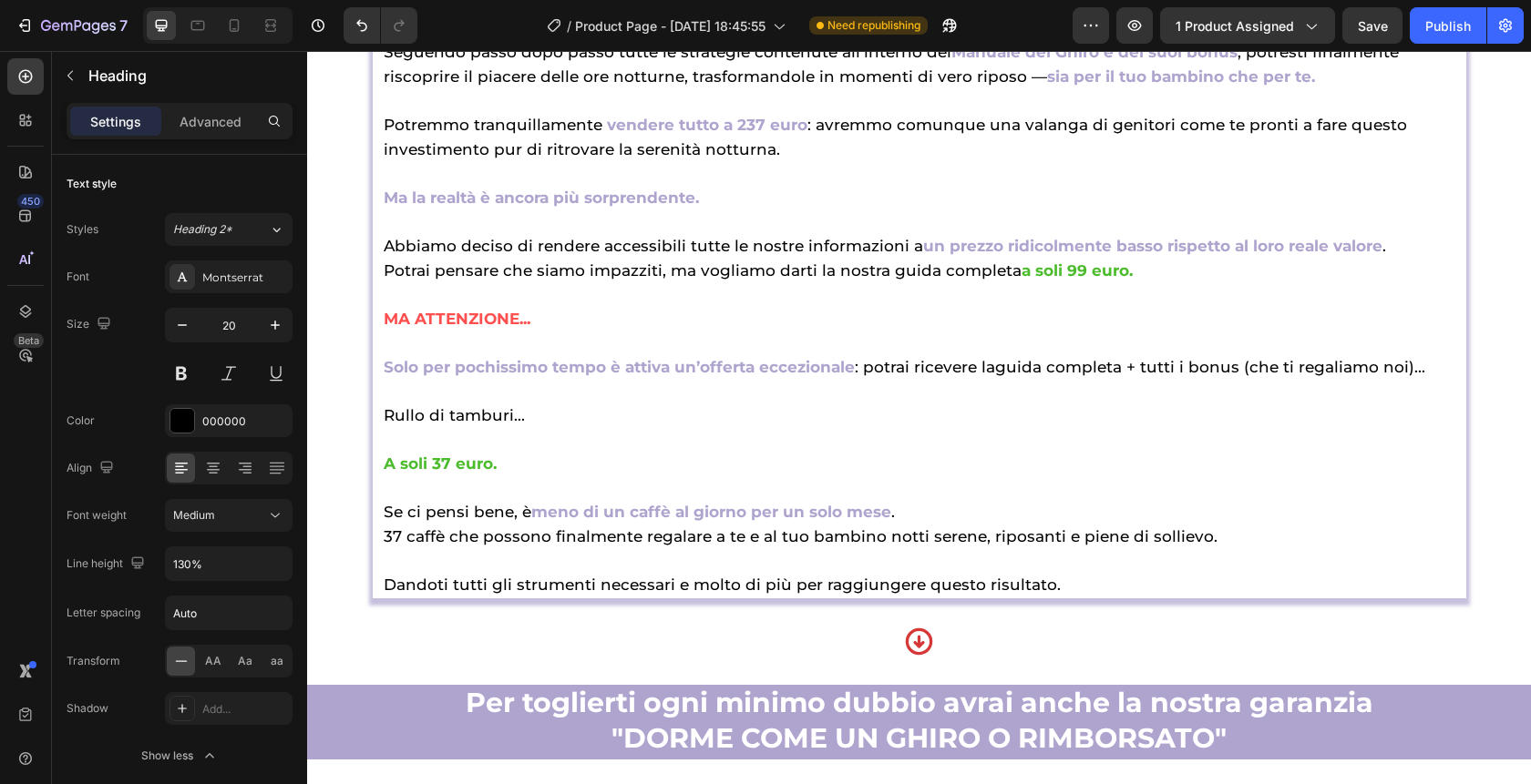
scroll to position [10000, 0]
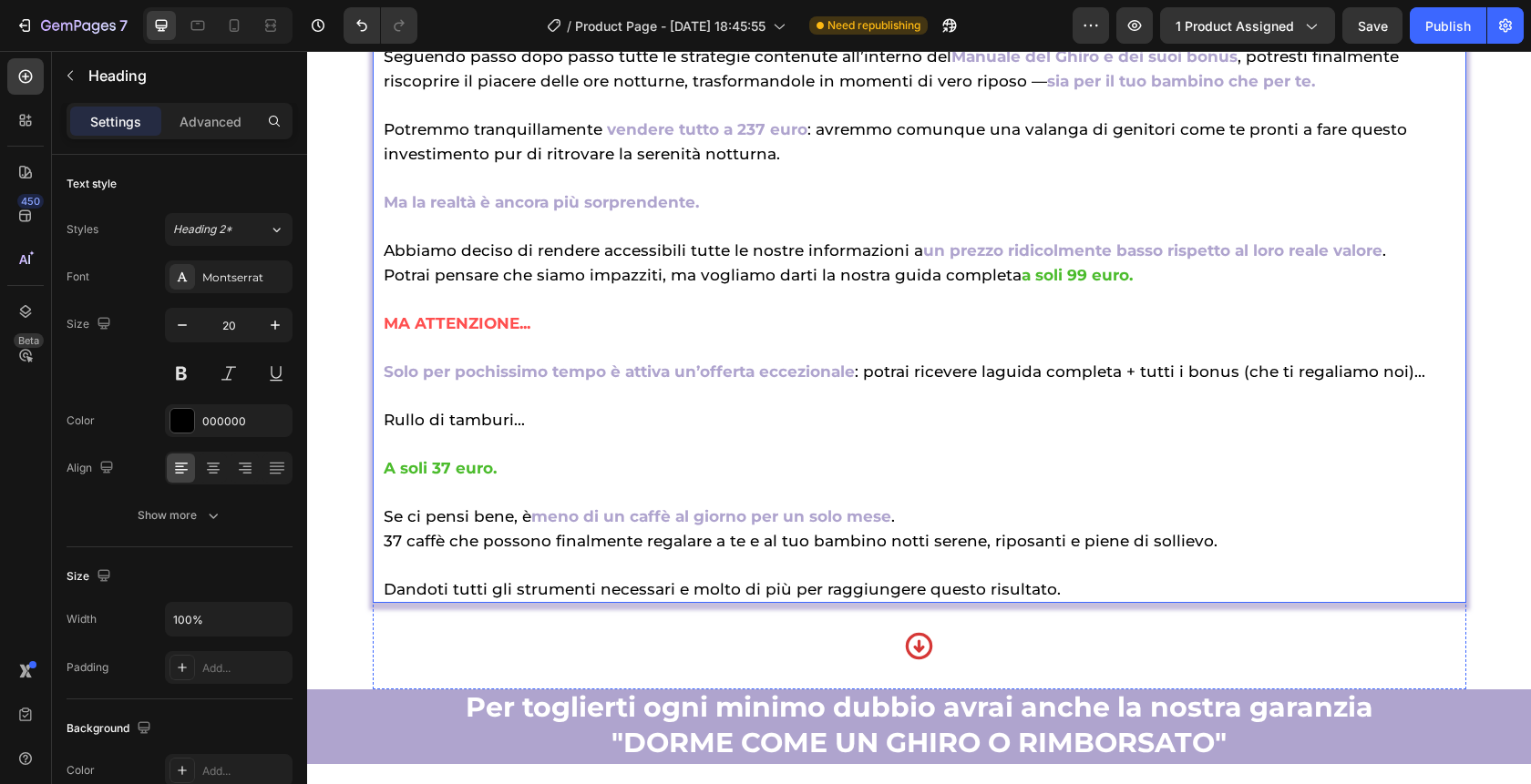
click at [1072, 584] on h2 "Ma quanto può valere tutto questo? Come avrai [PERSON_NAME], questa guida ti p…" at bounding box center [920, 262] width 1076 height 682
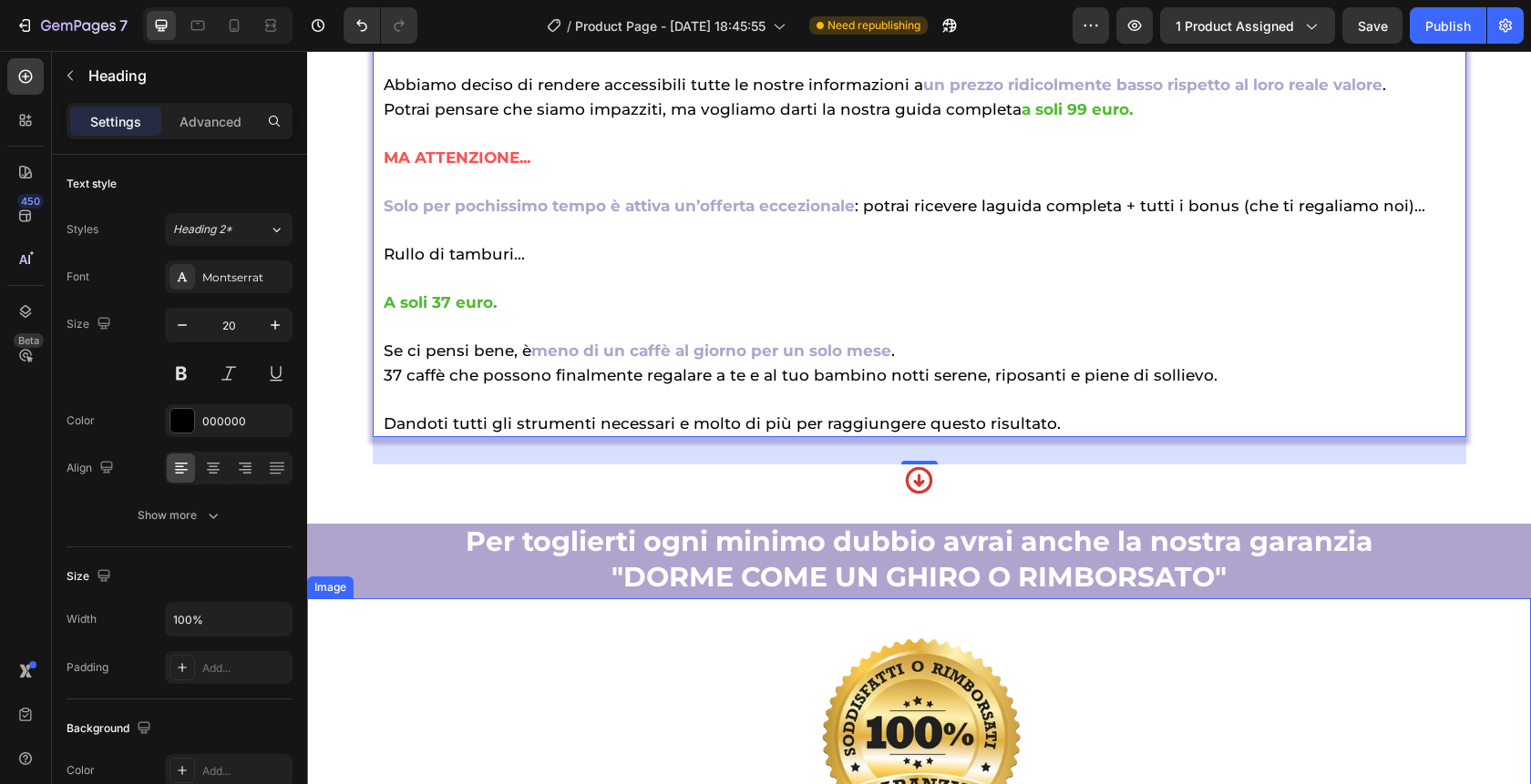
scroll to position [10167, 0]
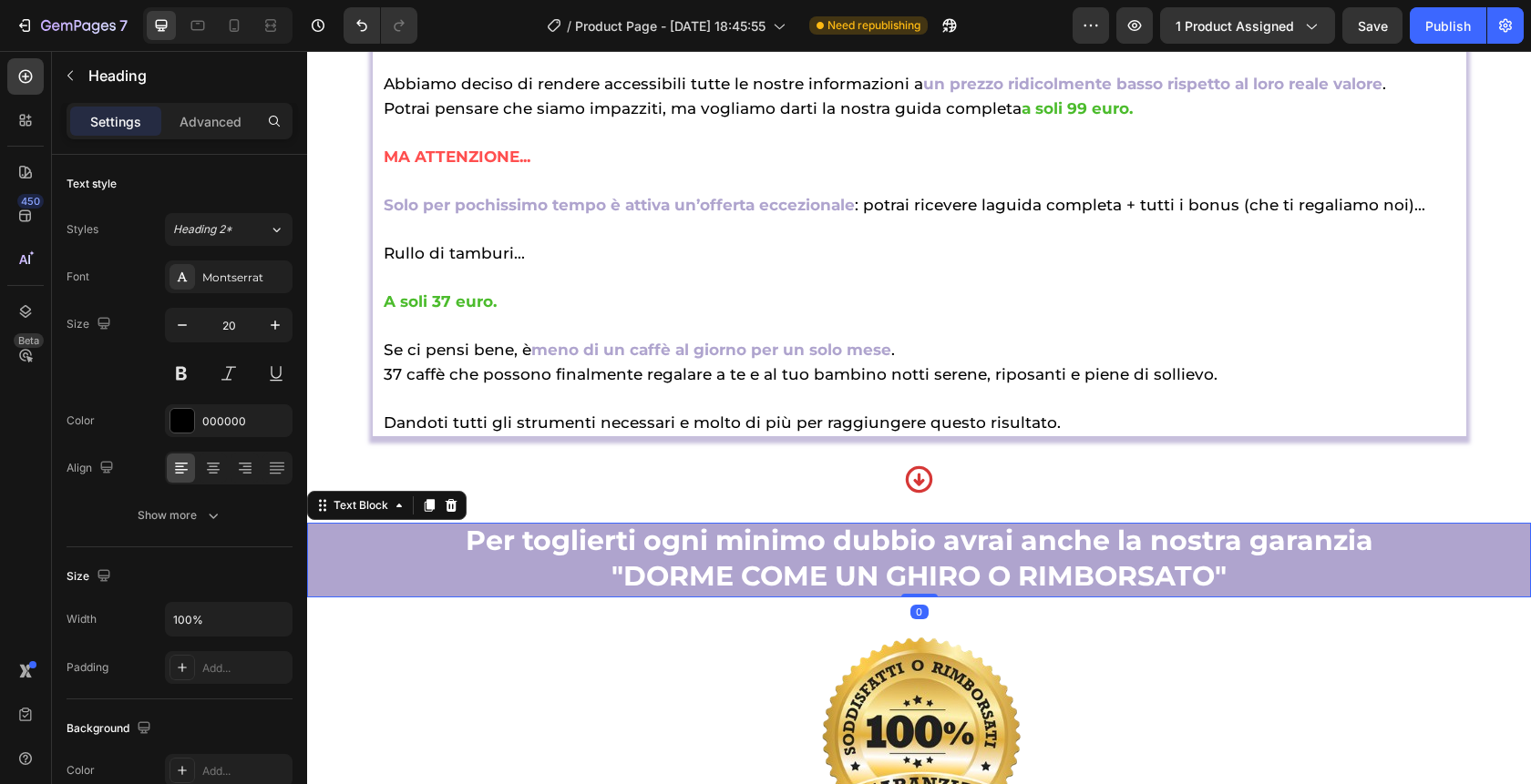
click at [1132, 578] on span ""DORME COME UN GHIRO O RIMBORSATO"" at bounding box center [919, 576] width 615 height 33
click at [230, 120] on p "Advanced" at bounding box center [210, 121] width 62 height 19
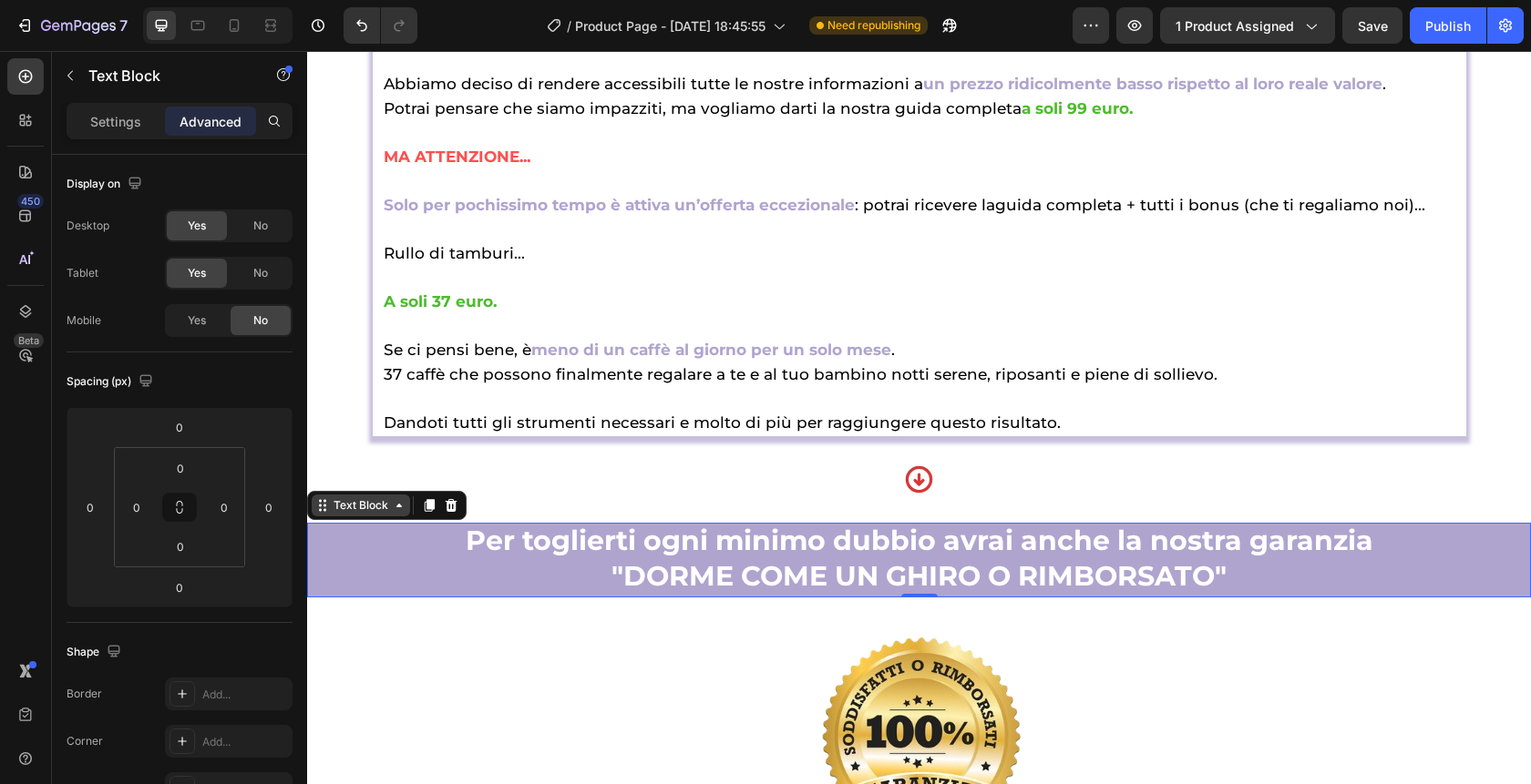
click at [369, 497] on div "Text Block" at bounding box center [361, 506] width 62 height 17
click at [1272, 560] on p ""DORME COME UN GHIRO O RIMBORSATO"" at bounding box center [919, 578] width 1220 height 35
click at [108, 112] on p "Settings" at bounding box center [116, 121] width 51 height 19
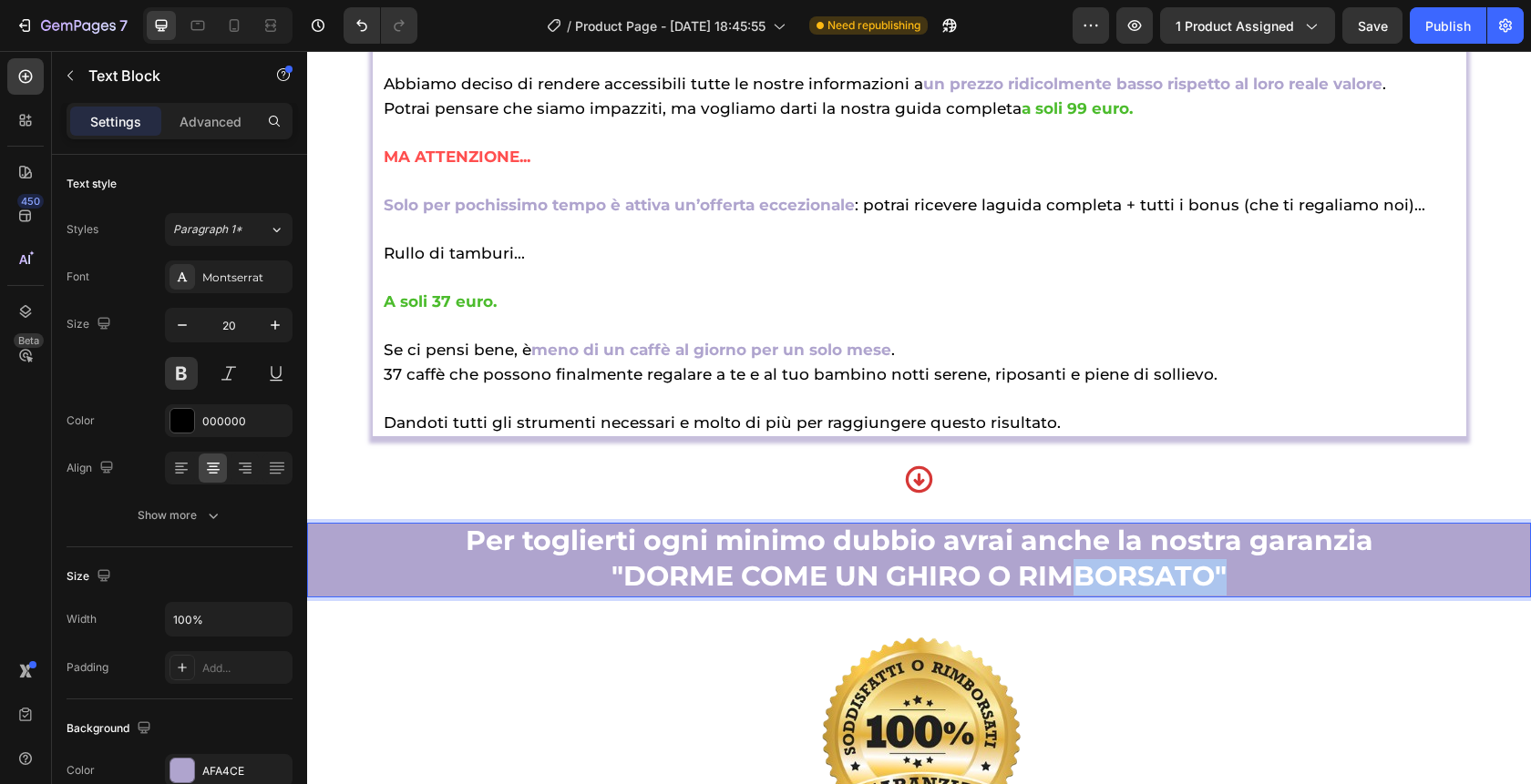
drag, startPoint x: 1243, startPoint y: 578, endPoint x: 1071, endPoint y: 578, distance: 172.0
click at [1071, 578] on p ""DORME COME UN GHIRO O RIMBORSATO"" at bounding box center [919, 578] width 1220 height 35
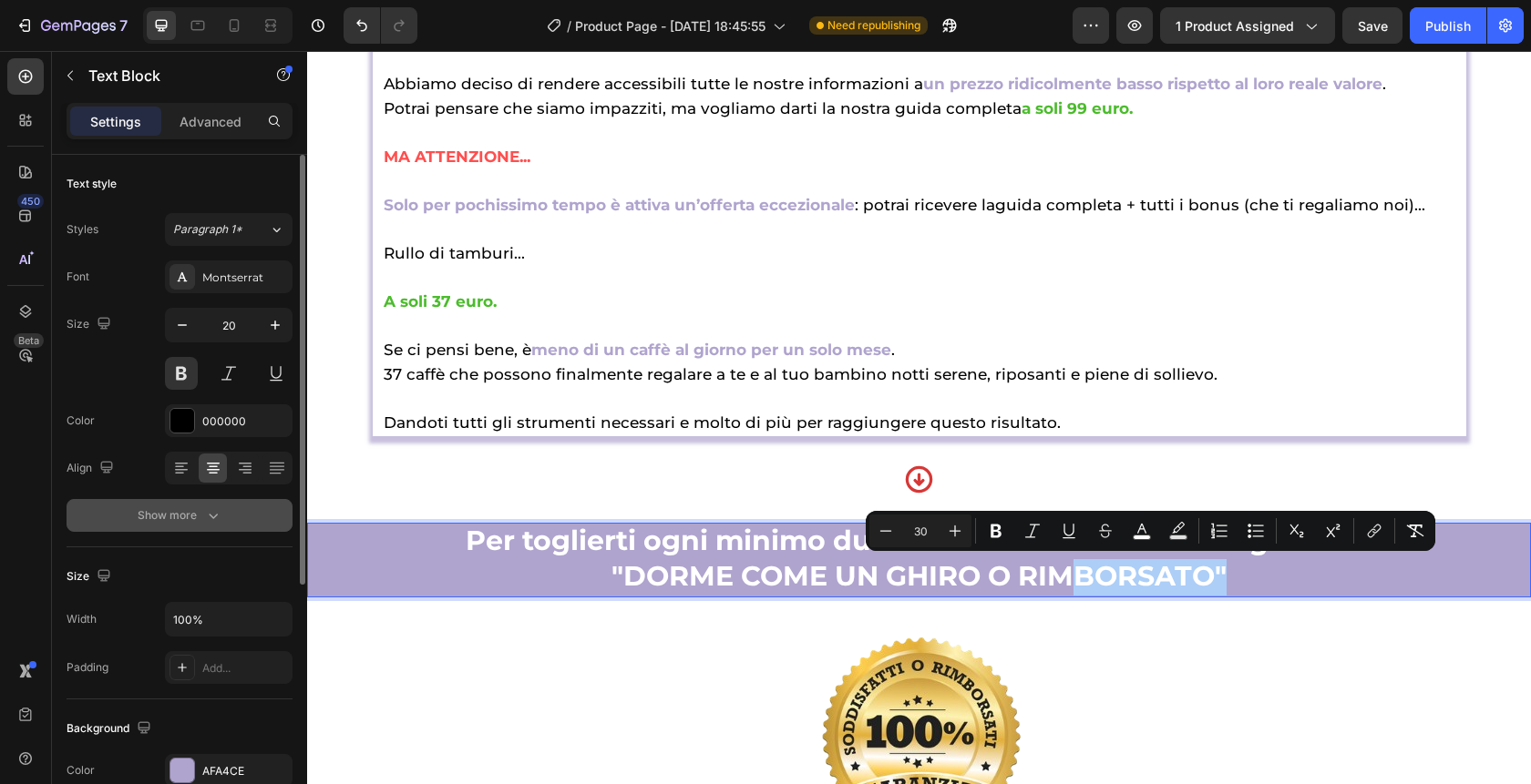
click at [188, 511] on div "Show more" at bounding box center [180, 516] width 85 height 18
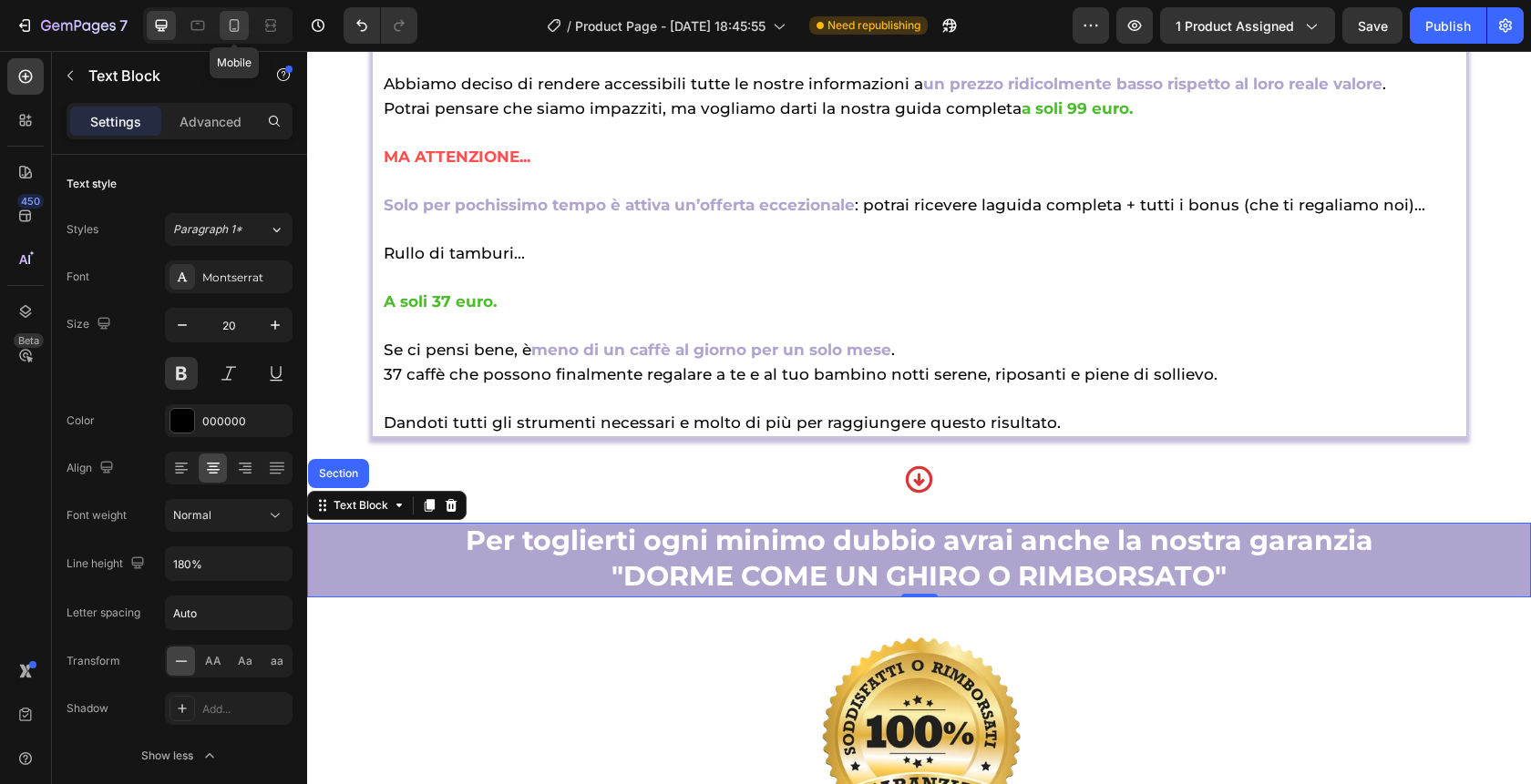
click at [233, 26] on icon at bounding box center [234, 26] width 19 height 18
type input "14"
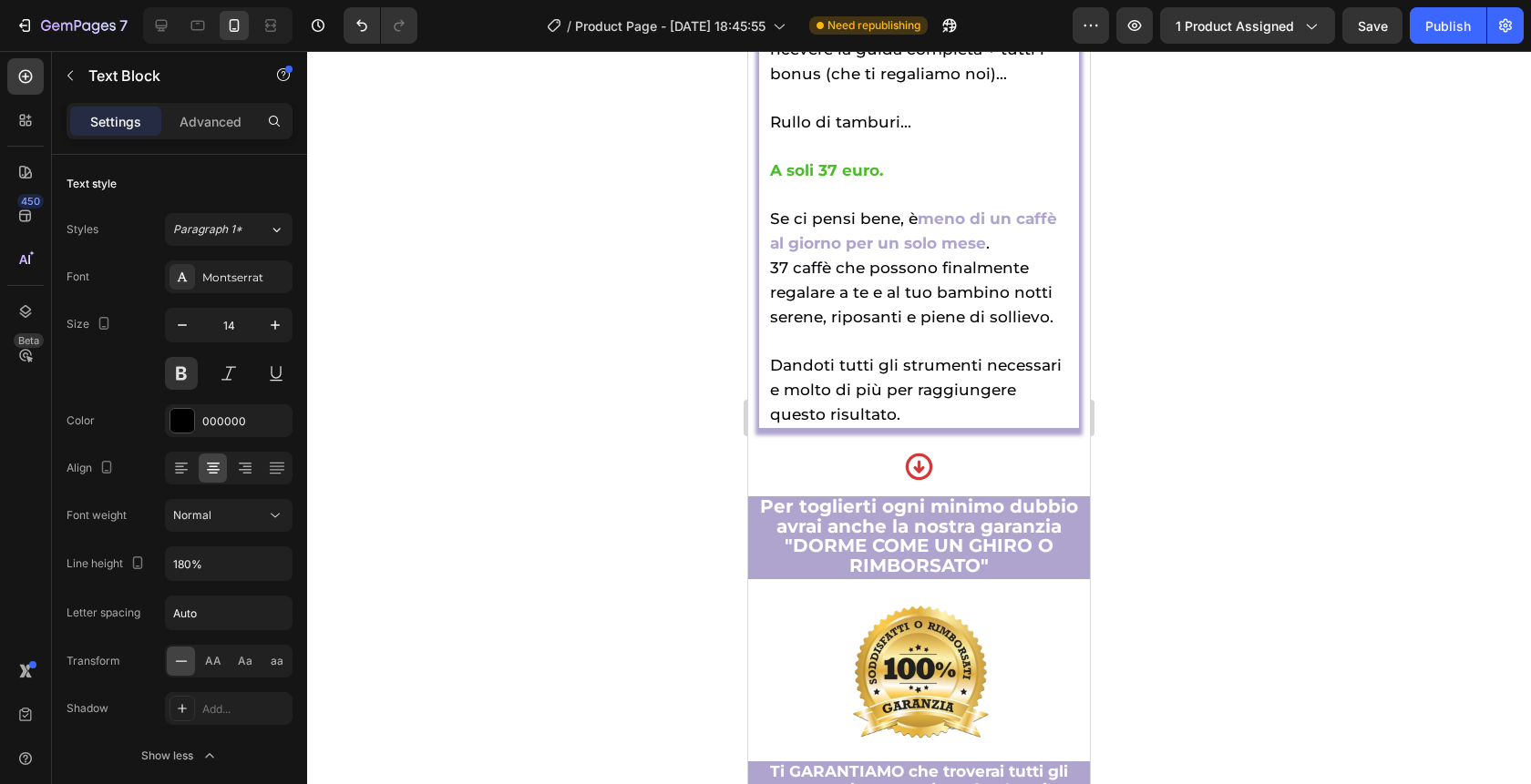
scroll to position [10878, 0]
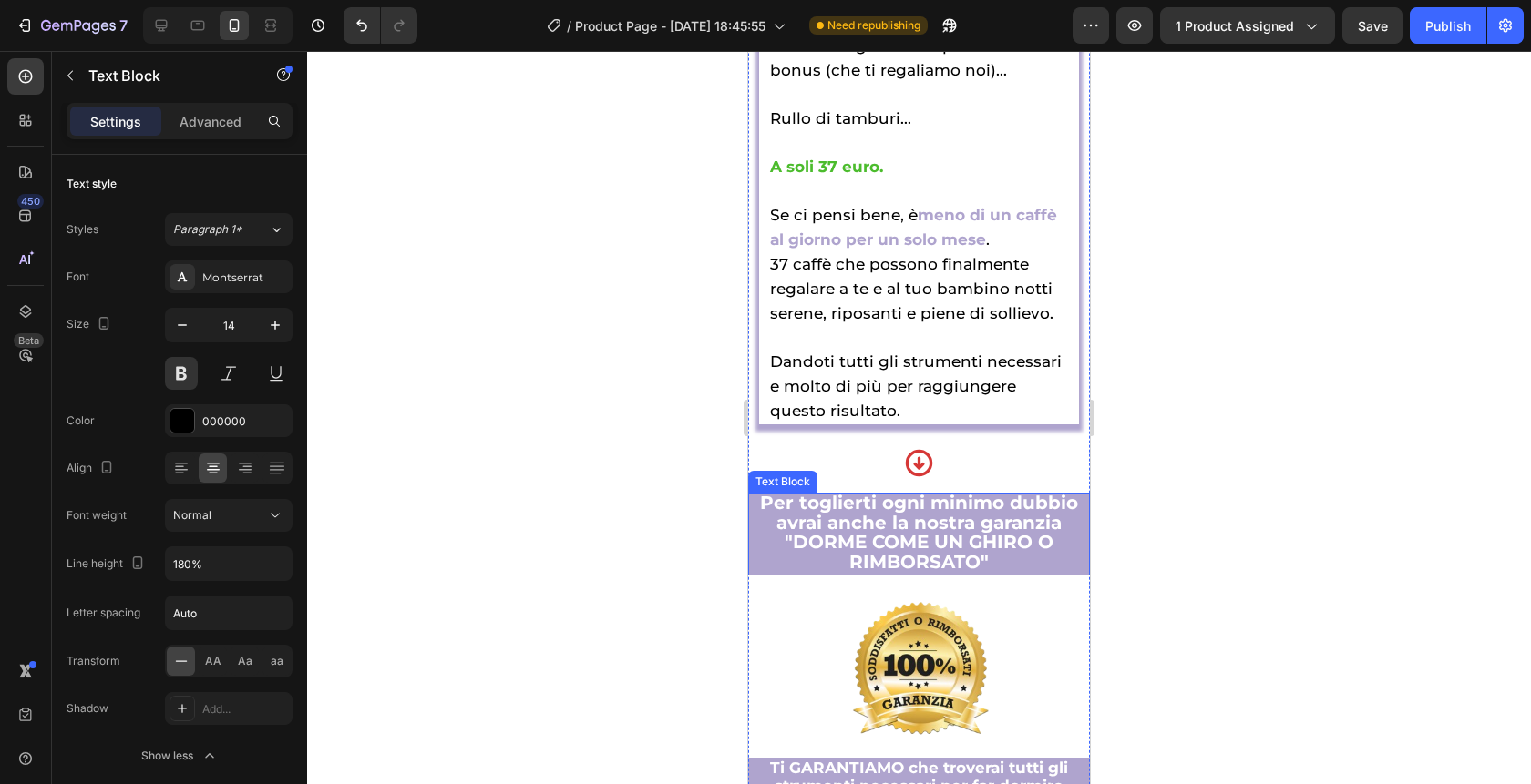
click at [1015, 543] on p ""DORME COME UN GHIRO O RIMBORSATO"" at bounding box center [920, 553] width 339 height 39
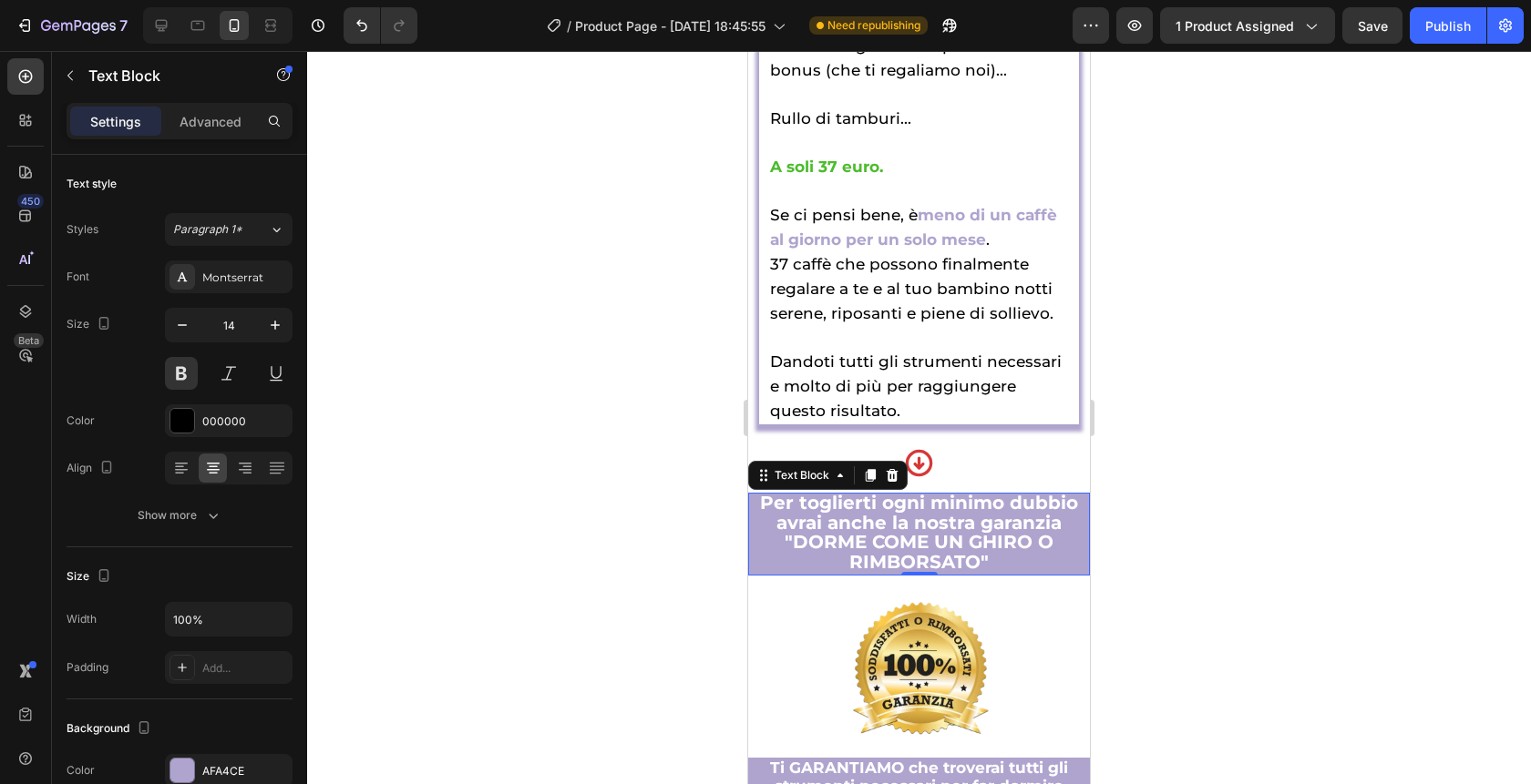
click at [996, 535] on p ""DORME COME UN GHIRO O RIMBORSATO"" at bounding box center [920, 553] width 339 height 39
drag, startPoint x: 996, startPoint y: 535, endPoint x: 865, endPoint y: 535, distance: 131.0
click at [865, 535] on p ""DORME COME UN GHIRO O RIMBORSATO"" at bounding box center [920, 553] width 339 height 39
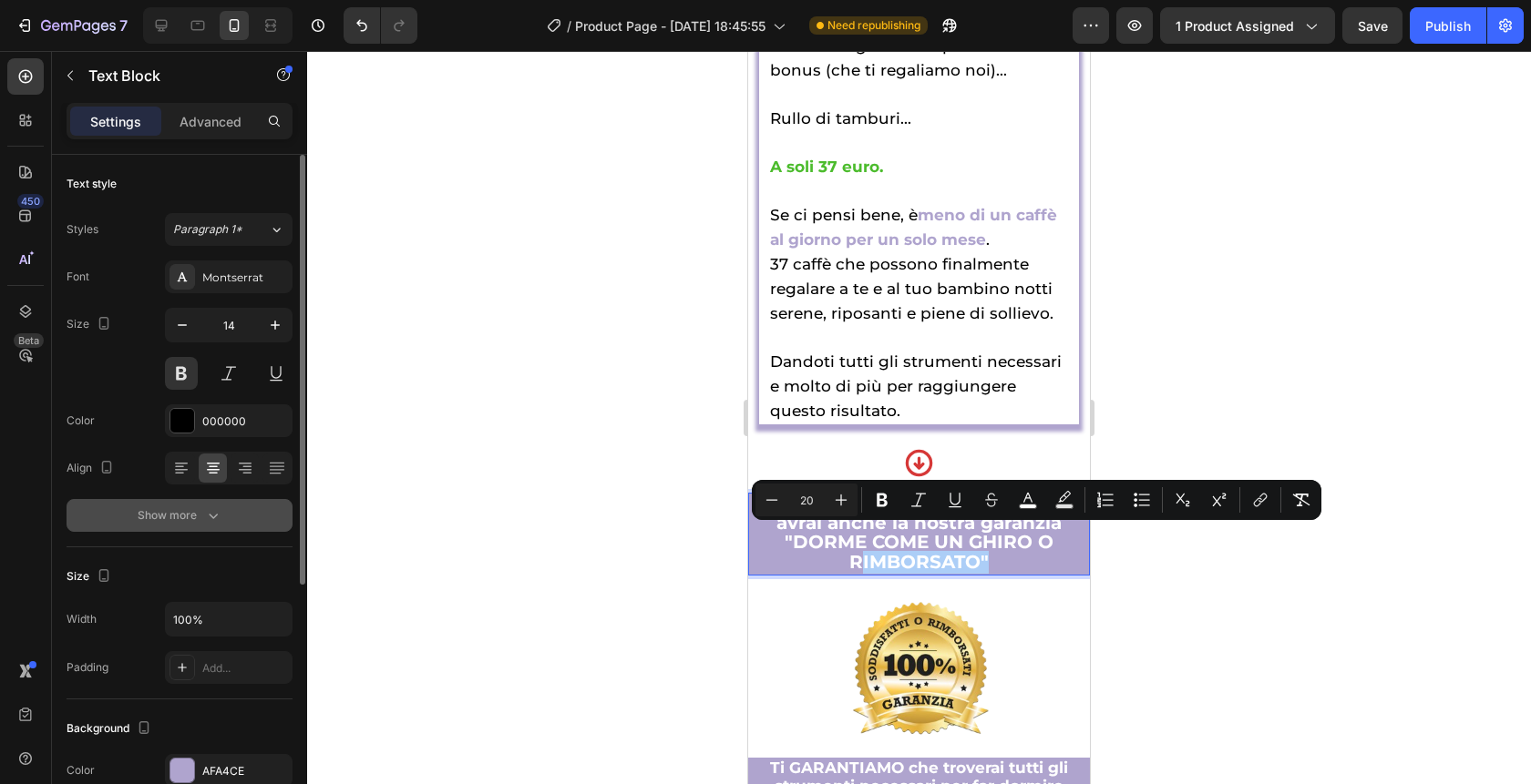
click at [172, 517] on div "Show more" at bounding box center [180, 516] width 85 height 18
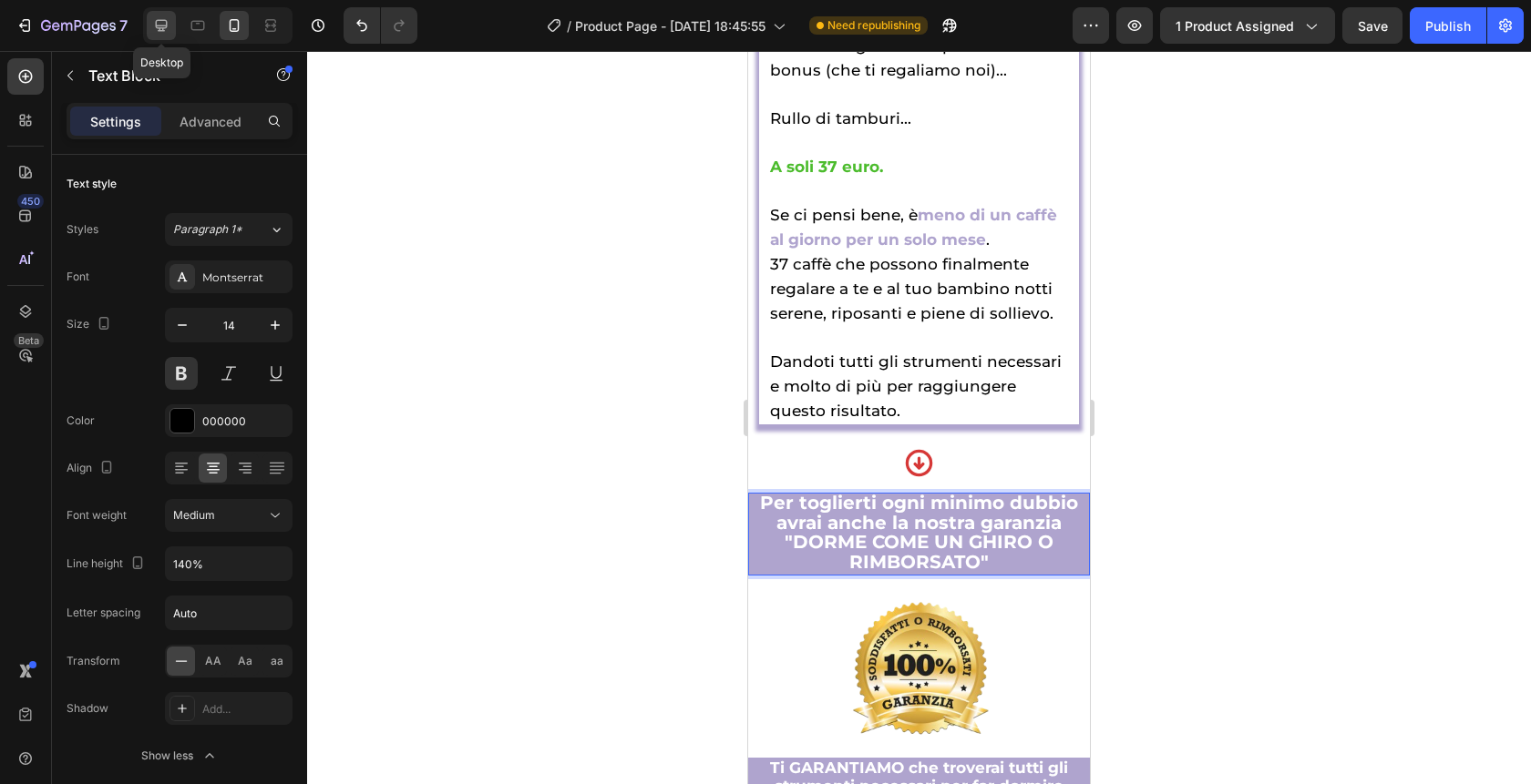
click at [153, 18] on icon at bounding box center [162, 26] width 19 height 18
type input "20"
type input "180%"
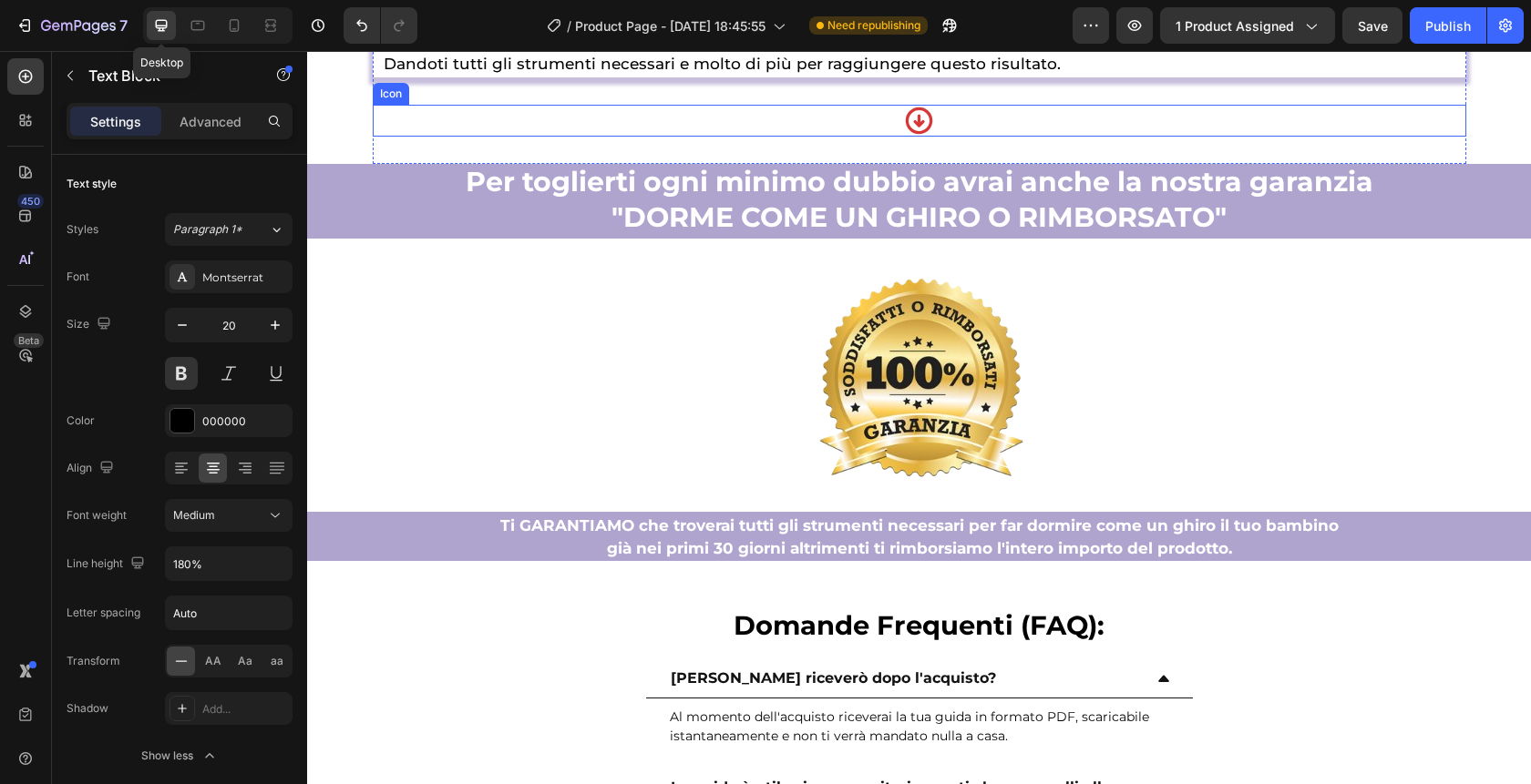
scroll to position [10503, 0]
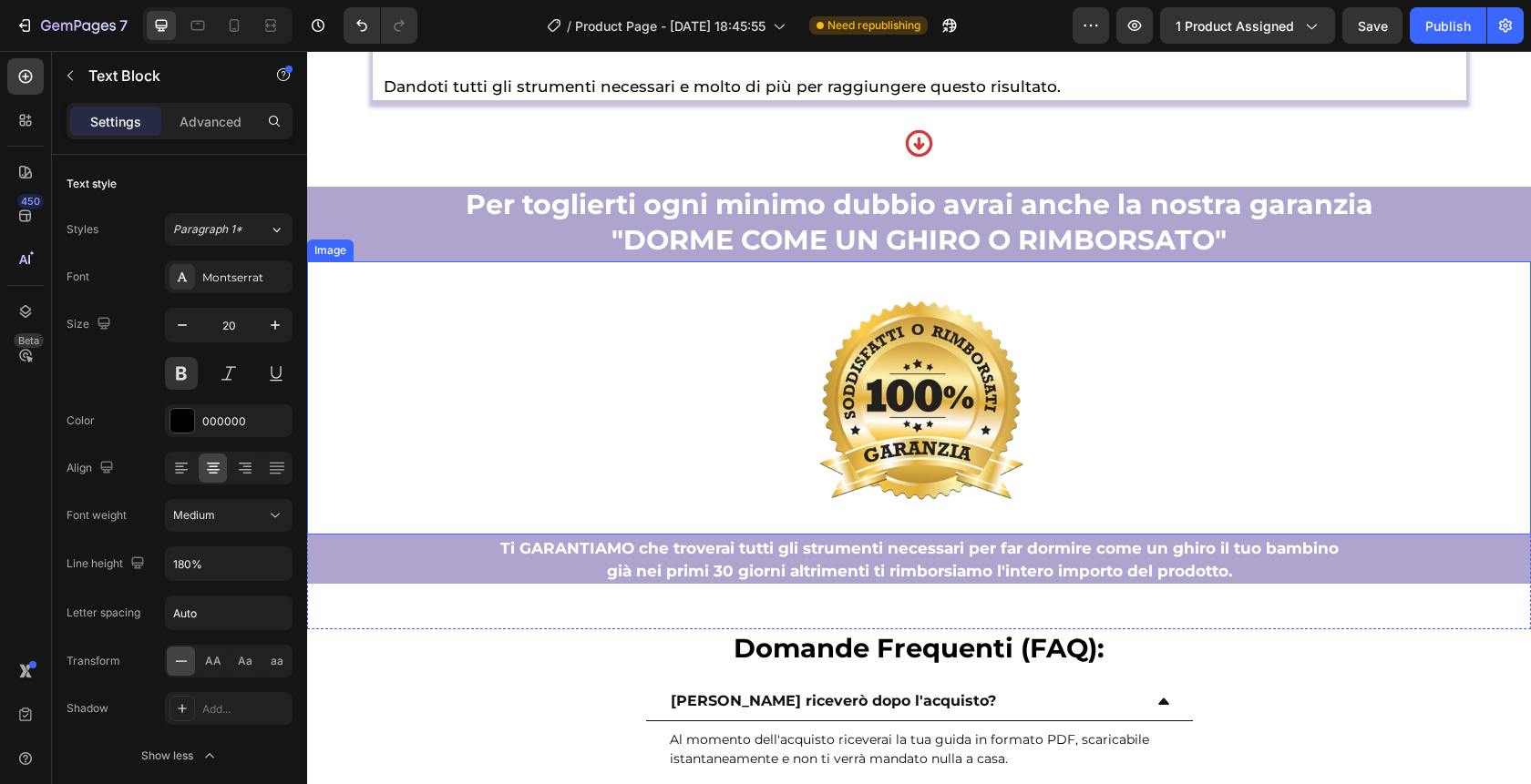
click at [680, 350] on div at bounding box center [919, 398] width 1224 height 274
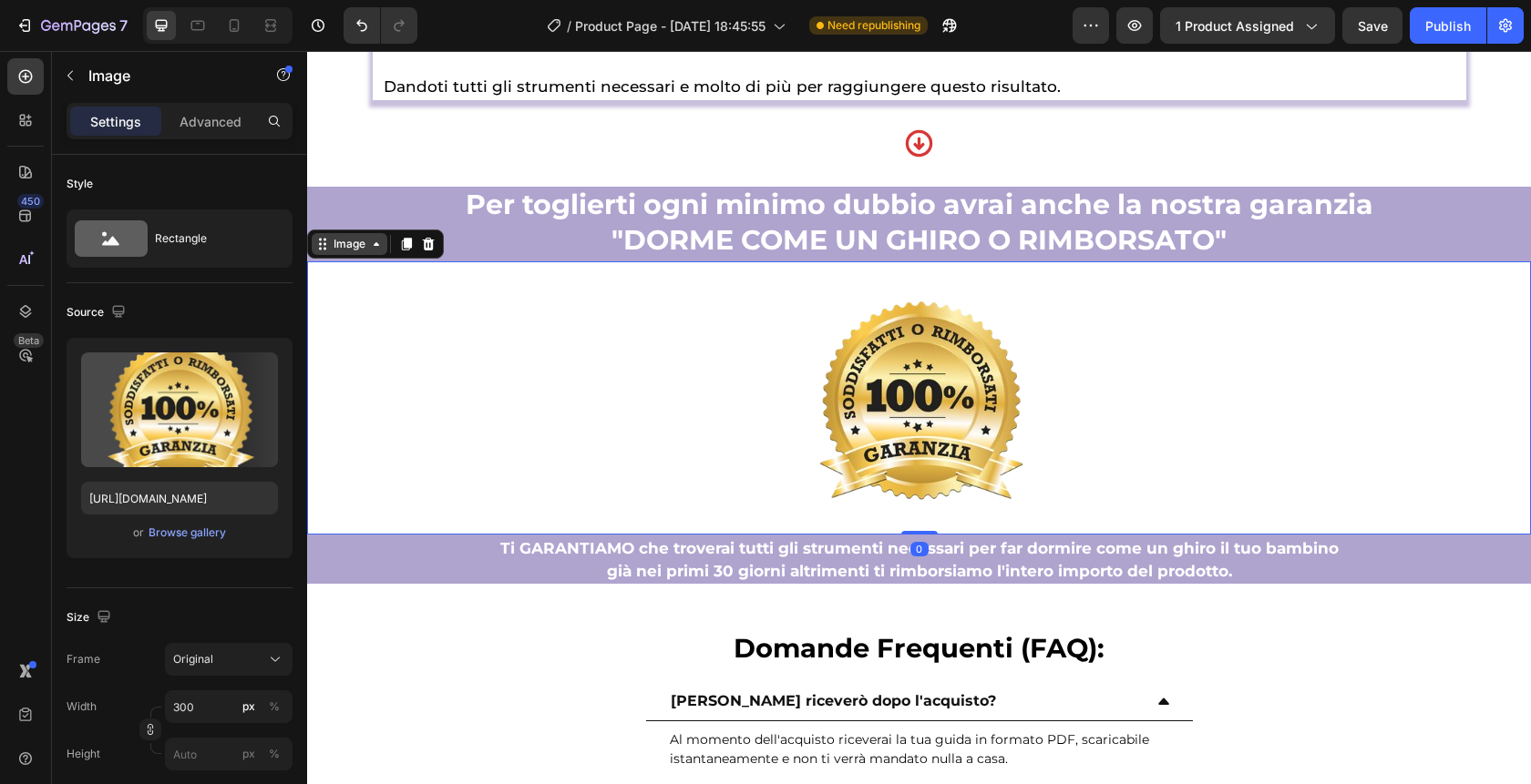
click at [347, 246] on div "Image" at bounding box center [350, 244] width 39 height 17
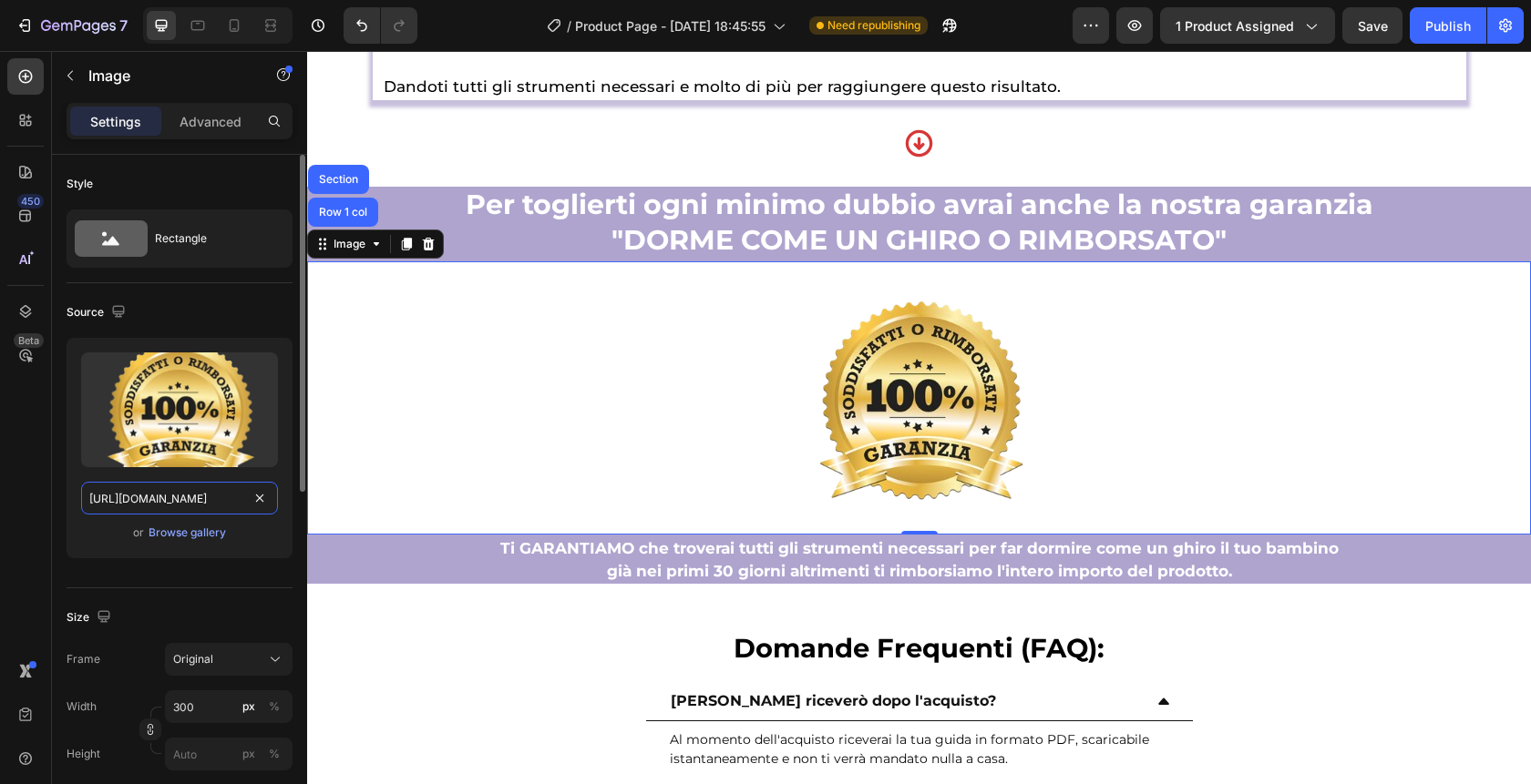
click at [212, 500] on input "[URL][DOMAIN_NAME]" at bounding box center [179, 497] width 197 height 32
click at [704, 374] on div at bounding box center [919, 398] width 1224 height 274
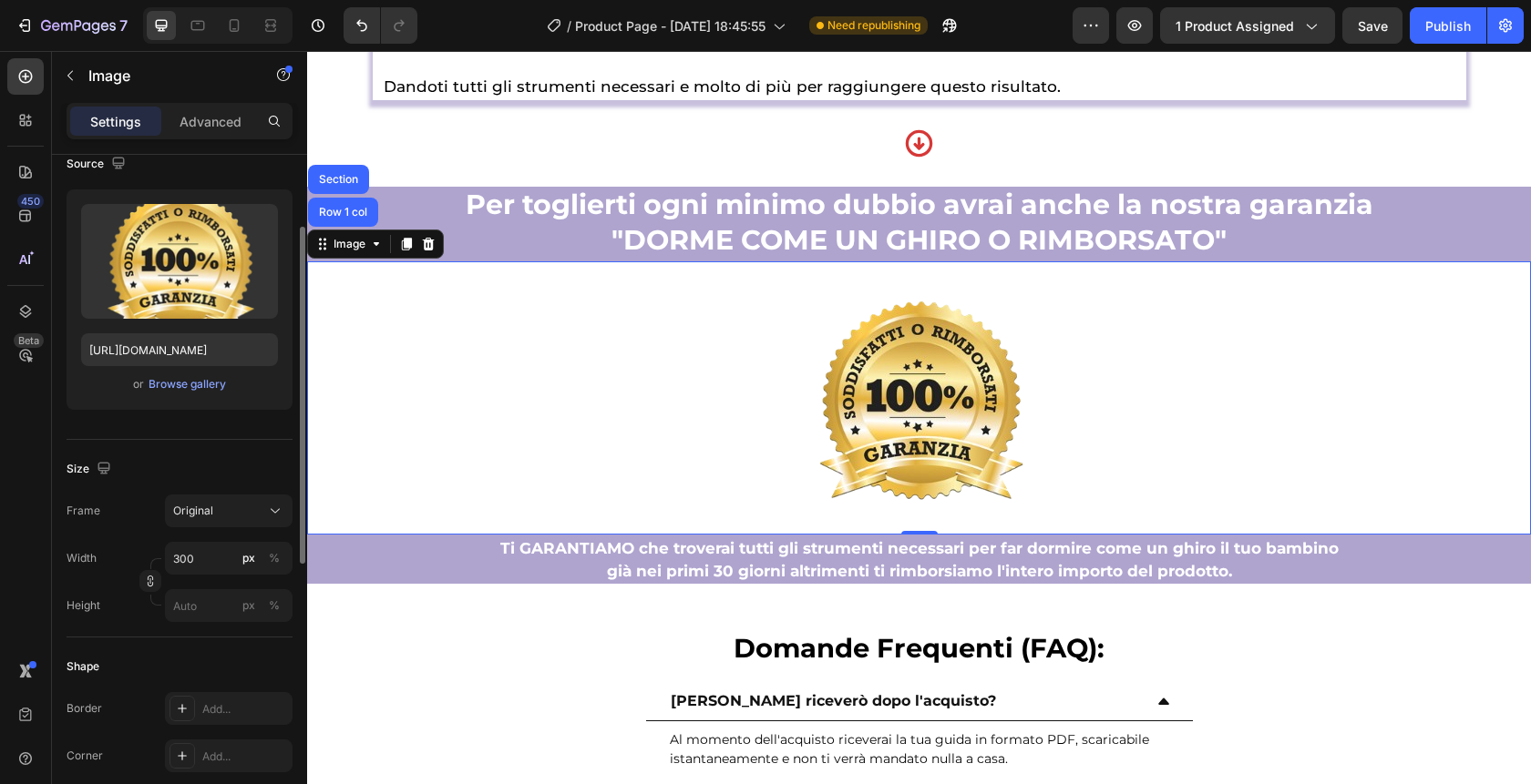
scroll to position [148, 0]
click at [880, 430] on img at bounding box center [920, 398] width 274 height 274
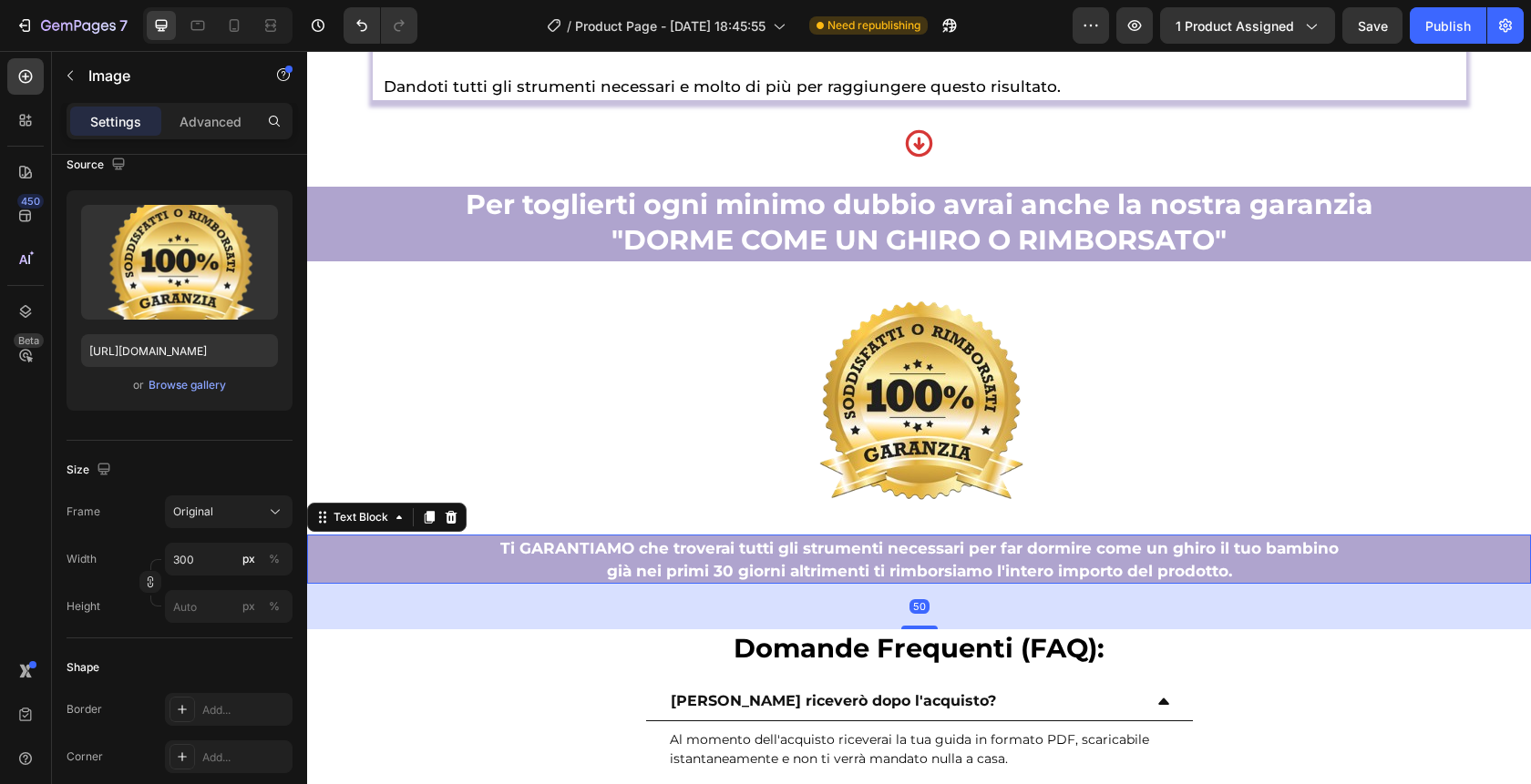
click at [1171, 566] on span "già nei primi 30 giorni altrimenti ti rimborsiamo l'intero importo del prodotto." at bounding box center [920, 571] width 625 height 18
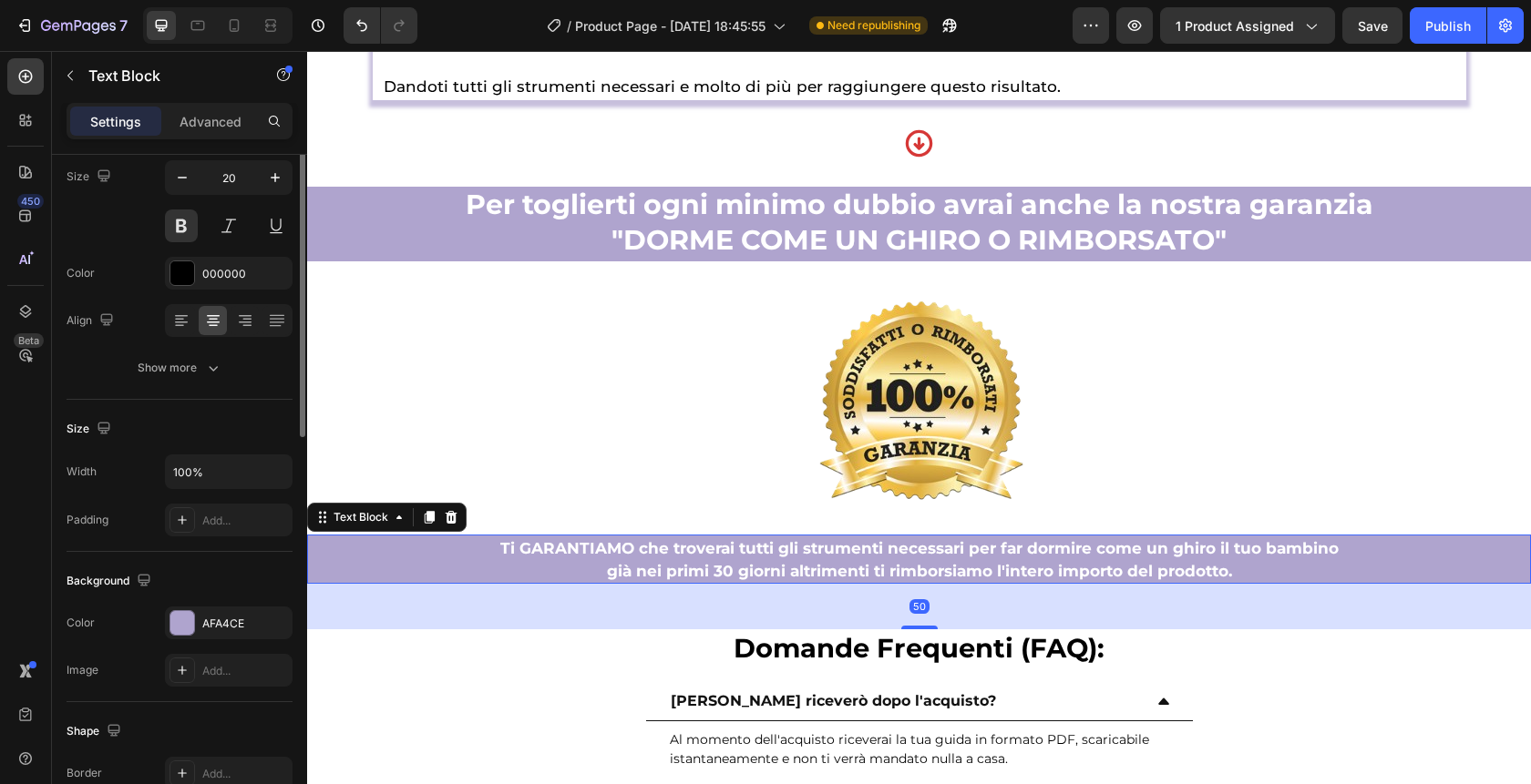
scroll to position [0, 0]
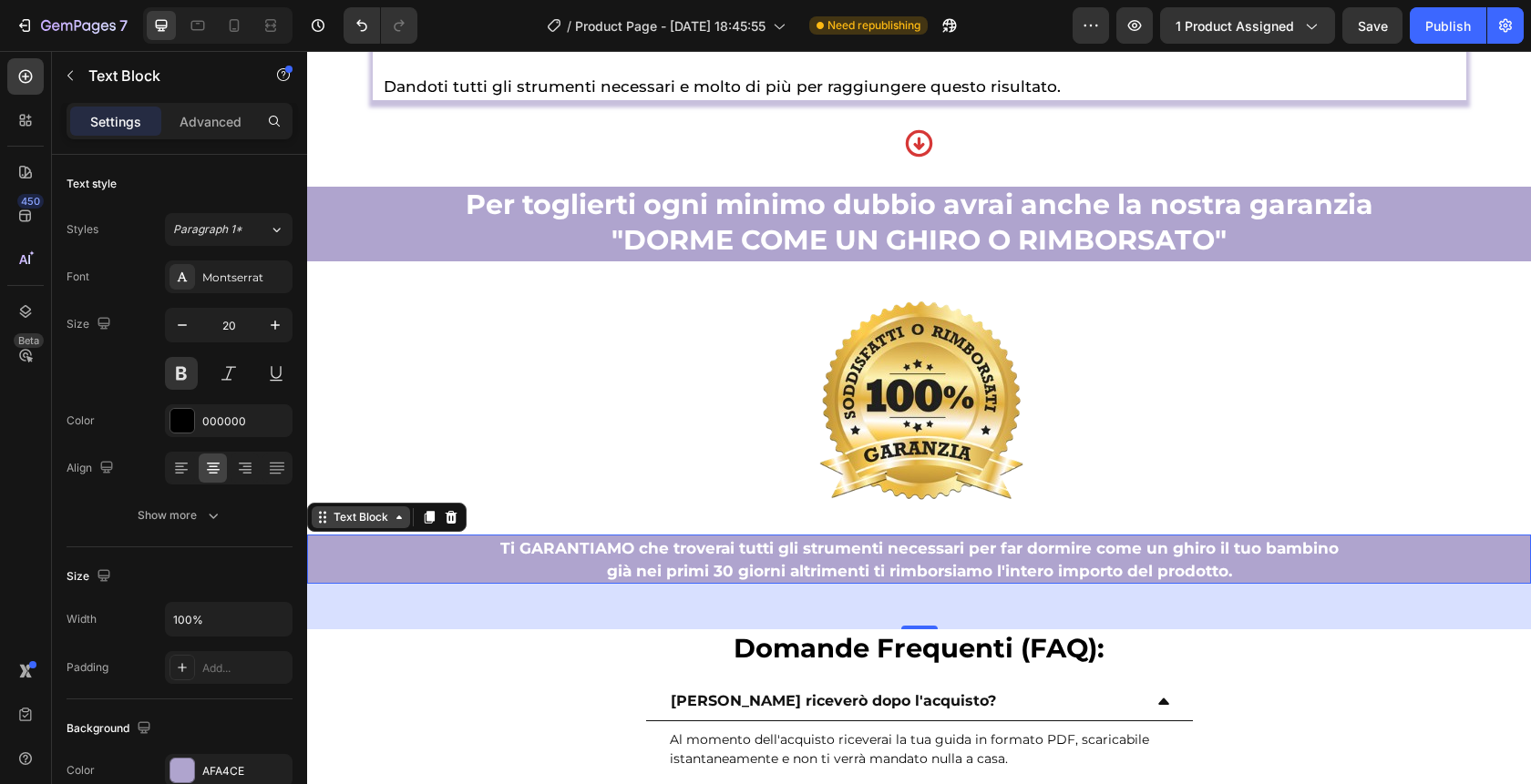
click at [376, 519] on div "Text Block" at bounding box center [361, 518] width 62 height 17
click at [1253, 565] on p "già nei primi 30 giorni altrimenti ti rimborsiamo l'intero importo del prodotto." at bounding box center [919, 570] width 1220 height 23
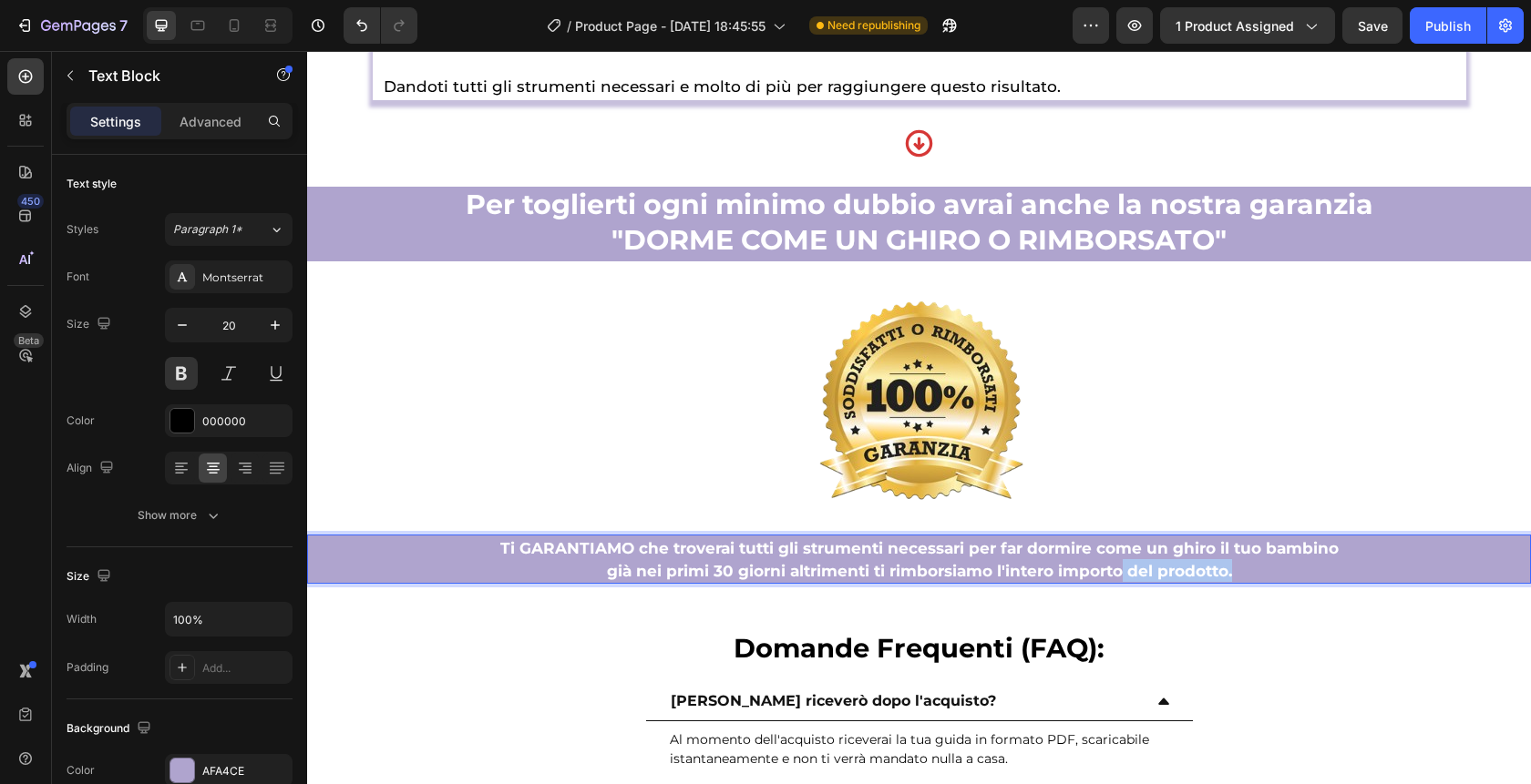
drag, startPoint x: 1253, startPoint y: 565, endPoint x: 1121, endPoint y: 565, distance: 132.0
click at [1121, 565] on p "già nei primi 30 giorni altrimenti ti rimborsiamo l'intero importo del prodotto." at bounding box center [919, 570] width 1220 height 23
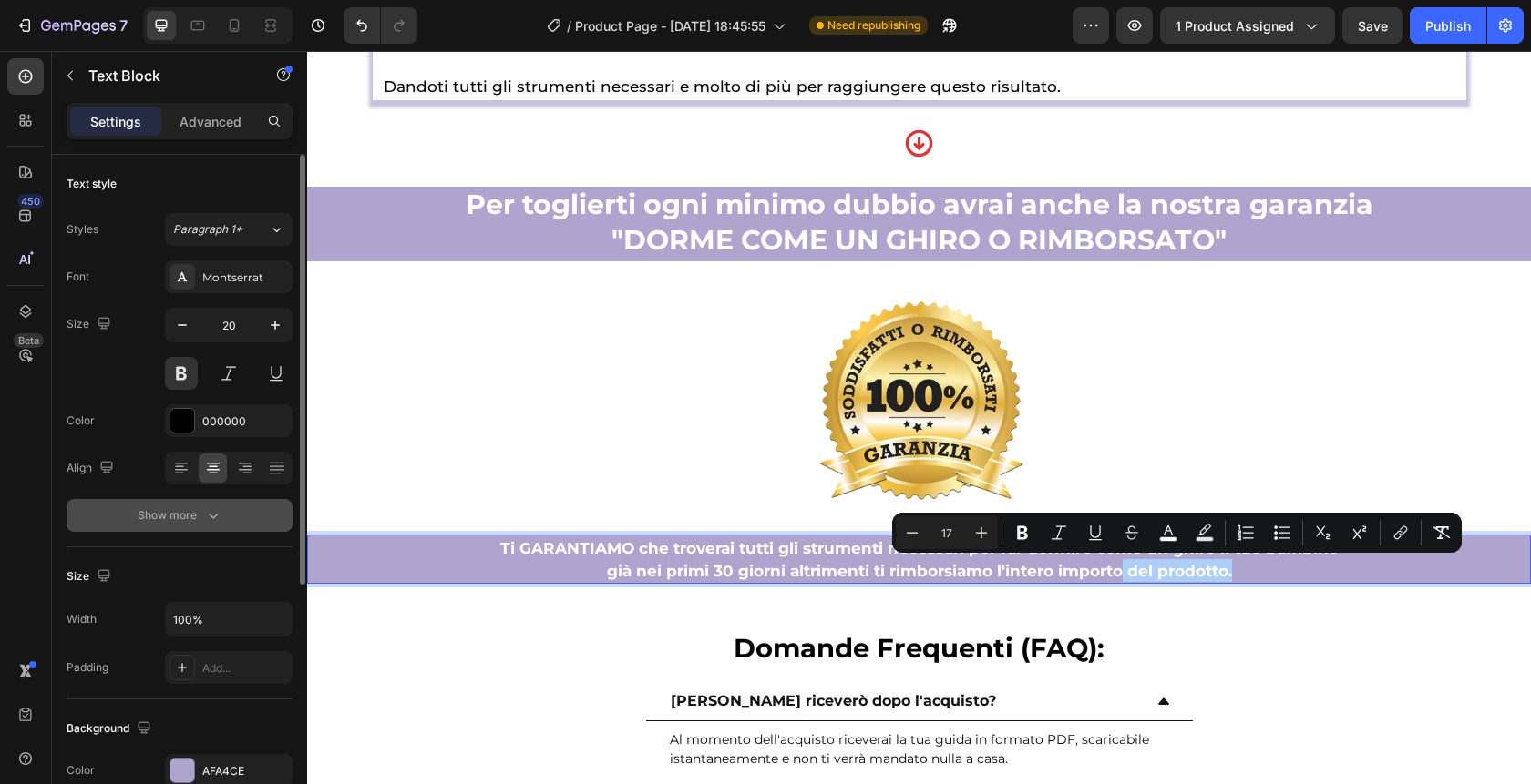
click at [182, 522] on div "Show more" at bounding box center [180, 516] width 85 height 18
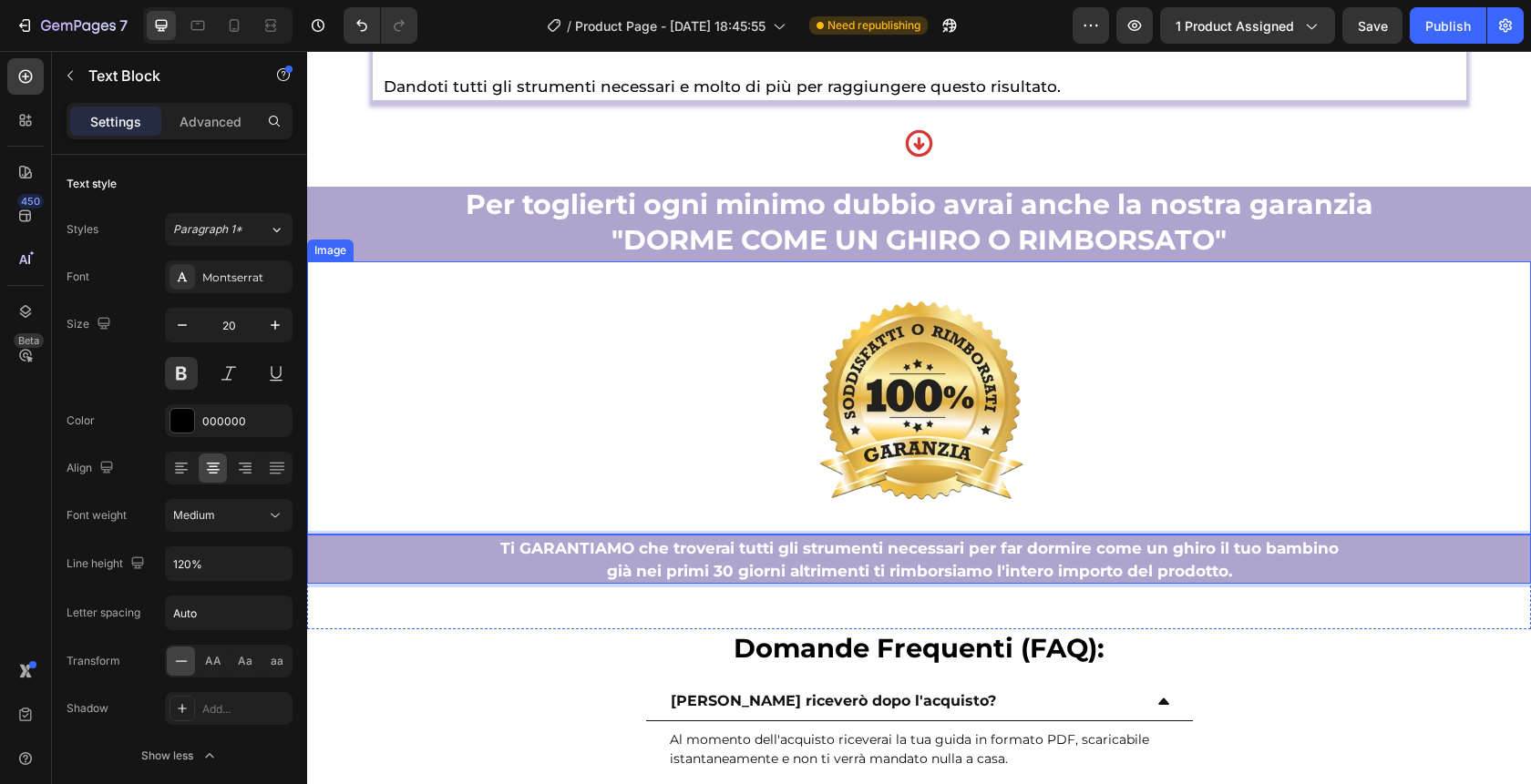
click at [343, 256] on div "Image" at bounding box center [330, 251] width 46 height 22
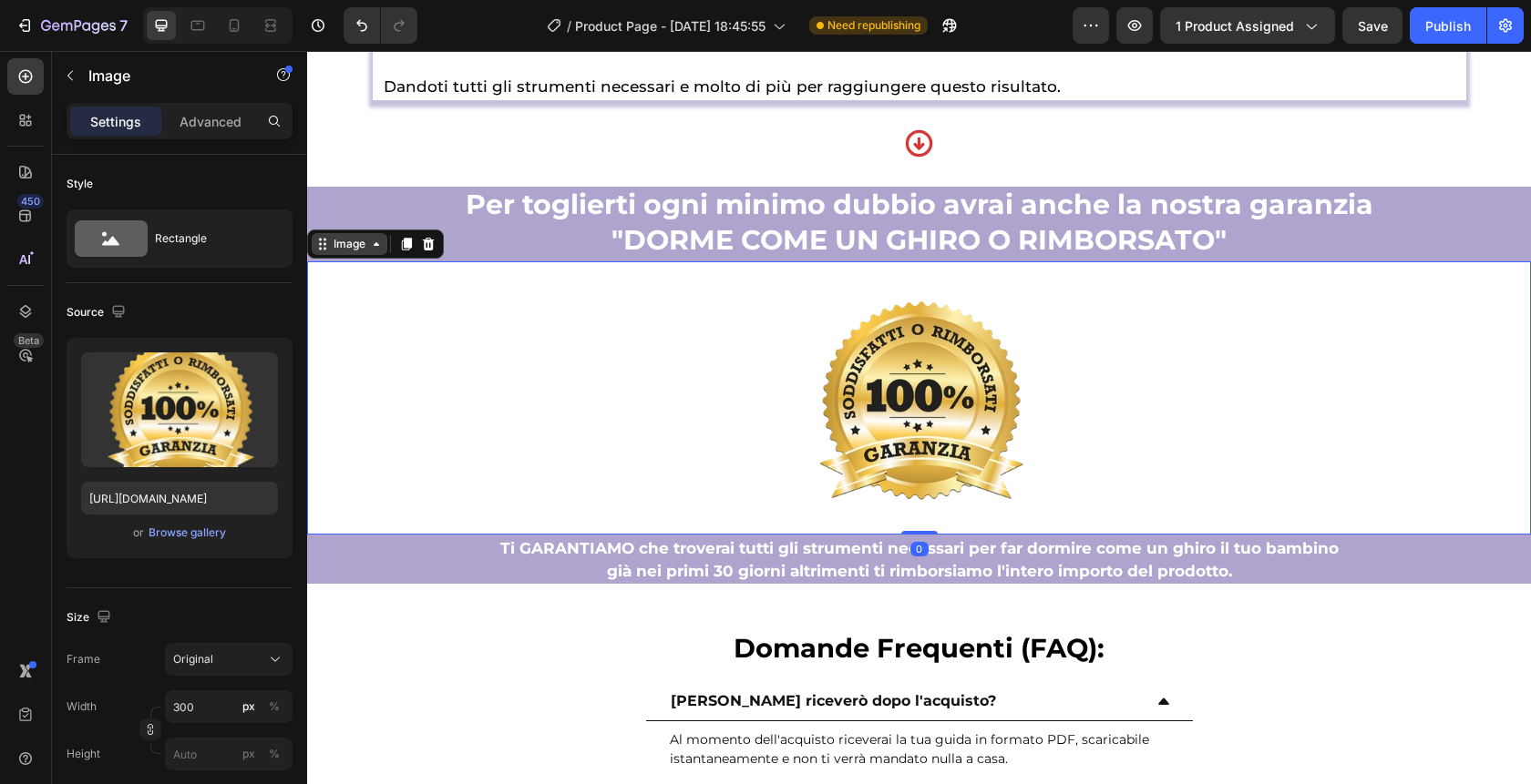
click at [340, 245] on div "Image" at bounding box center [350, 244] width 39 height 17
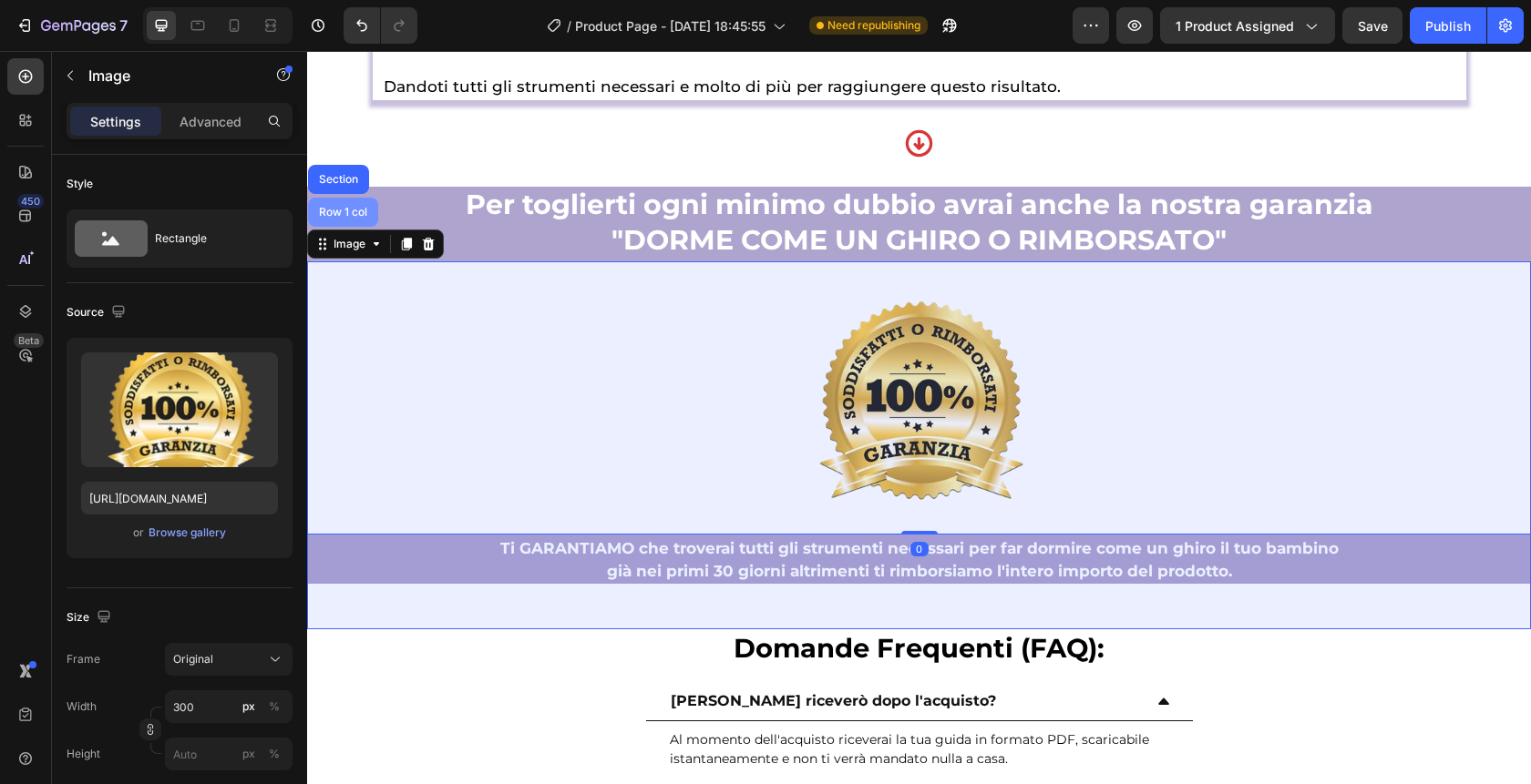
click at [338, 209] on div "Row 1 col" at bounding box center [343, 213] width 56 height 11
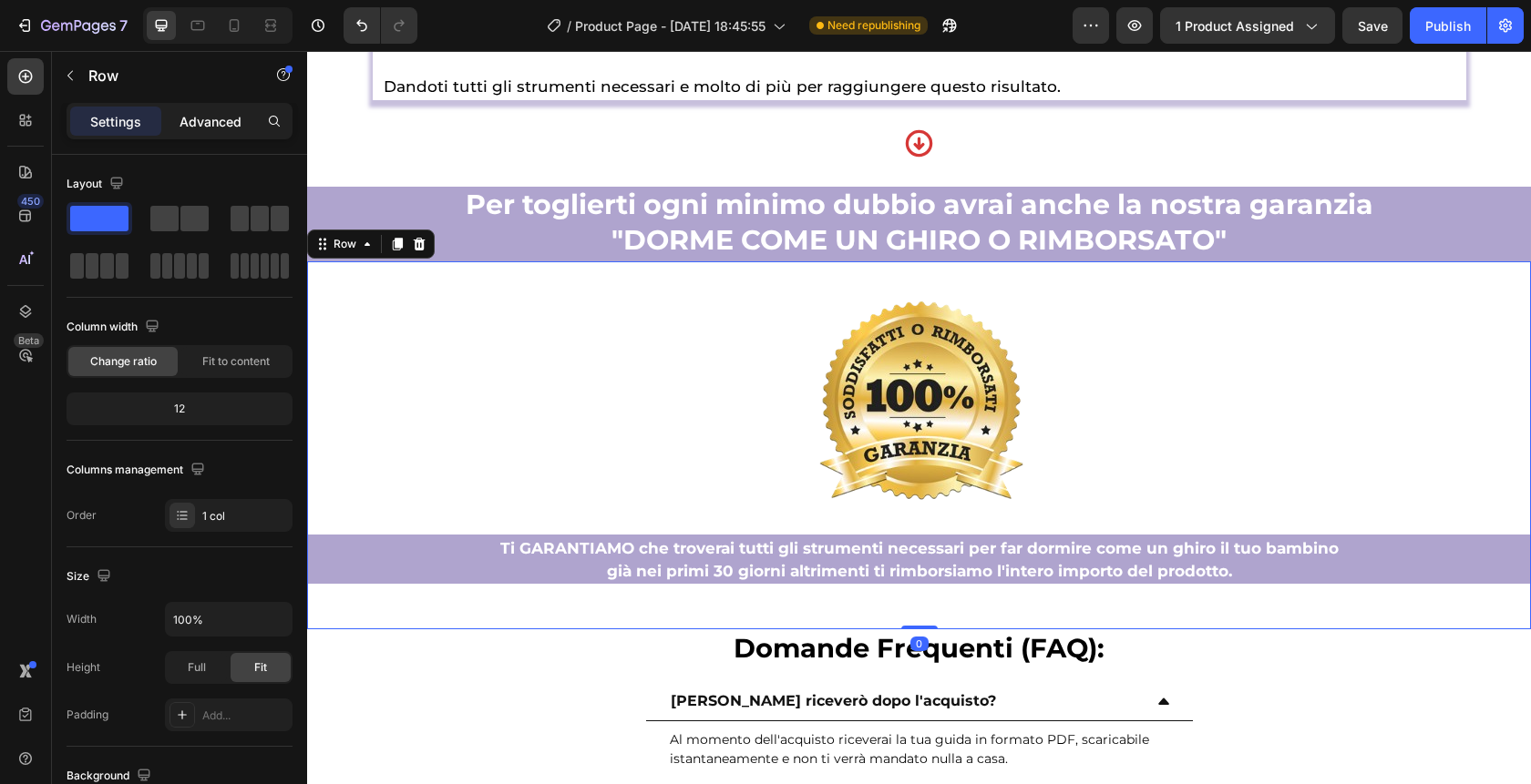
click at [211, 120] on p "Advanced" at bounding box center [210, 121] width 62 height 19
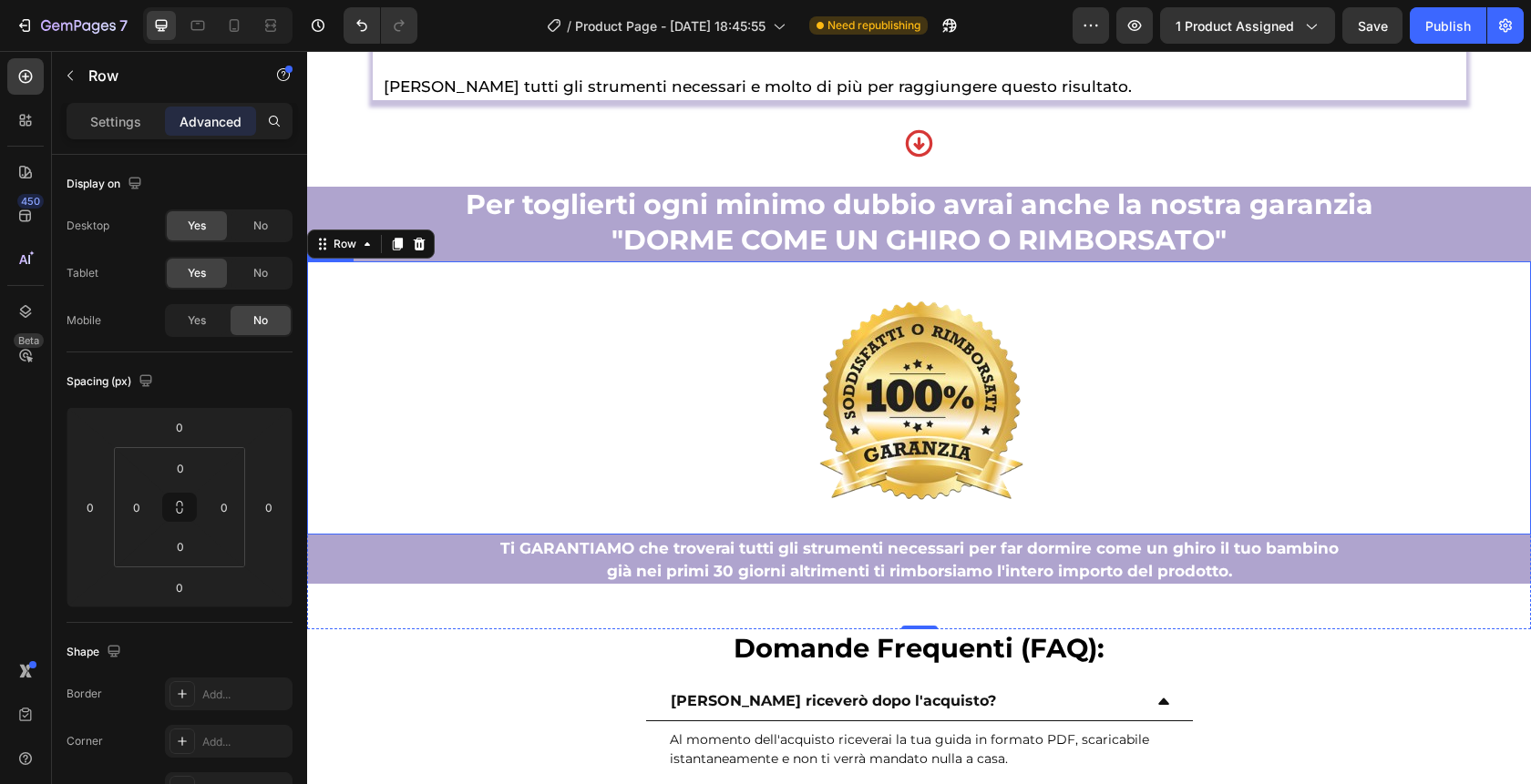
scroll to position [10503, 0]
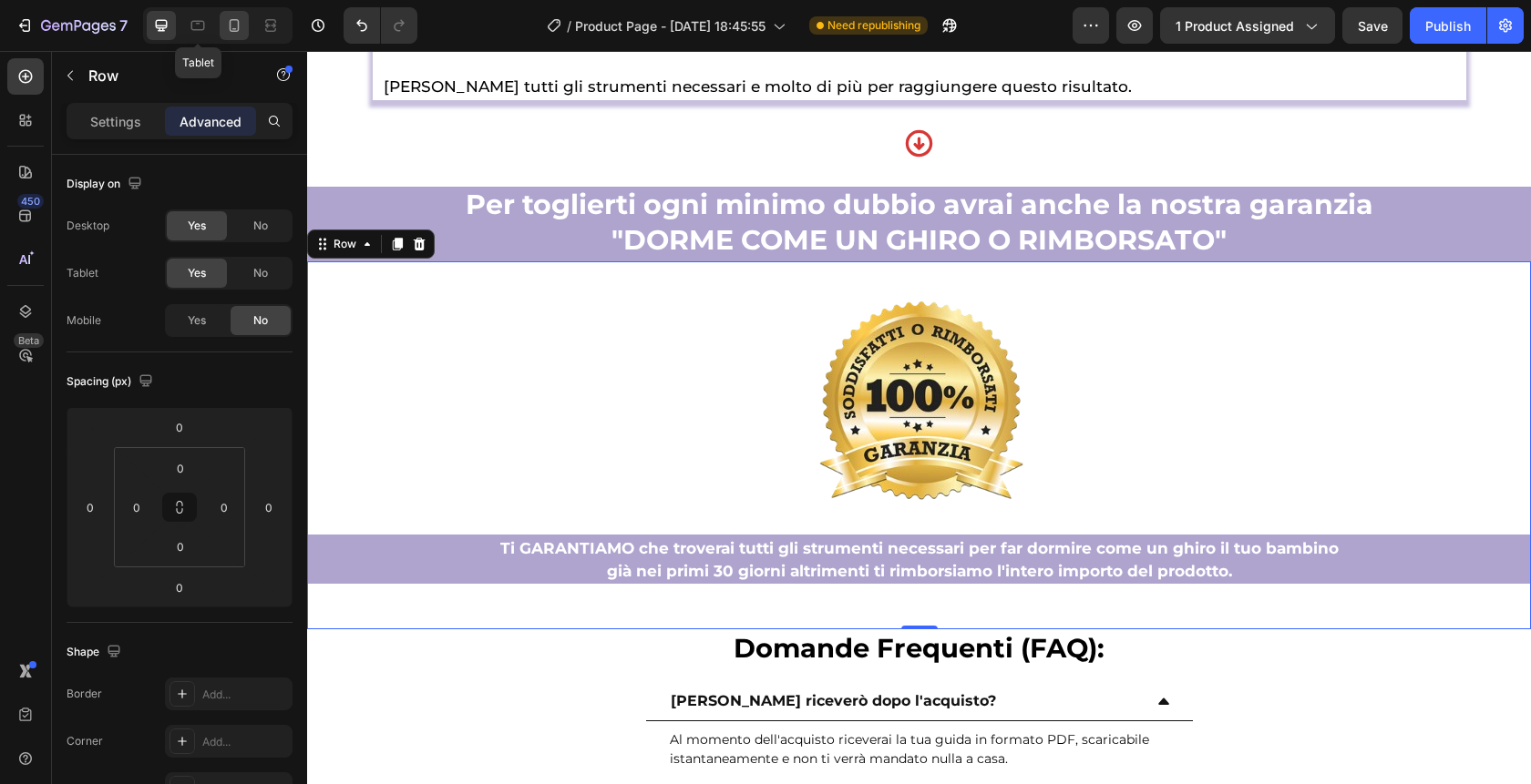
click at [234, 33] on icon at bounding box center [234, 26] width 19 height 18
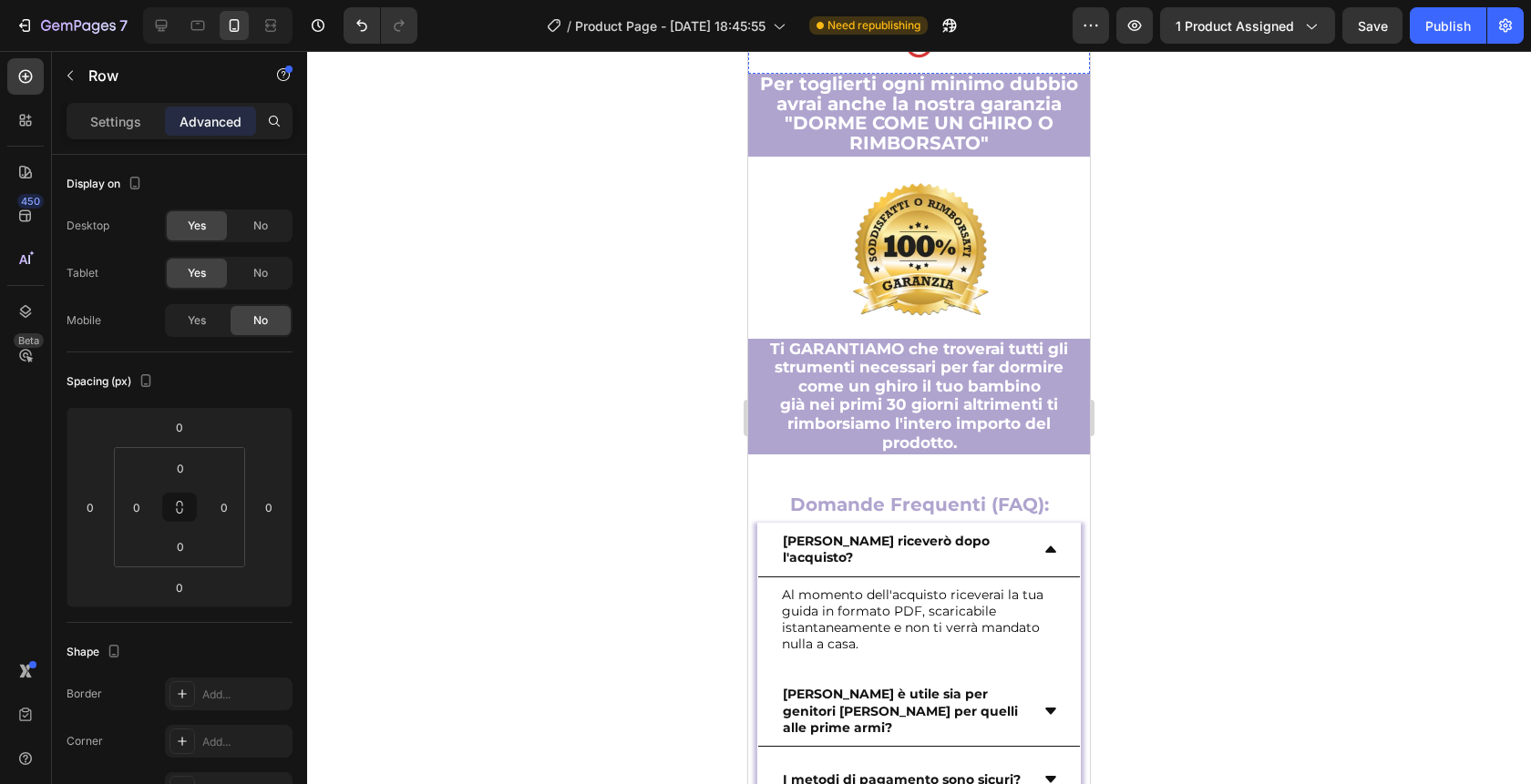
scroll to position [11327, 0]
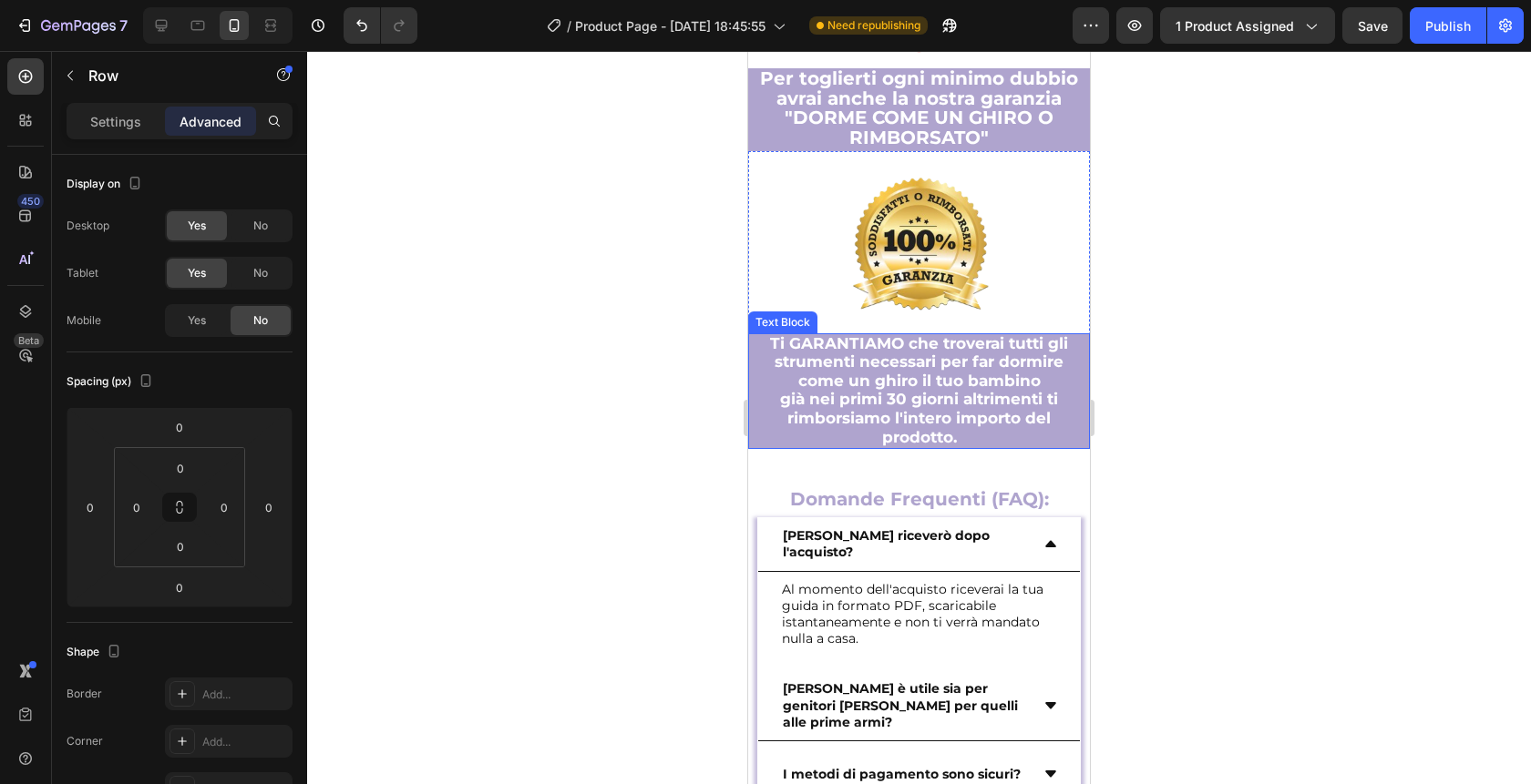
click at [894, 390] on span "già nei primi 30 giorni altrimenti ti rimborsiamo l'intero importo del prodotto." at bounding box center [919, 418] width 278 height 55
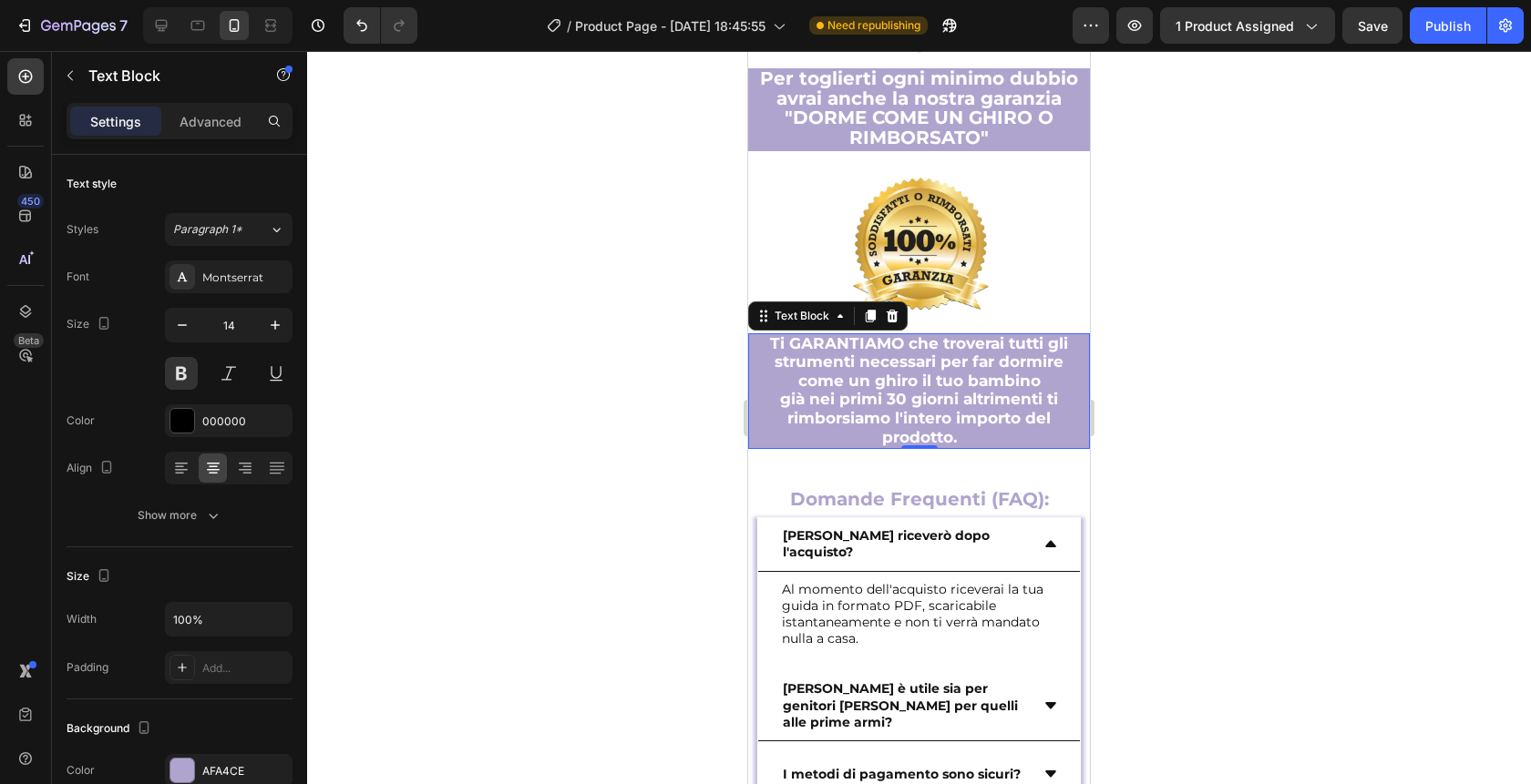
click at [984, 393] on p "già nei primi 30 giorni altrimenti ti rimborsiamo l'intero importo del prodotto." at bounding box center [920, 419] width 339 height 56
drag, startPoint x: 984, startPoint y: 393, endPoint x: 891, endPoint y: 381, distance: 93.8
click at [891, 391] on p "già nei primi 30 giorni altrimenti ti rimborsiamo l'intero importo del prodotto." at bounding box center [920, 419] width 339 height 56
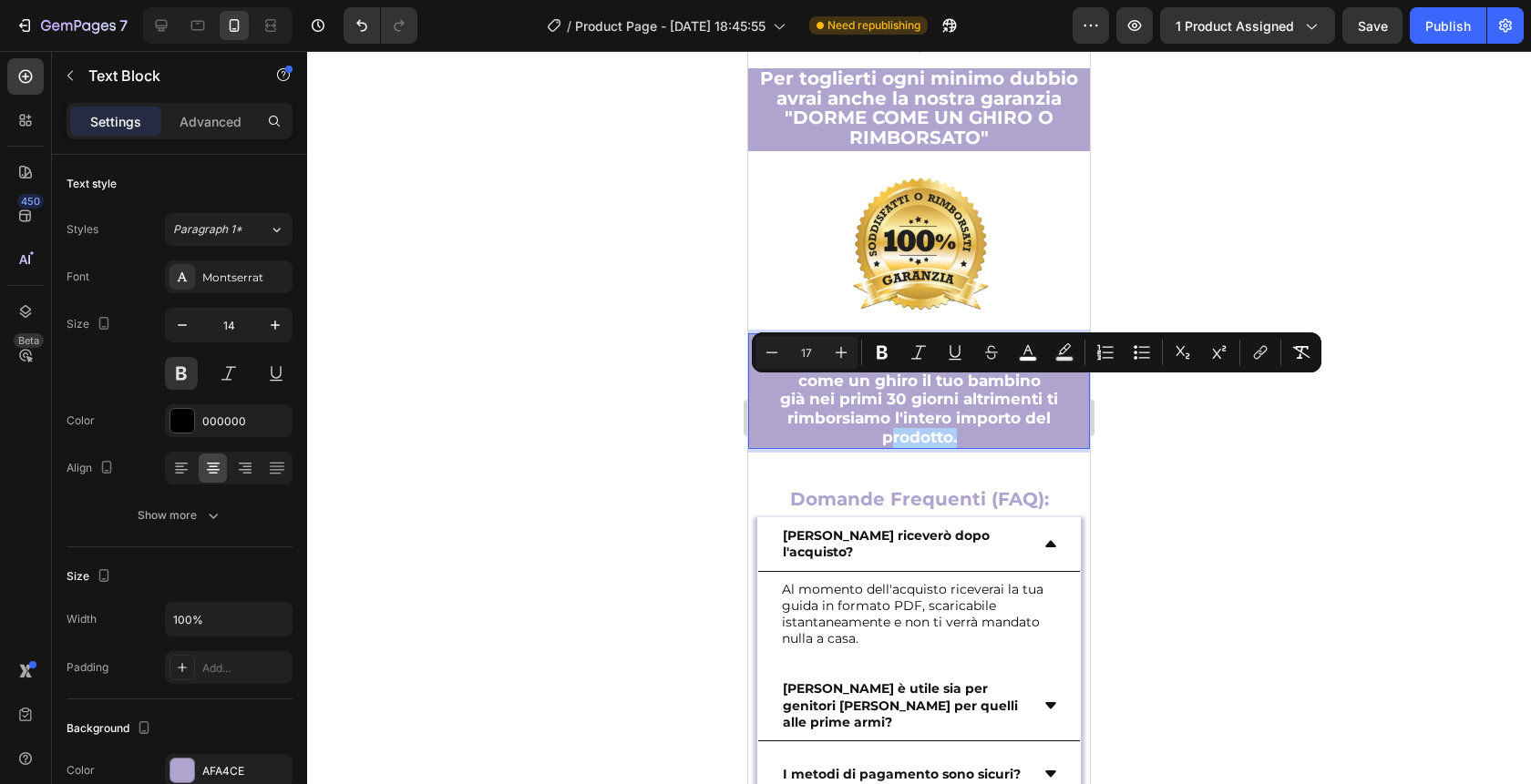
click at [1215, 497] on div at bounding box center [919, 417] width 1224 height 733
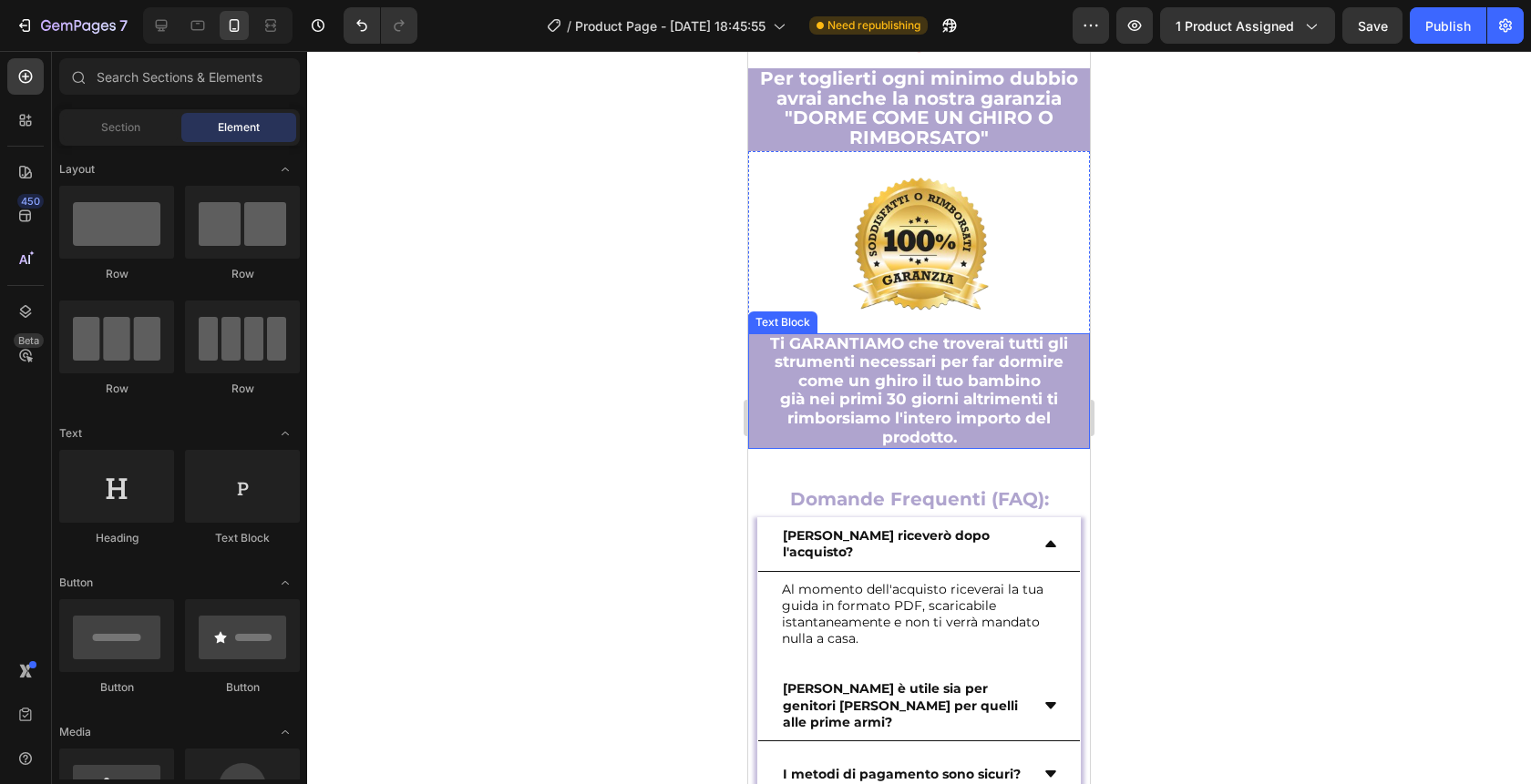
click at [1066, 391] on p "già nei primi 30 giorni altrimenti ti rimborsiamo l'intero importo del prodotto." at bounding box center [920, 419] width 339 height 56
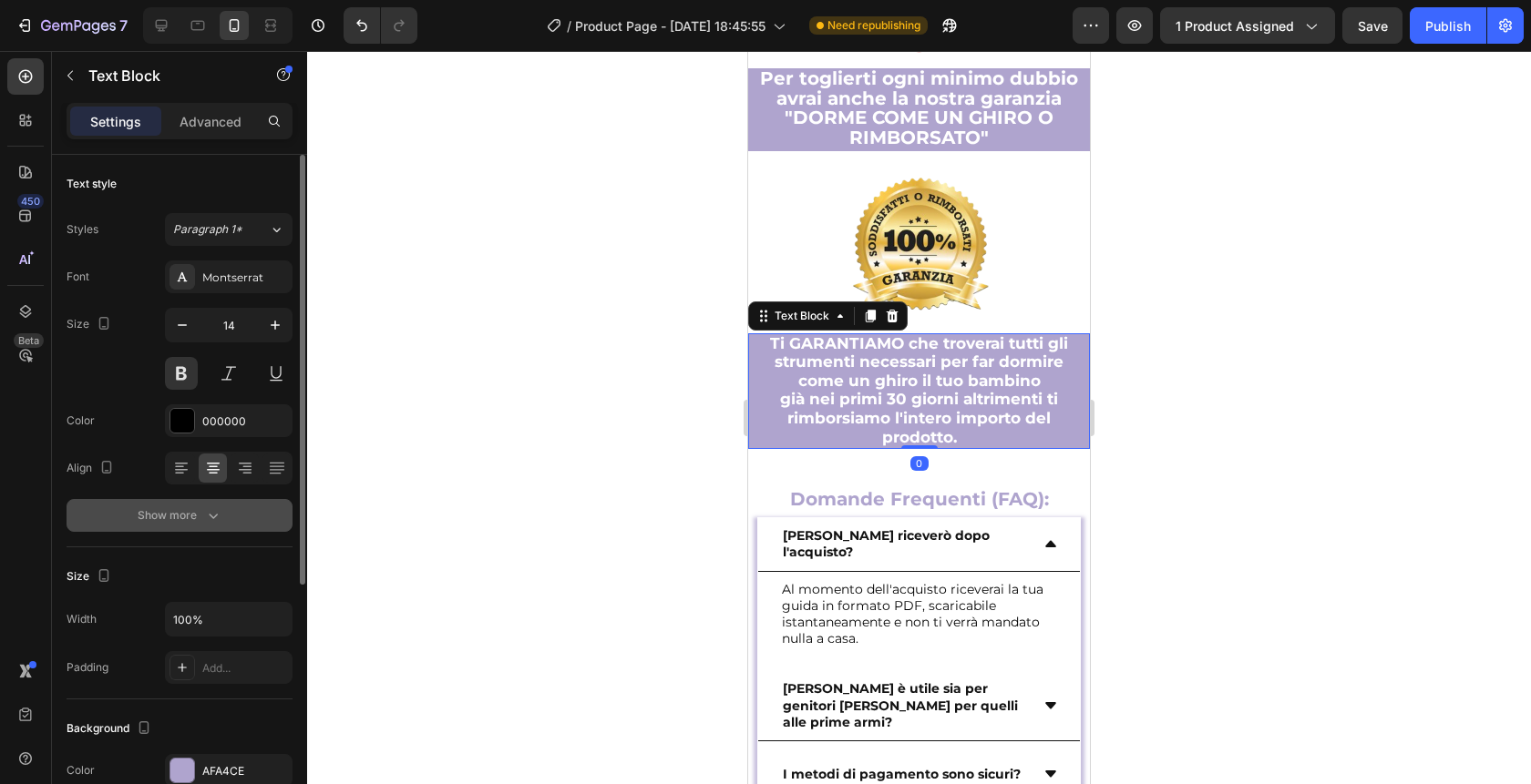
click at [201, 512] on div "Show more" at bounding box center [180, 516] width 85 height 18
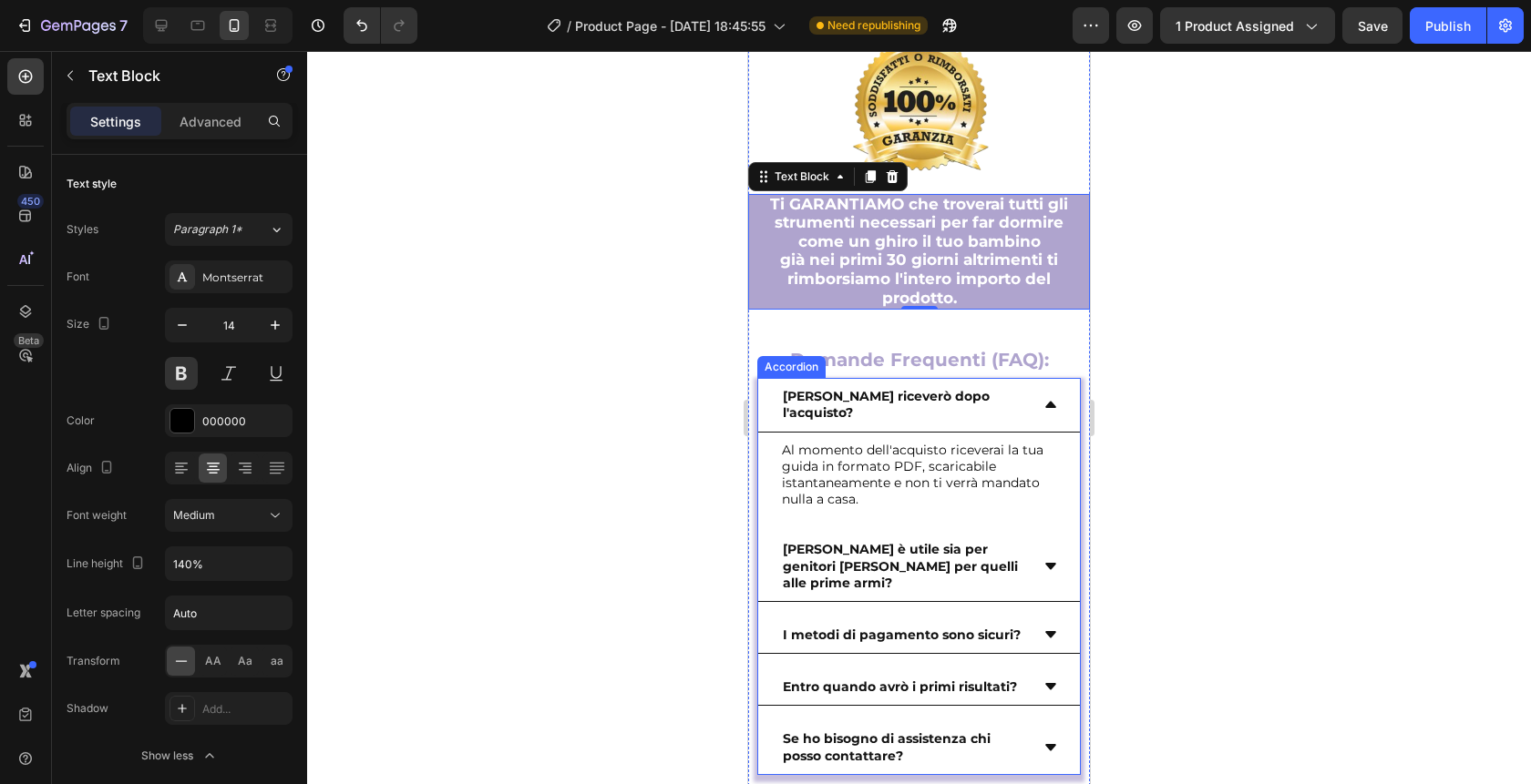
scroll to position [11498, 0]
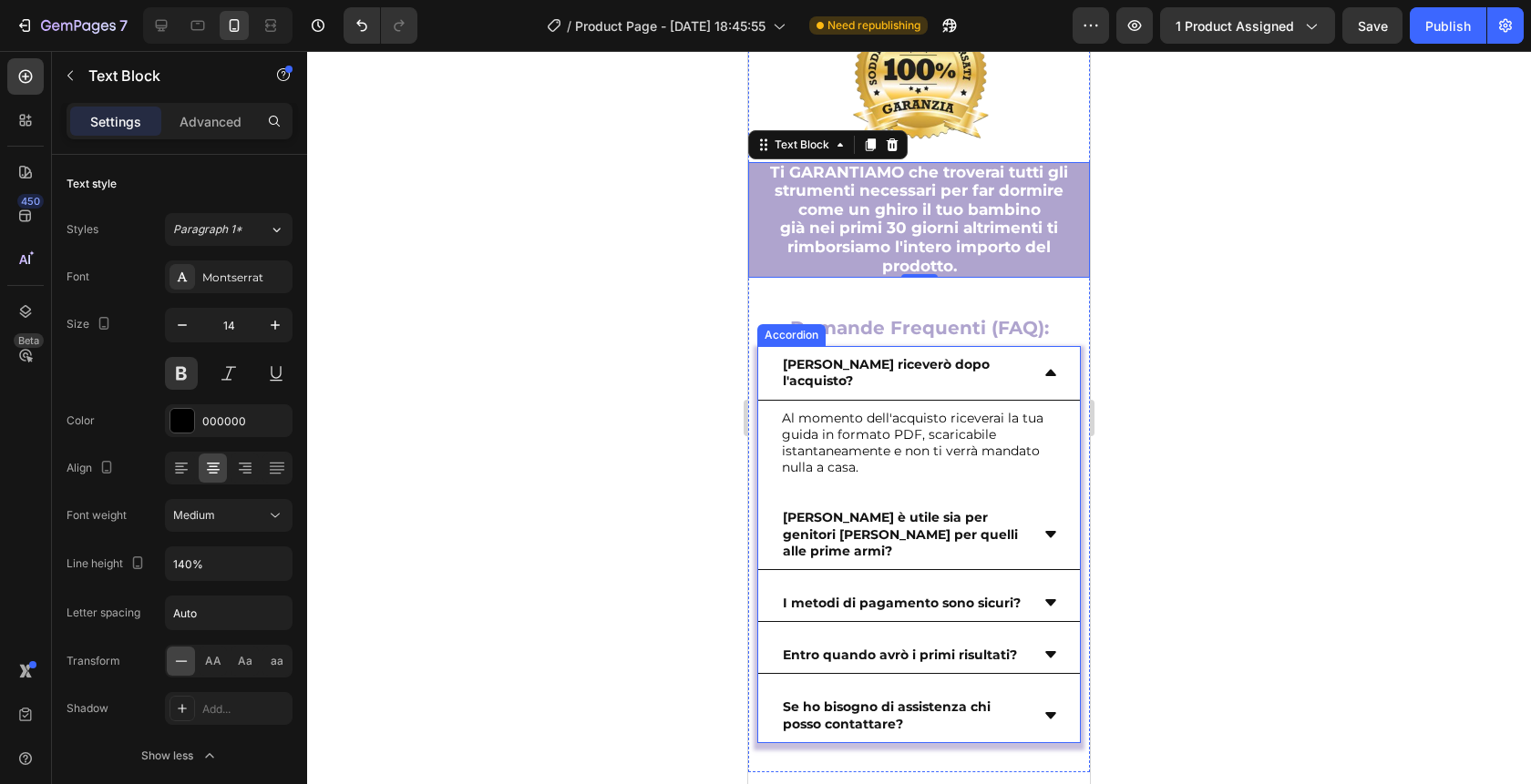
click at [1055, 709] on icon at bounding box center [1051, 717] width 15 height 15
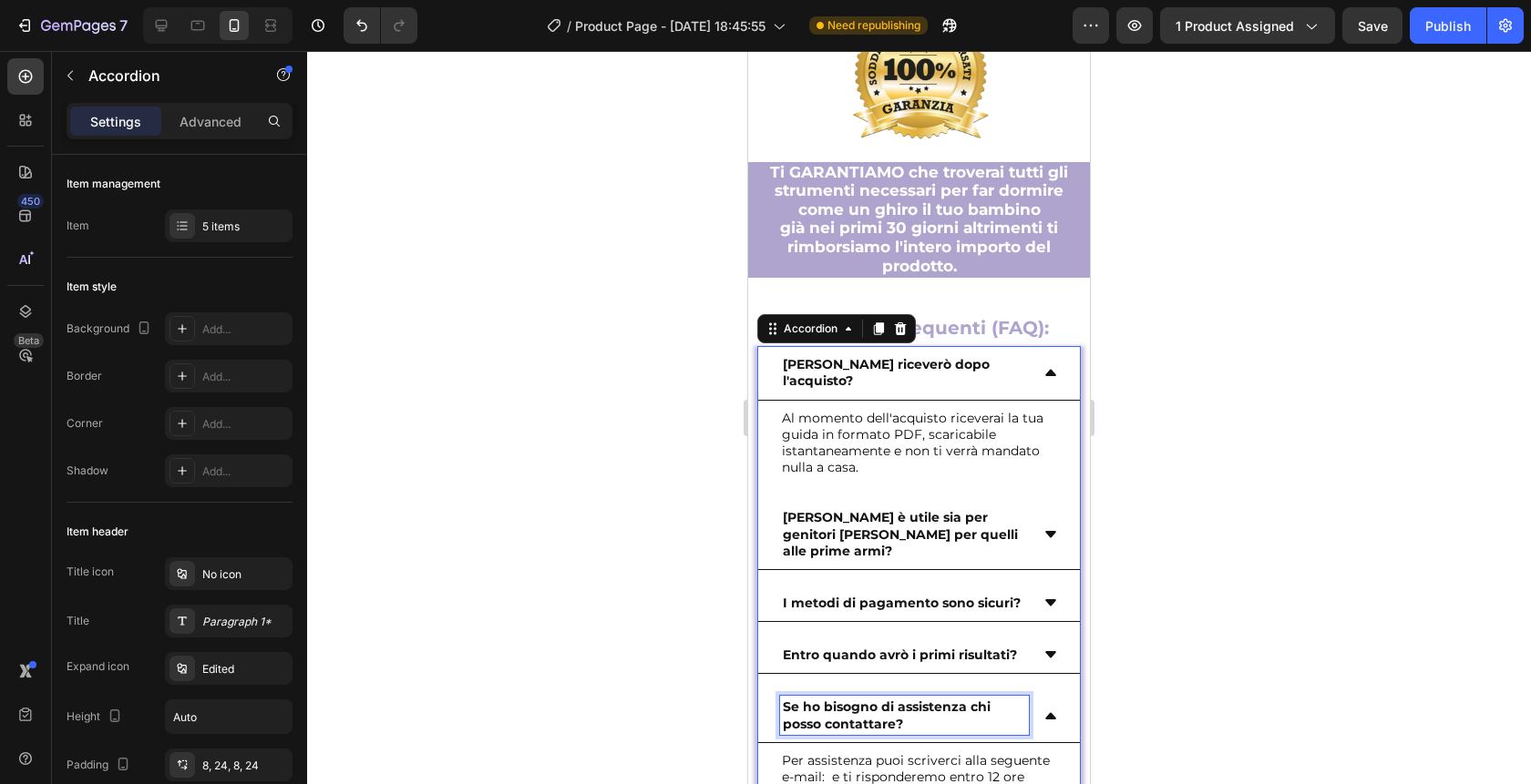
click at [920, 699] on strong "Se ho bisogno di assistenza chi posso contattare?" at bounding box center [886, 715] width 208 height 32
click at [907, 699] on p "Se ho bisogno di assistenza chi posso contattare?" at bounding box center [904, 715] width 243 height 32
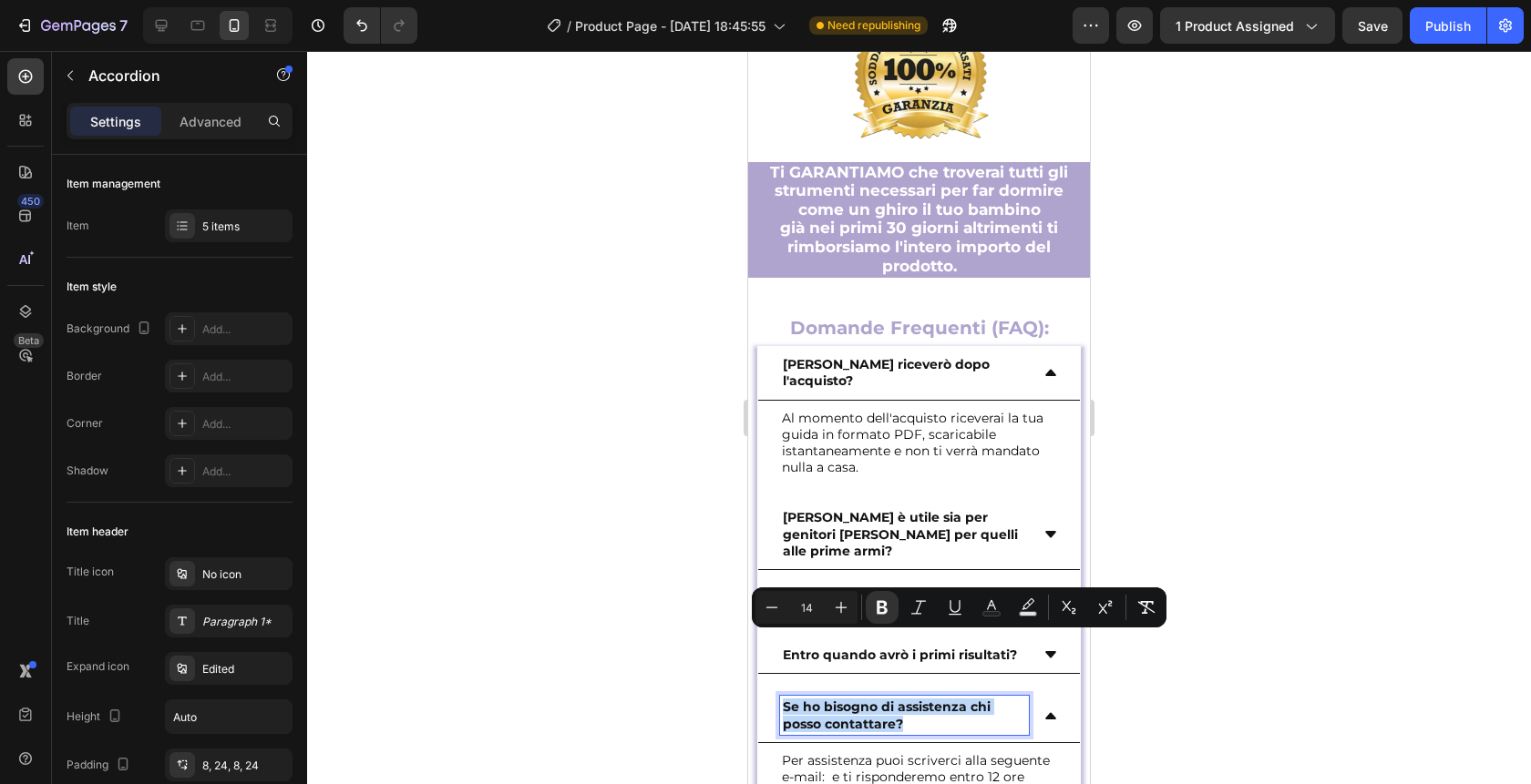
drag, startPoint x: 907, startPoint y: 661, endPoint x: 761, endPoint y: 645, distance: 146.9
click at [761, 689] on div "Se ho bisogno di assistenza chi posso contattare?" at bounding box center [920, 716] width 322 height 54
copy strong "Se ho bisogno di assistenza chi posso contattare?"
click at [1059, 689] on div "Se ho bisogno di assistenza chi posso contattare?" at bounding box center [920, 716] width 322 height 54
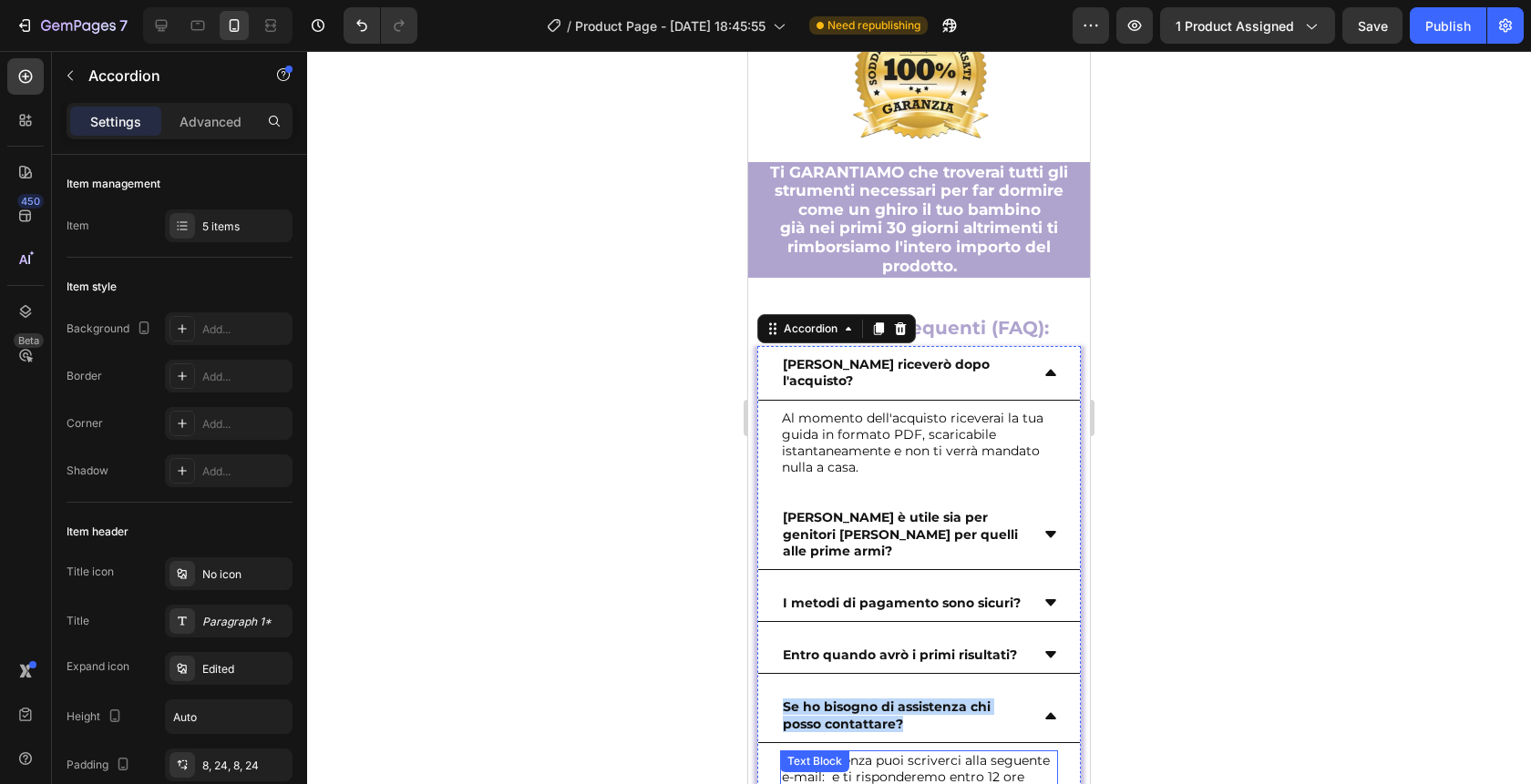
scroll to position [11587, 0]
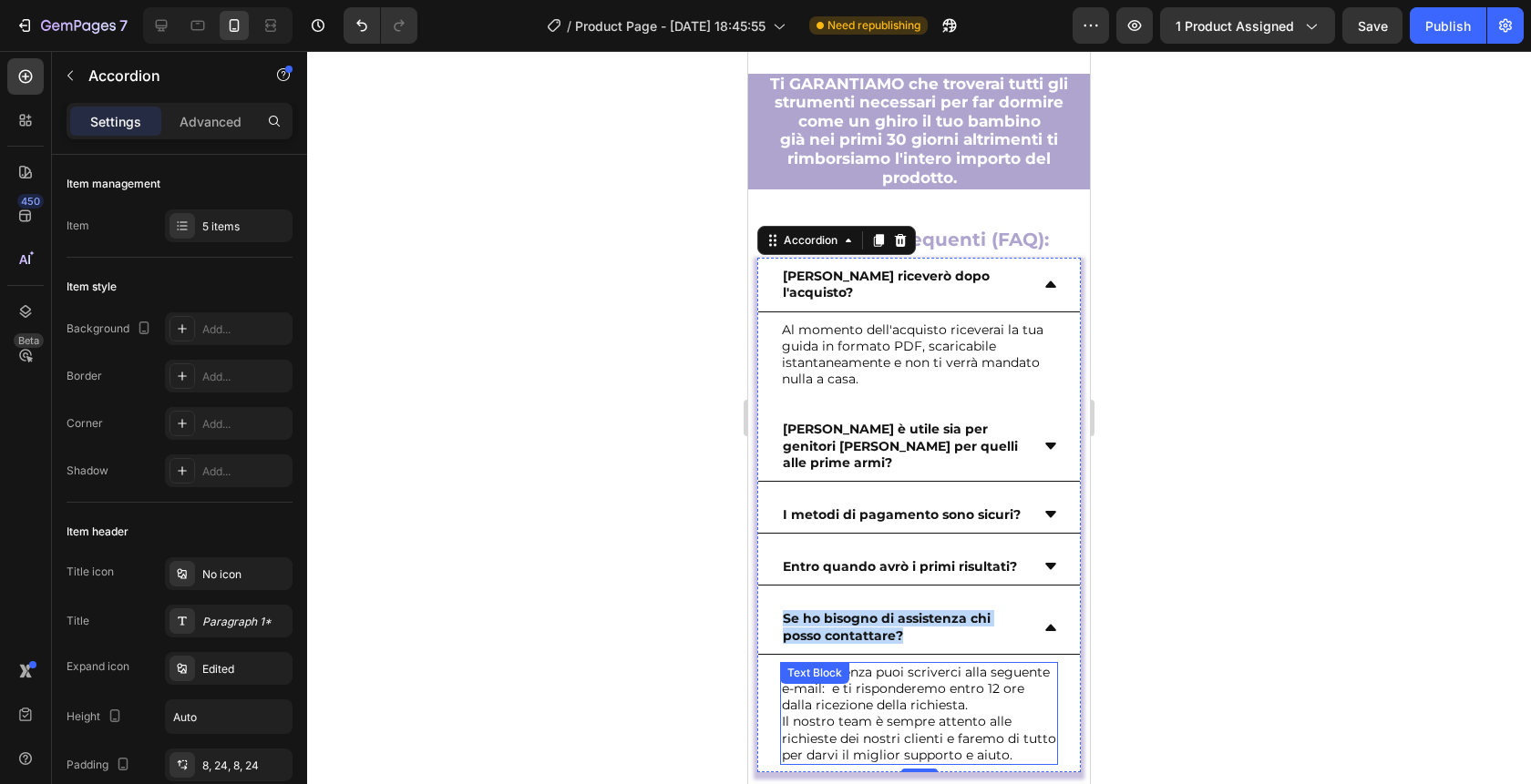
click at [1011, 713] on p "Il nostro team è sempre attento alle richieste dei nostri clienti e faremo di t…" at bounding box center [919, 738] width 275 height 50
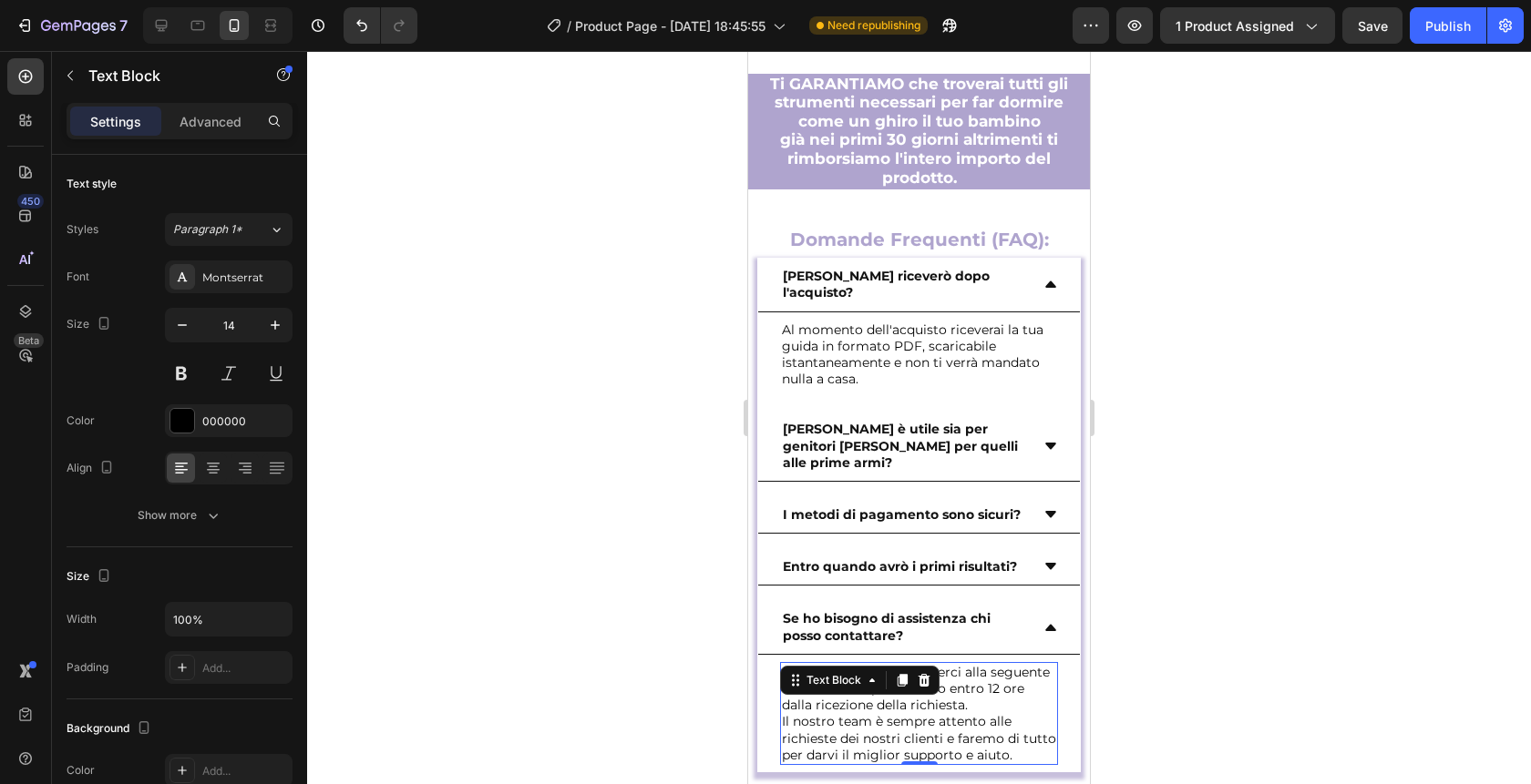
click at [1014, 713] on p "Il nostro team è sempre attento alle richieste dei nostri clienti e faremo di t…" at bounding box center [919, 738] width 275 height 50
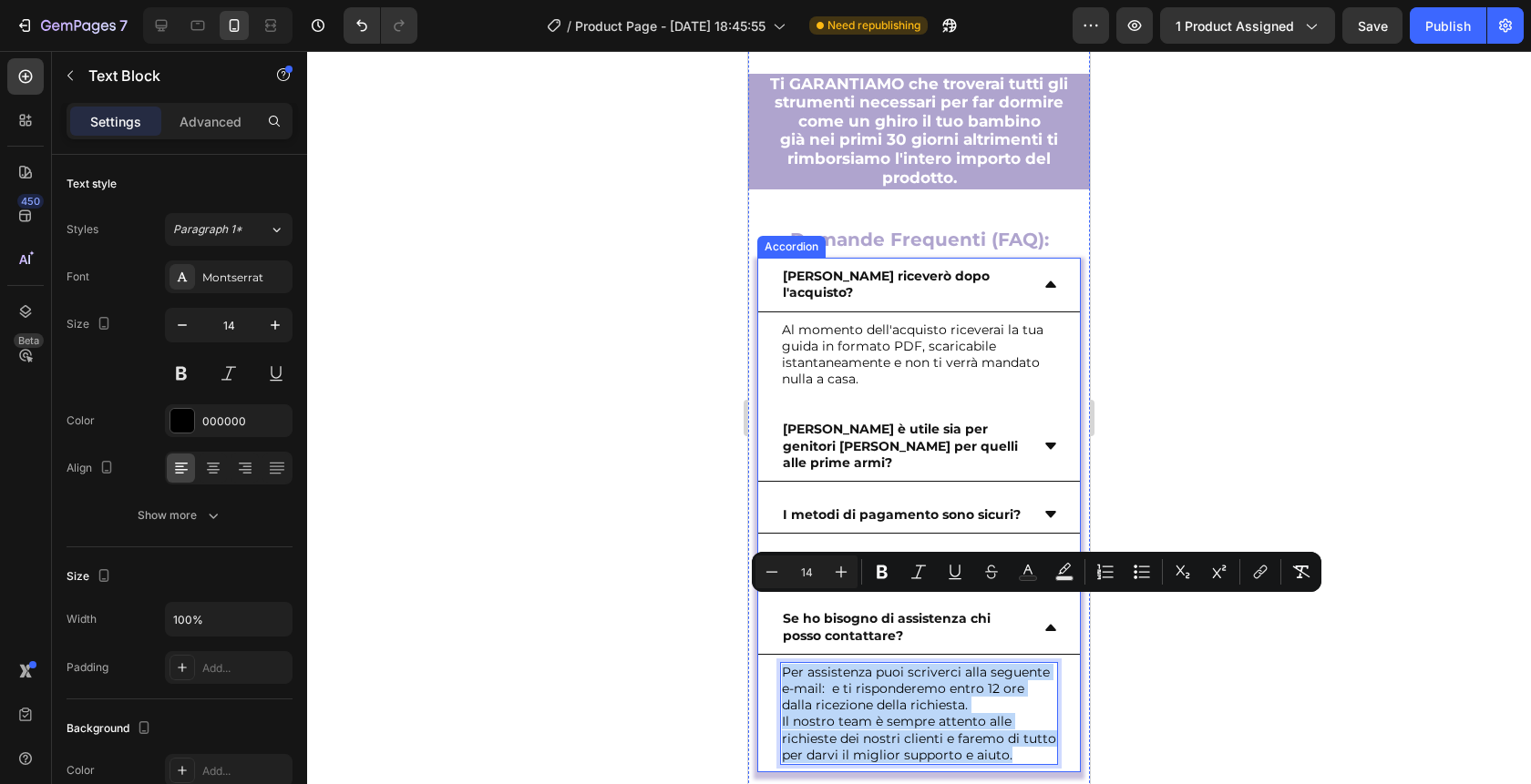
drag, startPoint x: 1014, startPoint y: 691, endPoint x: 777, endPoint y: 613, distance: 249.5
click at [777, 655] on div "Per assistenza puoi scriverci alla seguente e-mail: e ti risponderemo entro 12 …" at bounding box center [920, 713] width 322 height 117
copy div "Per assistenza puoi scriverci alla seguente e-mail: e ti risponderemo entro 12 …"
click at [965, 268] on strong "[PERSON_NAME] riceverò dopo l'acquisto?" at bounding box center [886, 284] width 207 height 32
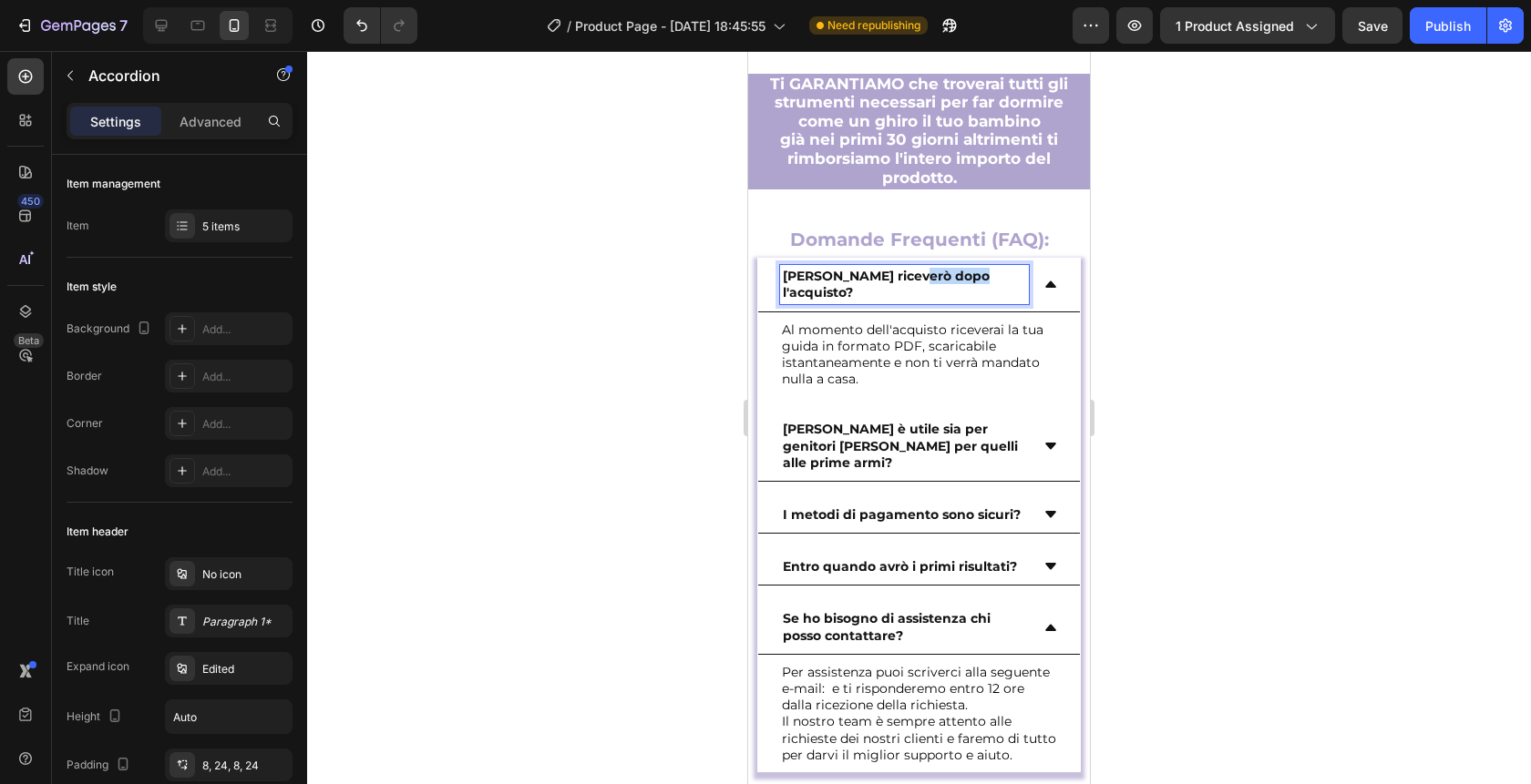
drag, startPoint x: 965, startPoint y: 230, endPoint x: 914, endPoint y: 230, distance: 51.0
click at [914, 268] on strong "[PERSON_NAME] riceverò dopo l'acquisto?" at bounding box center [886, 284] width 207 height 32
